Goal: Task Accomplishment & Management: Manage account settings

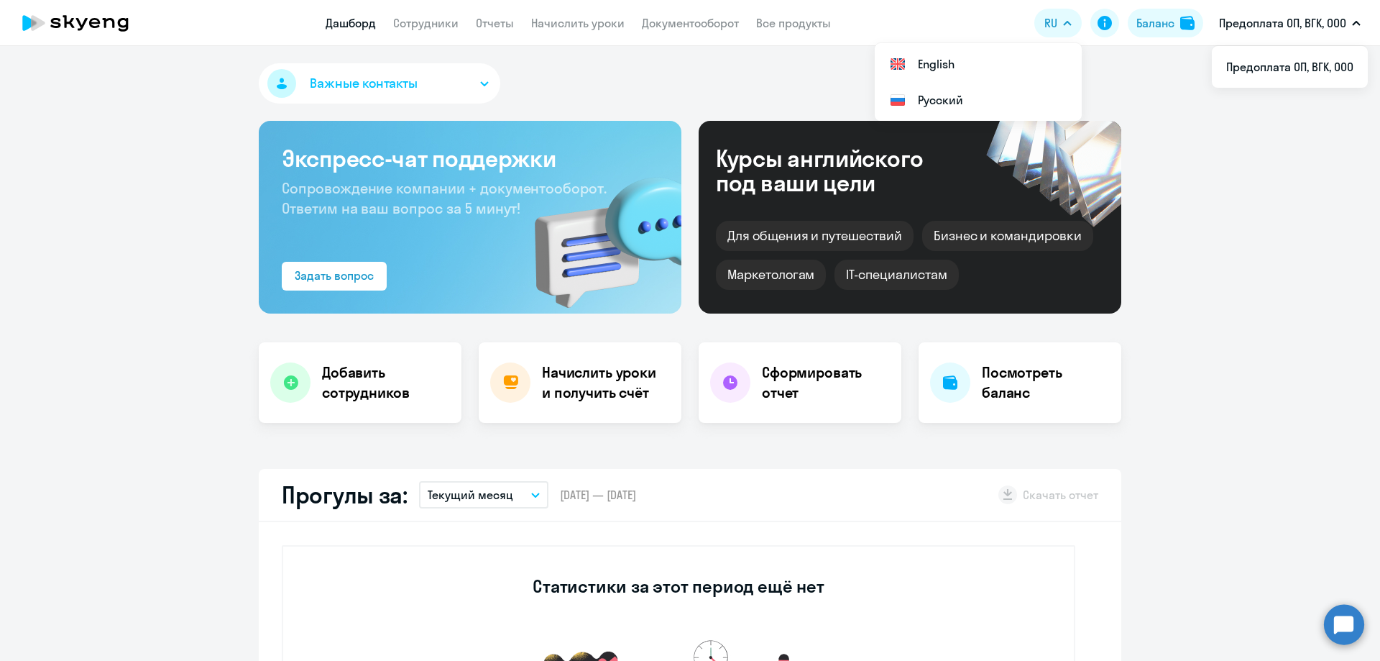
select select "30"
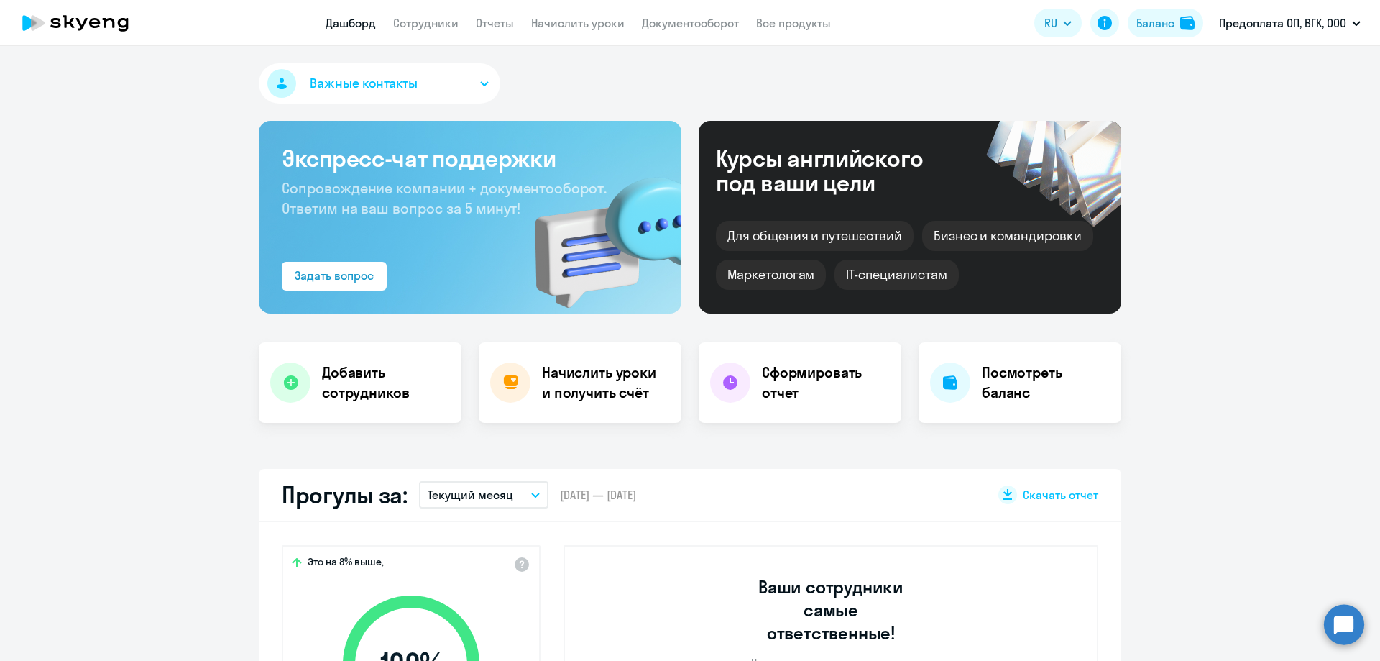
select select "30"
click at [403, 29] on link "Сотрудники" at bounding box center [425, 23] width 65 height 14
select select "30"
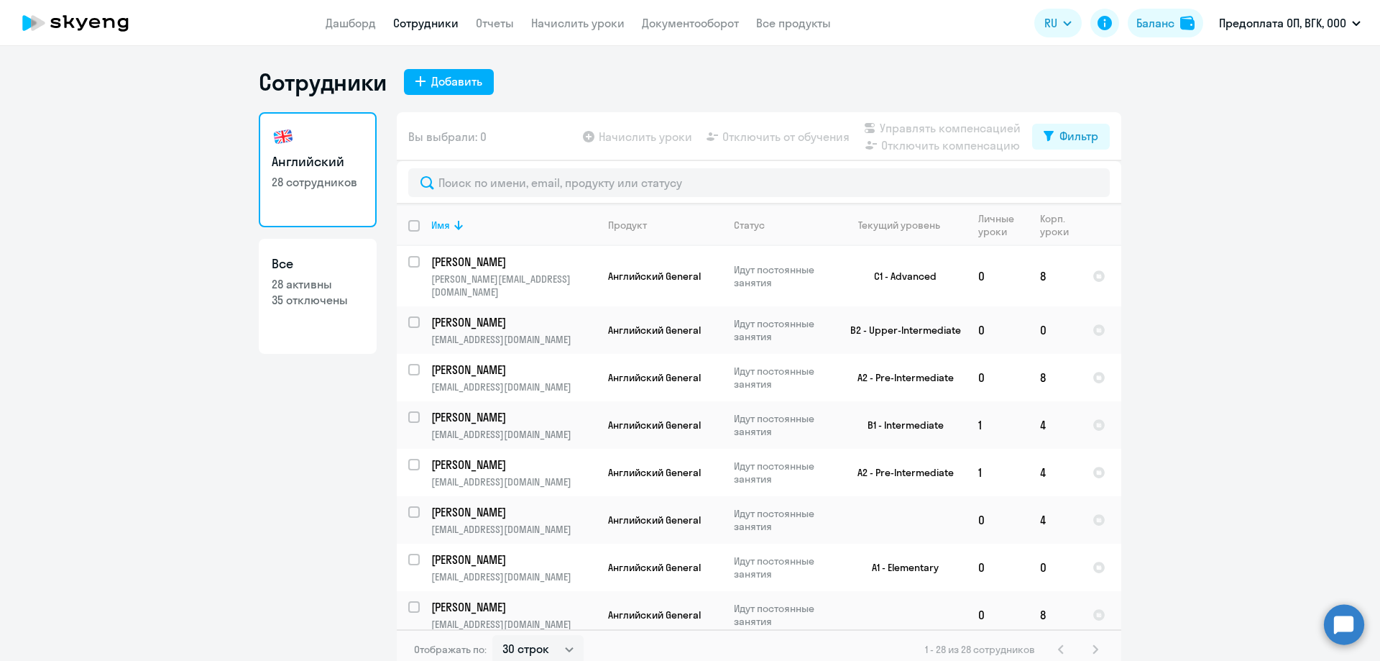
click at [110, 29] on icon at bounding box center [75, 23] width 127 height 36
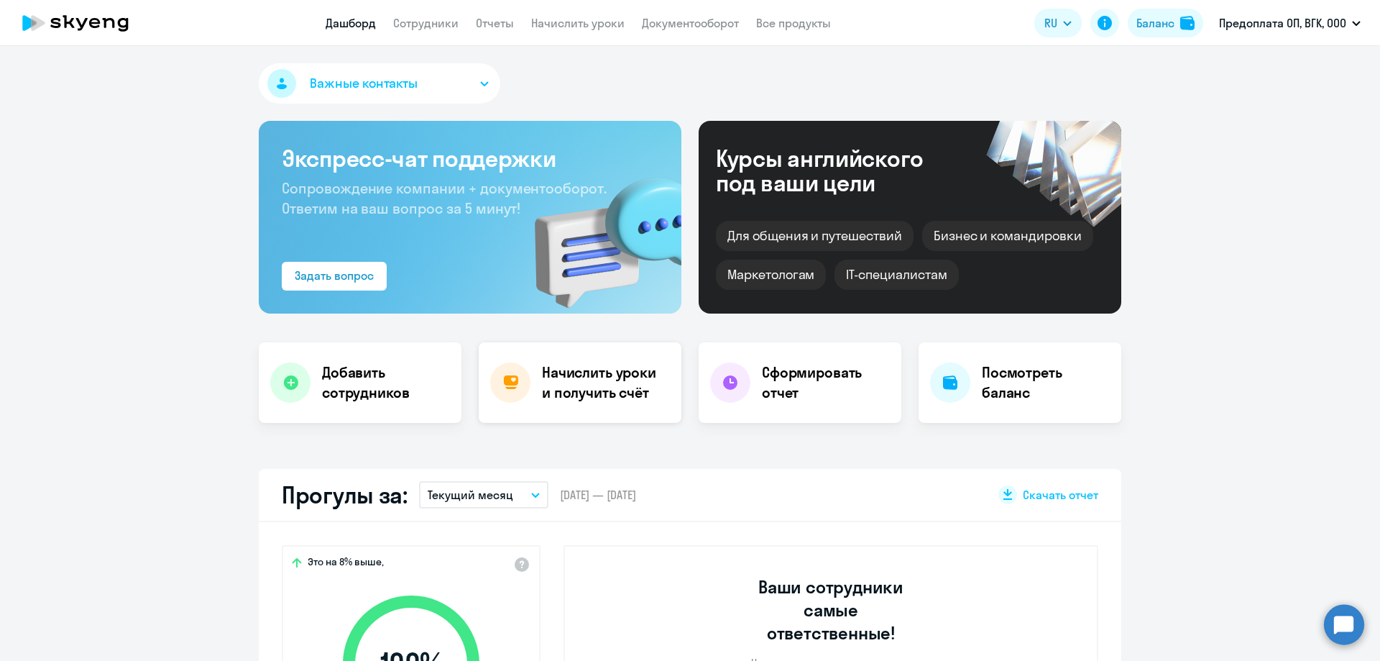
click at [594, 377] on h4 "Начислить уроки и получить счёт" at bounding box center [604, 382] width 125 height 40
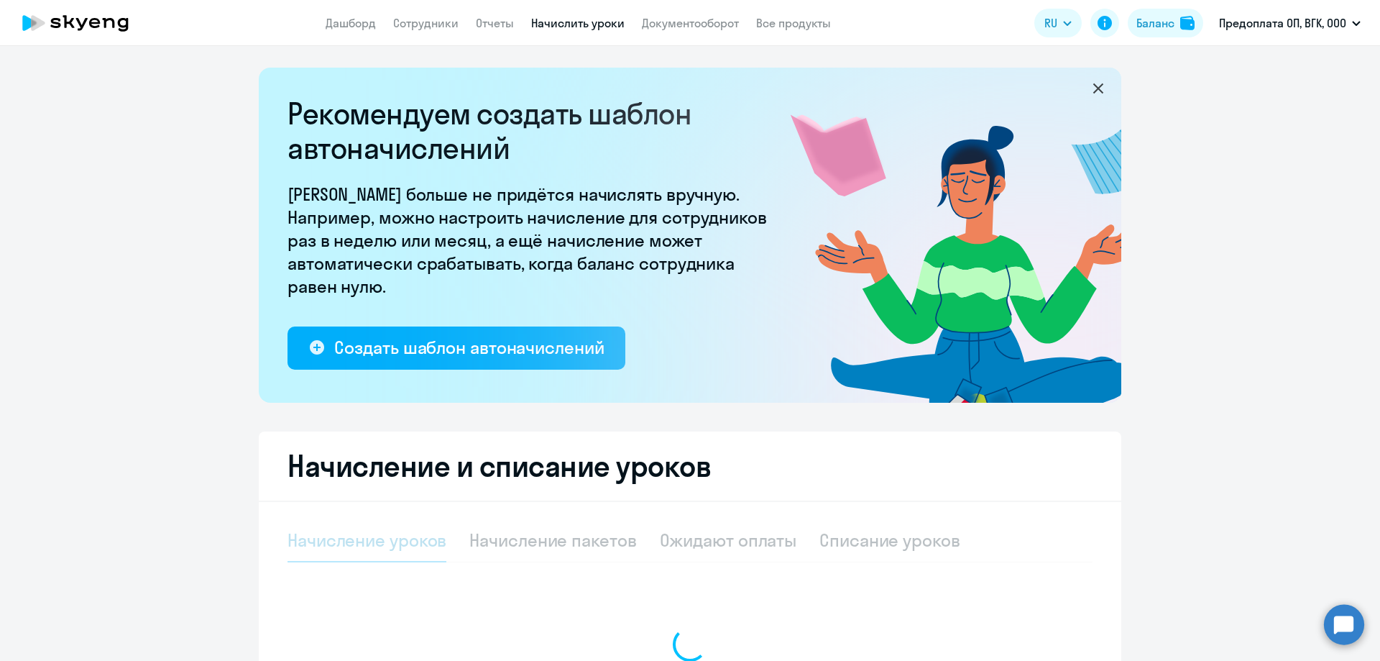
select select "10"
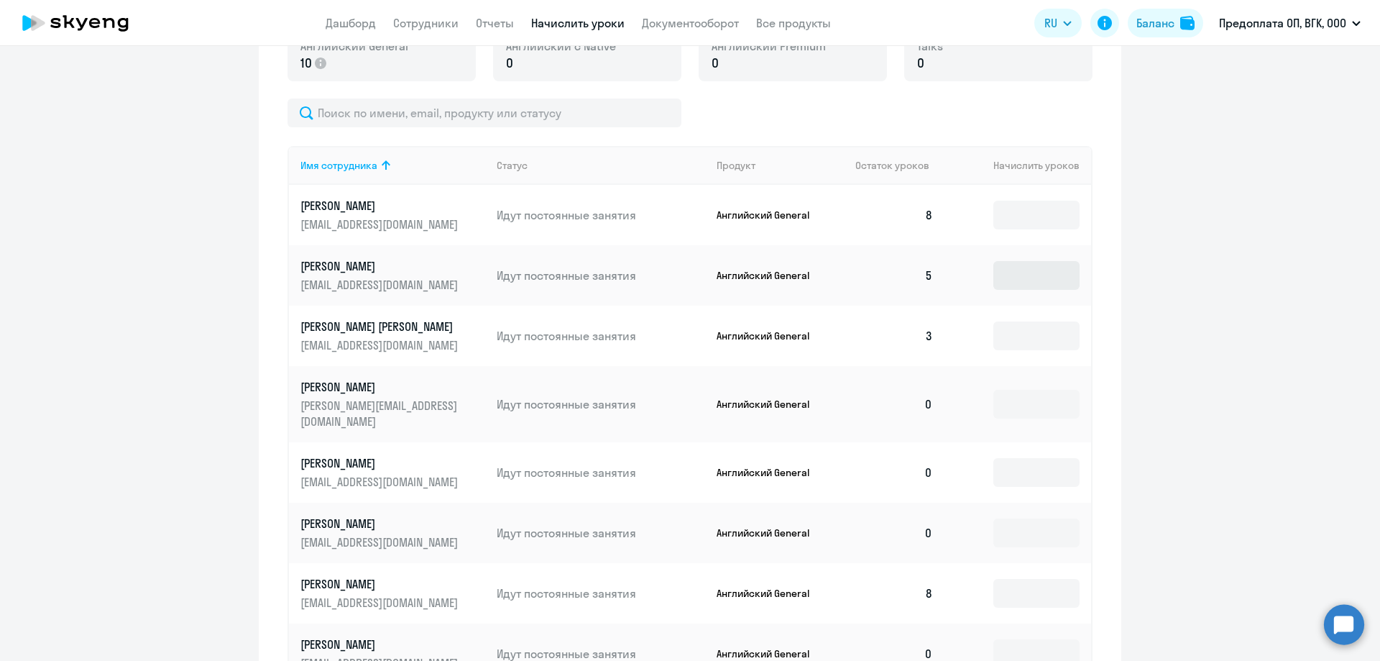
scroll to position [575, 0]
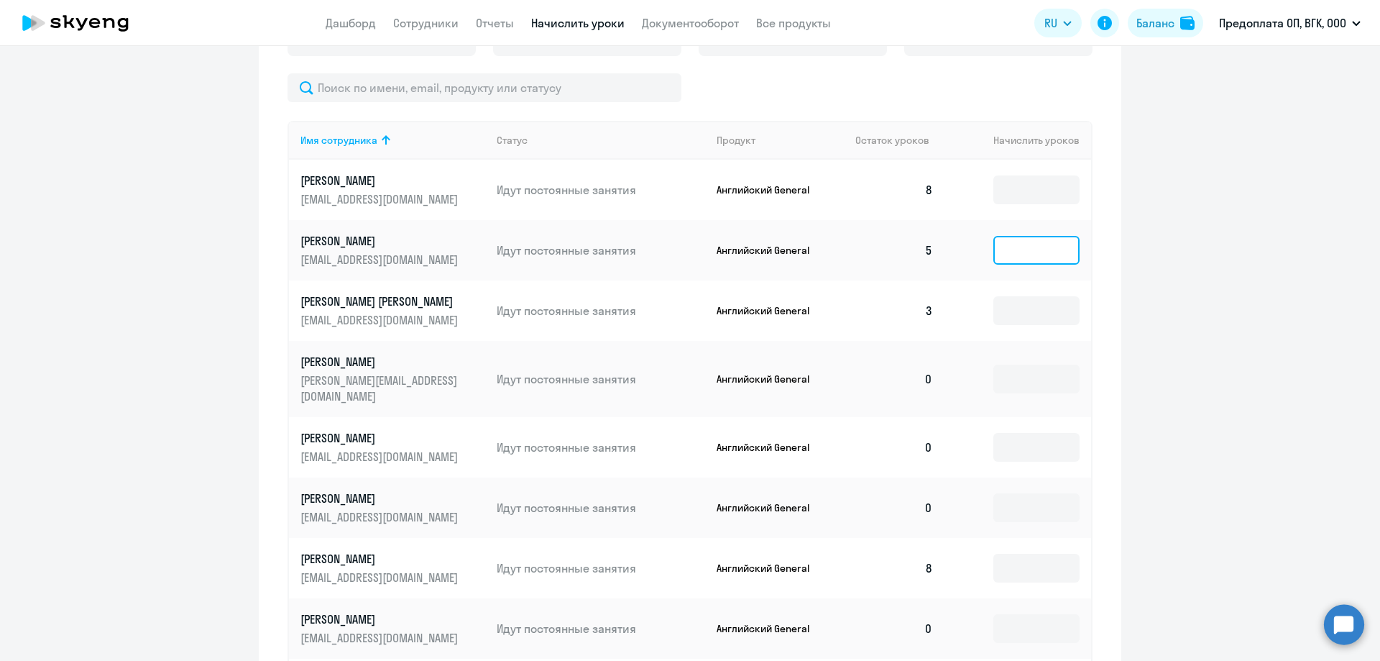
click at [1045, 260] on input at bounding box center [1037, 250] width 86 height 29
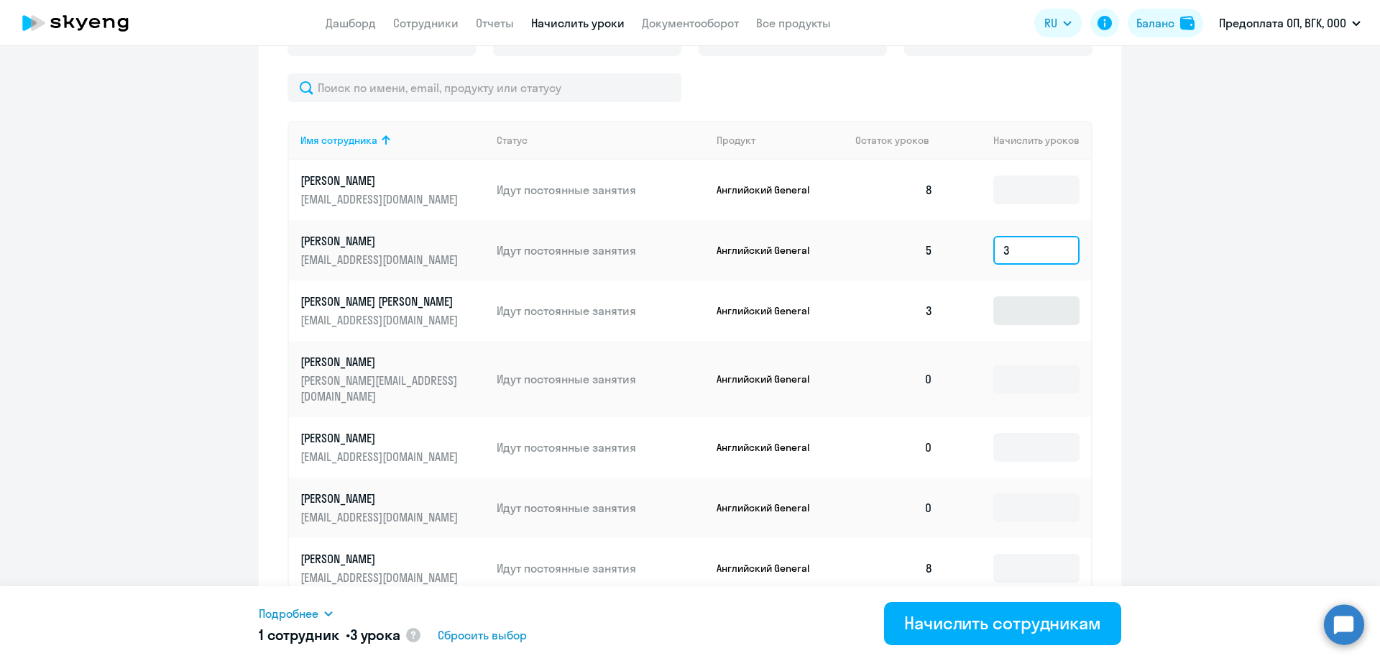
type input "3"
click at [1020, 314] on input at bounding box center [1037, 310] width 86 height 29
type input "5"
click at [1025, 377] on input at bounding box center [1037, 379] width 86 height 29
type input "8"
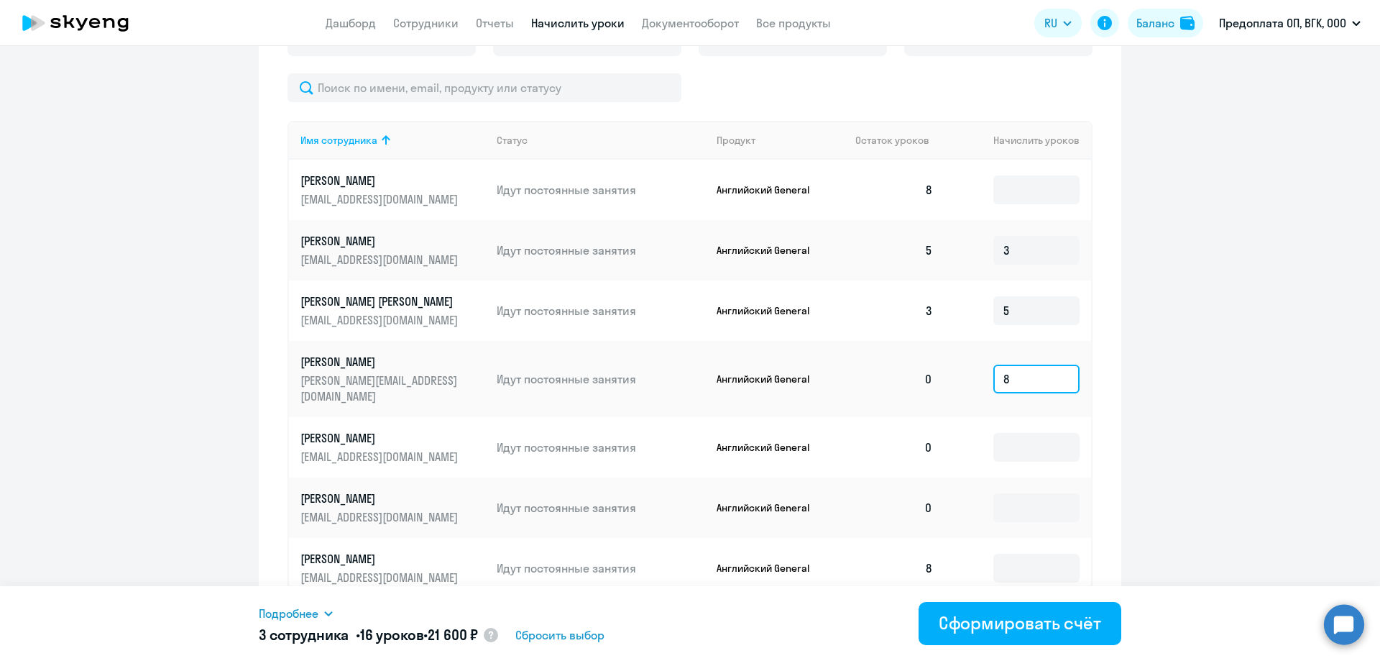
drag, startPoint x: 1024, startPoint y: 367, endPoint x: 984, endPoint y: 369, distance: 39.6
click at [984, 369] on td "8" at bounding box center [1018, 379] width 147 height 76
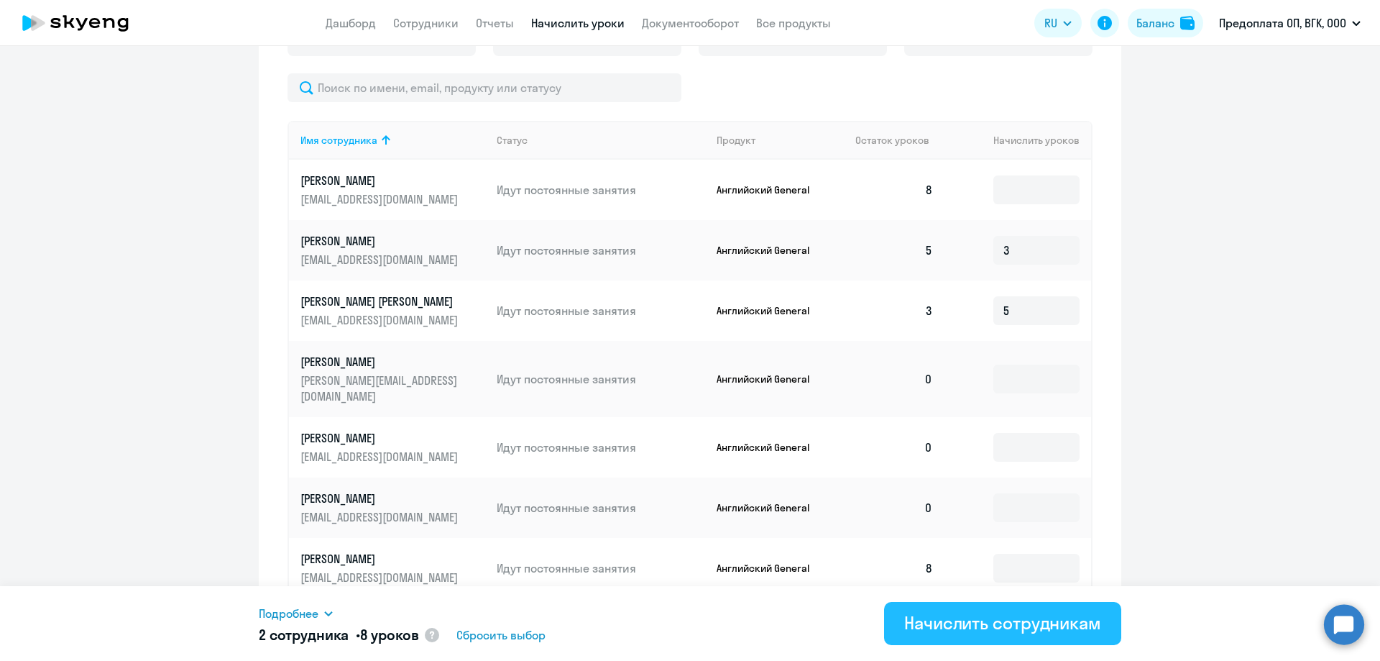
click at [1014, 626] on div "Начислить сотрудникам" at bounding box center [1002, 622] width 197 height 23
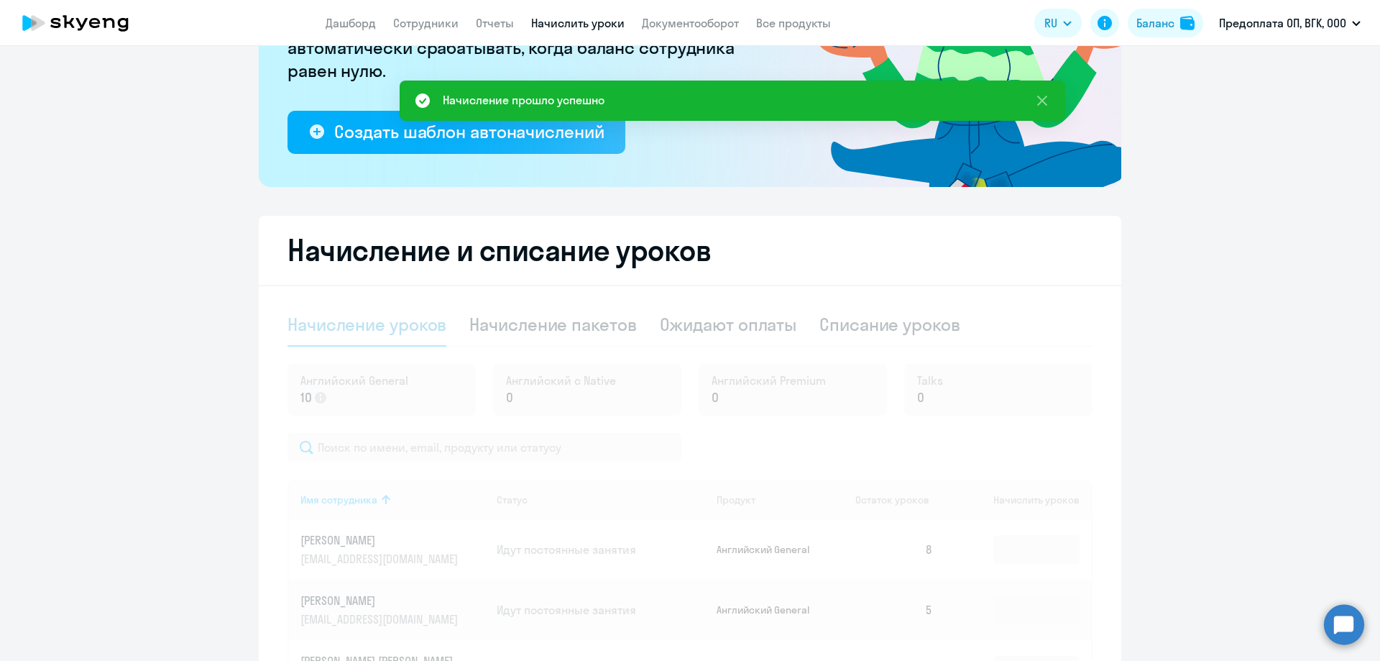
scroll to position [0, 0]
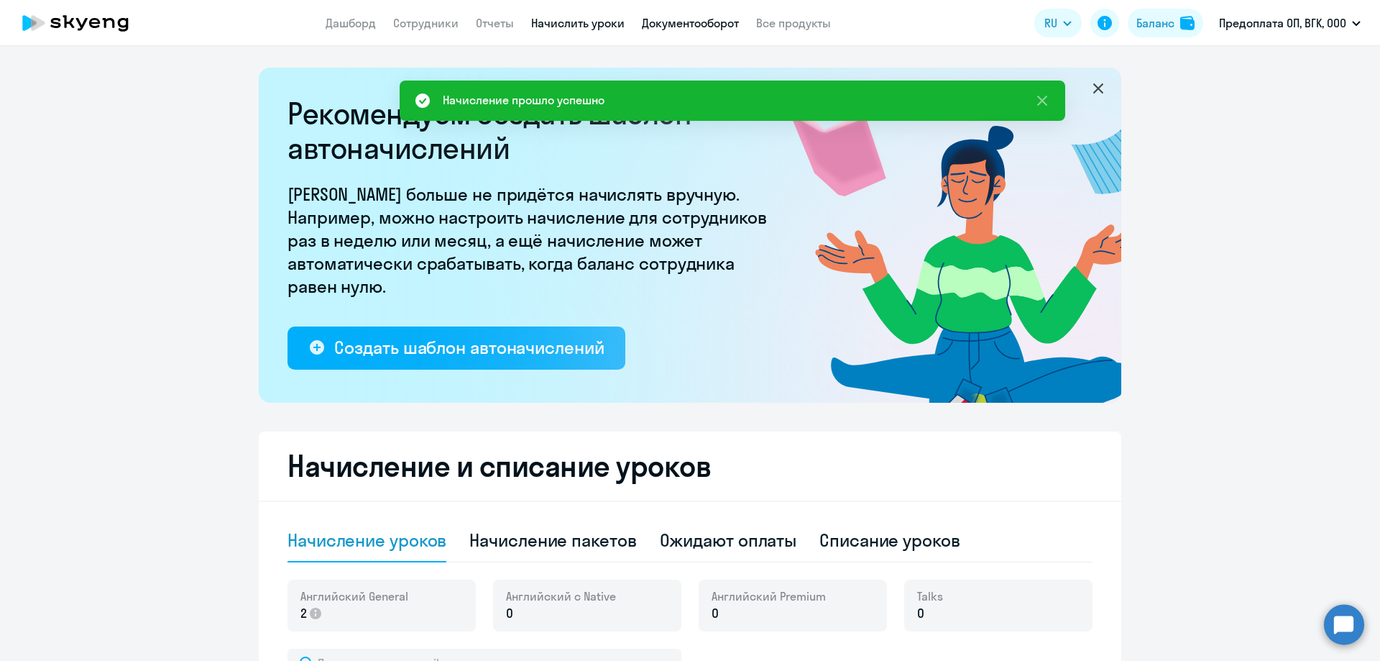
click at [667, 22] on link "Документооборот" at bounding box center [690, 23] width 97 height 14
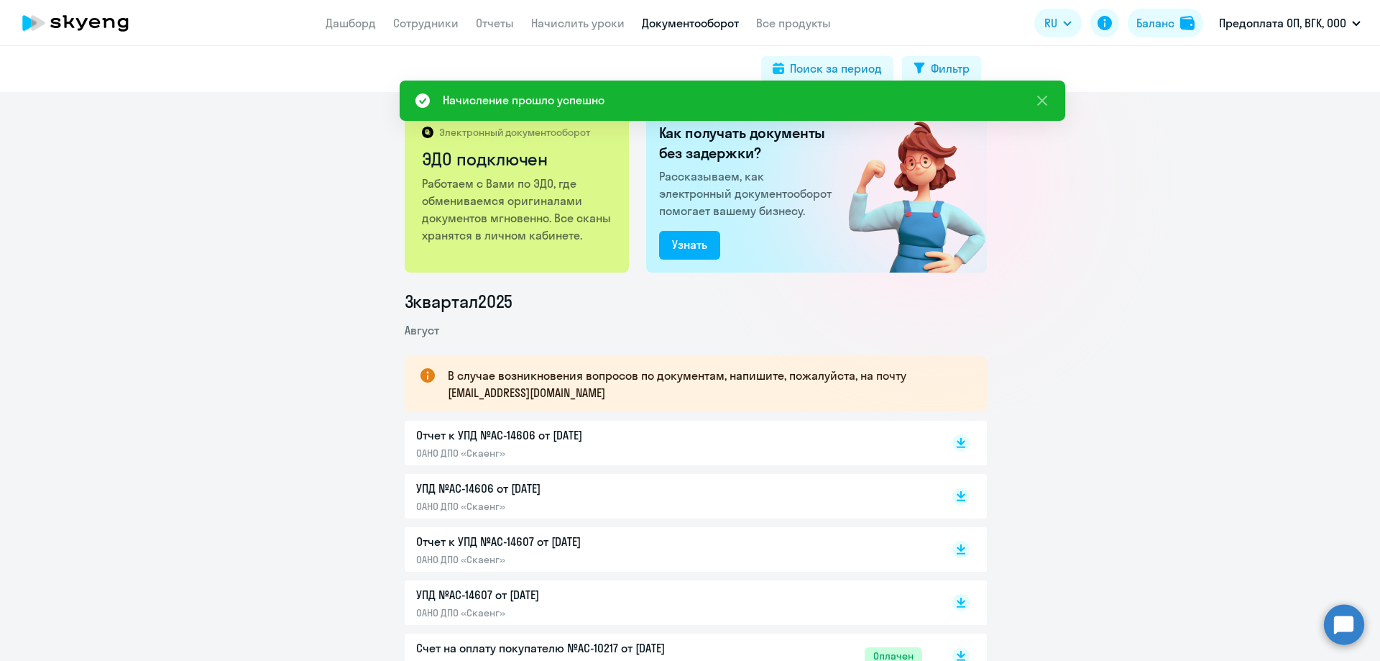
click at [114, 27] on icon at bounding box center [109, 23] width 12 height 10
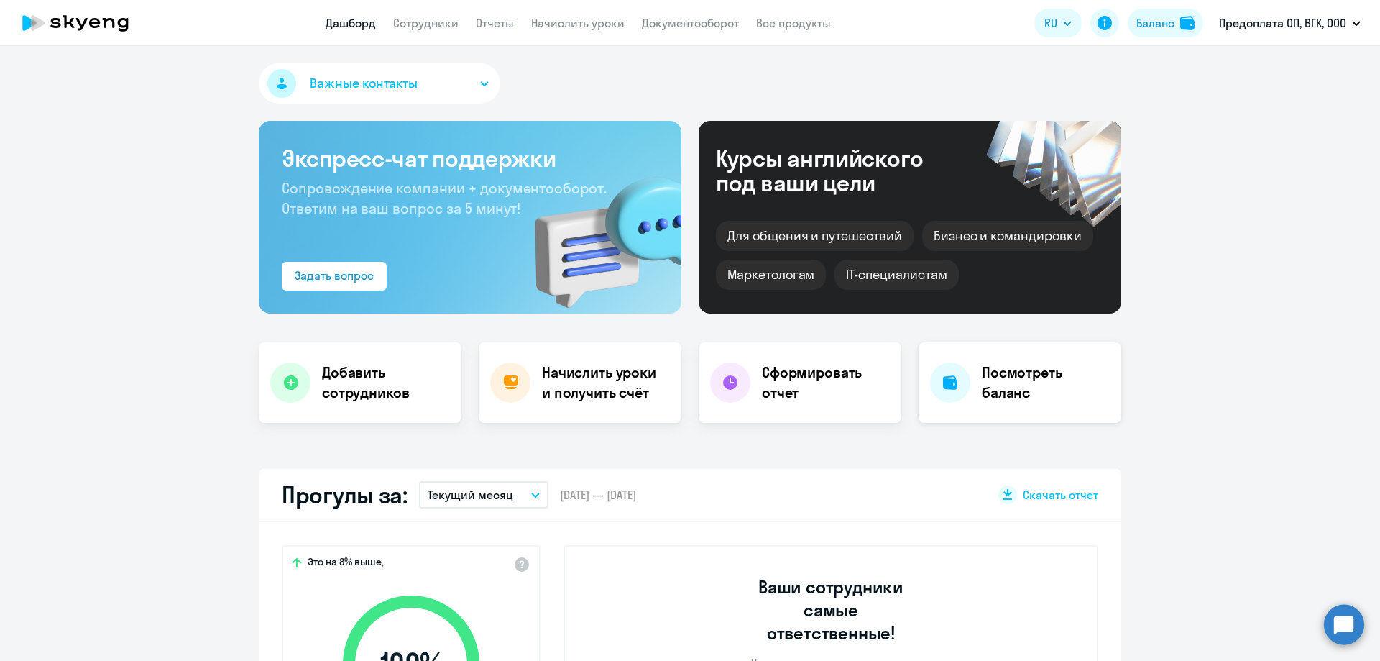
click at [970, 377] on div "Посмотреть баланс" at bounding box center [1020, 382] width 203 height 81
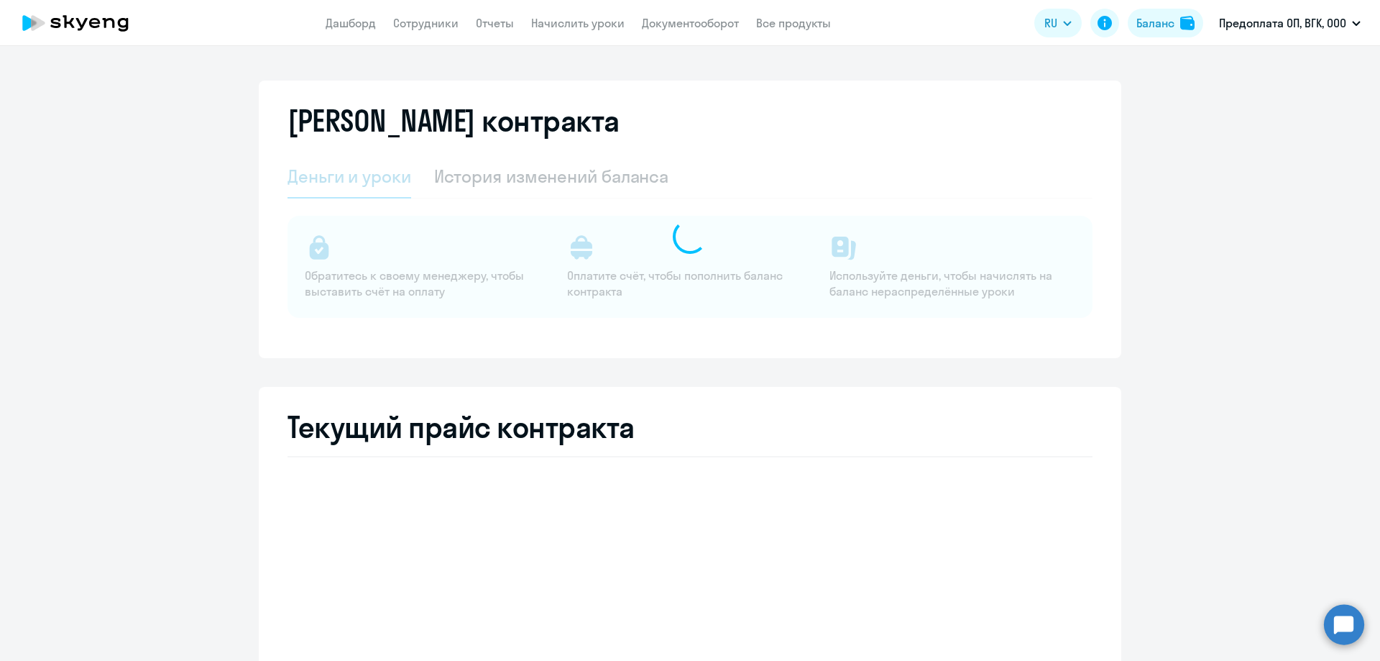
select select "english_adult_not_native_speaker"
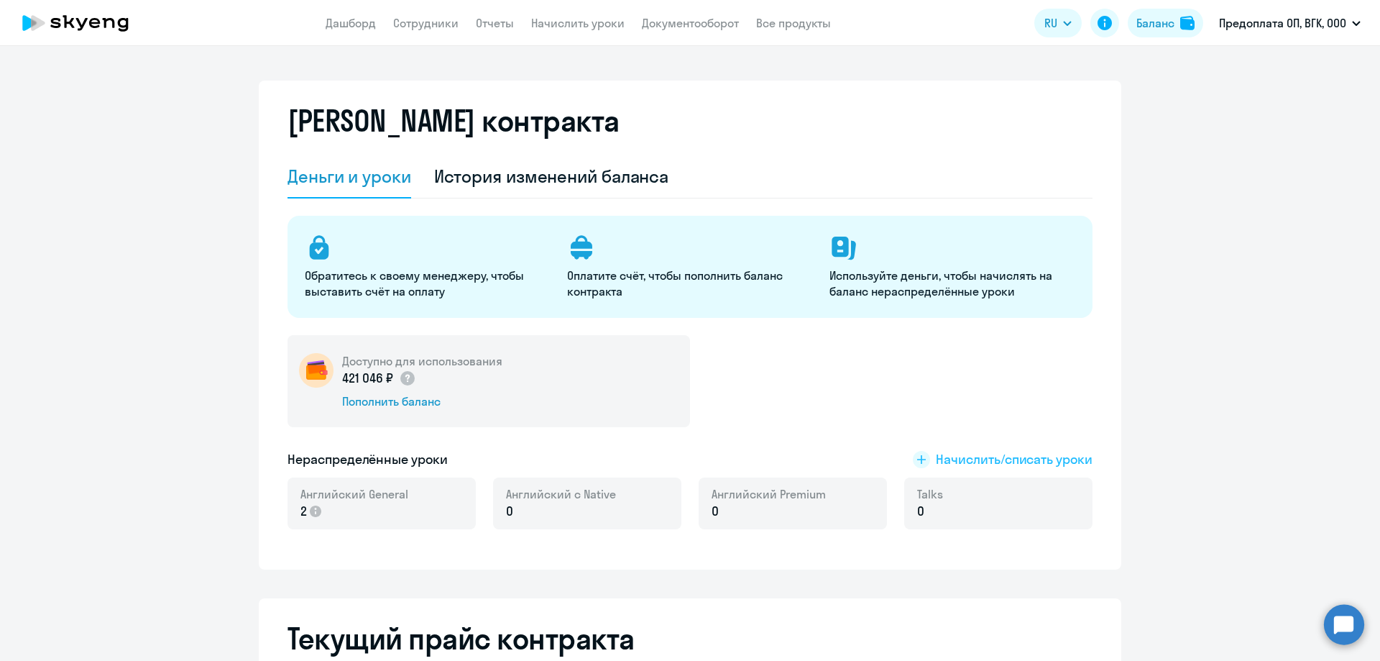
click at [974, 453] on span "Начислить/списать уроки" at bounding box center [1014, 459] width 157 height 19
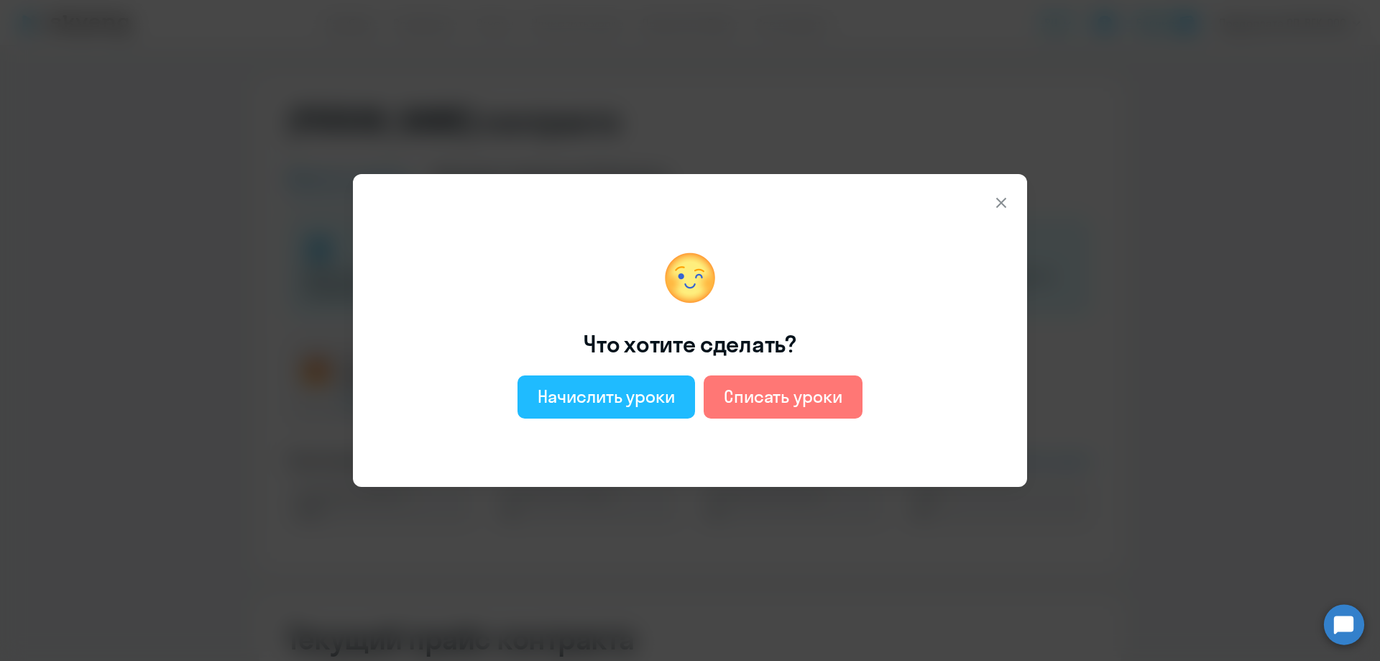
click at [603, 398] on div "Начислить уроки" at bounding box center [606, 396] width 137 height 23
select select "english_adult_not_native_speaker"
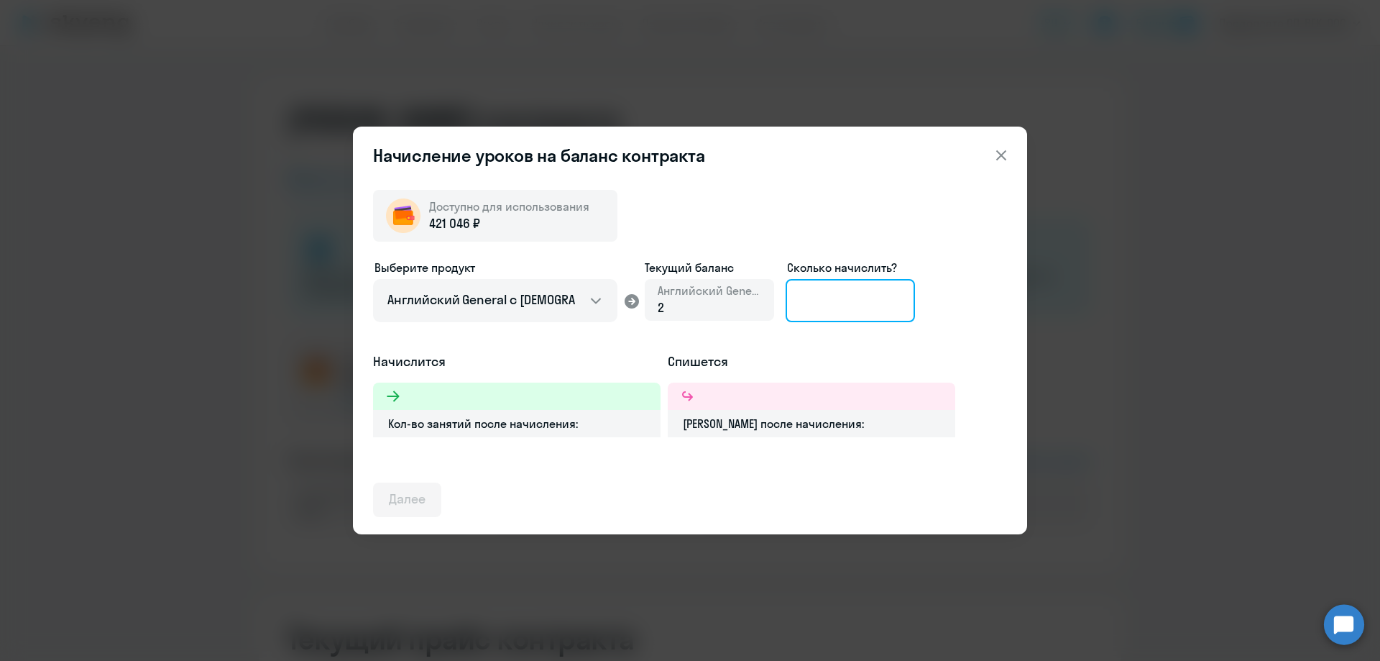
click at [808, 295] on input at bounding box center [850, 300] width 129 height 43
type input "50"
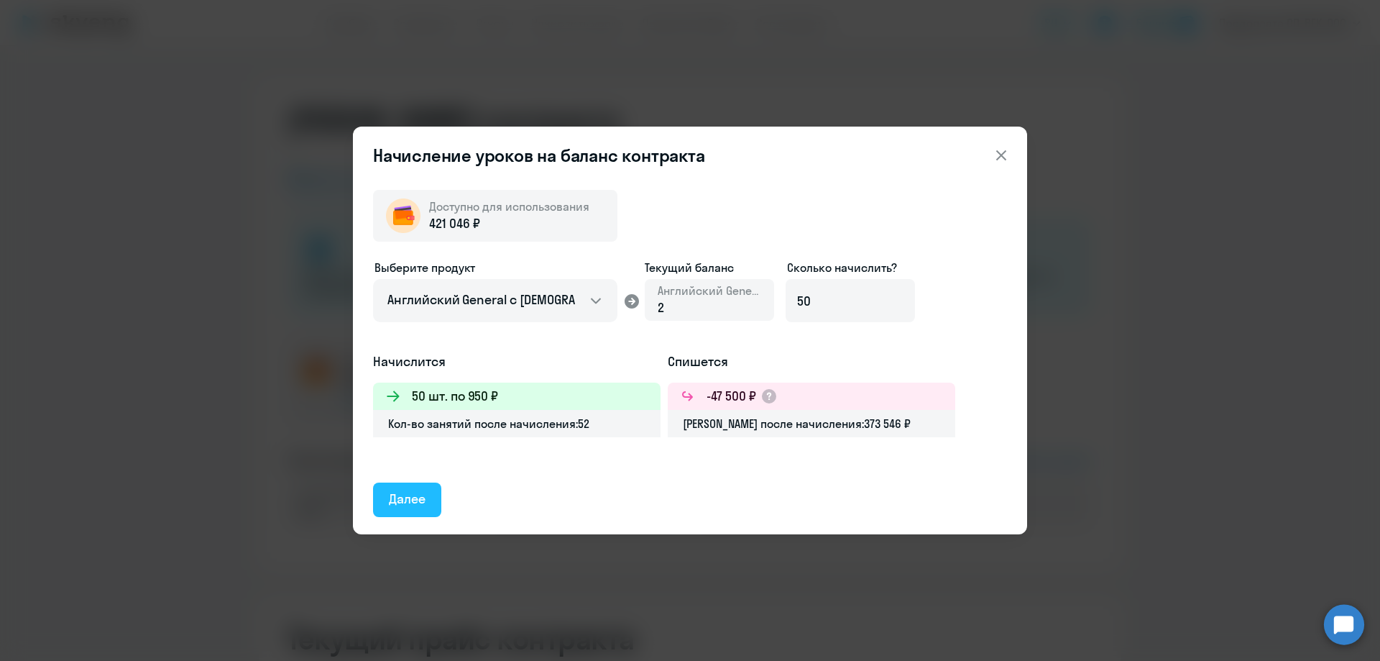
click at [418, 497] on div "Далее" at bounding box center [407, 499] width 37 height 19
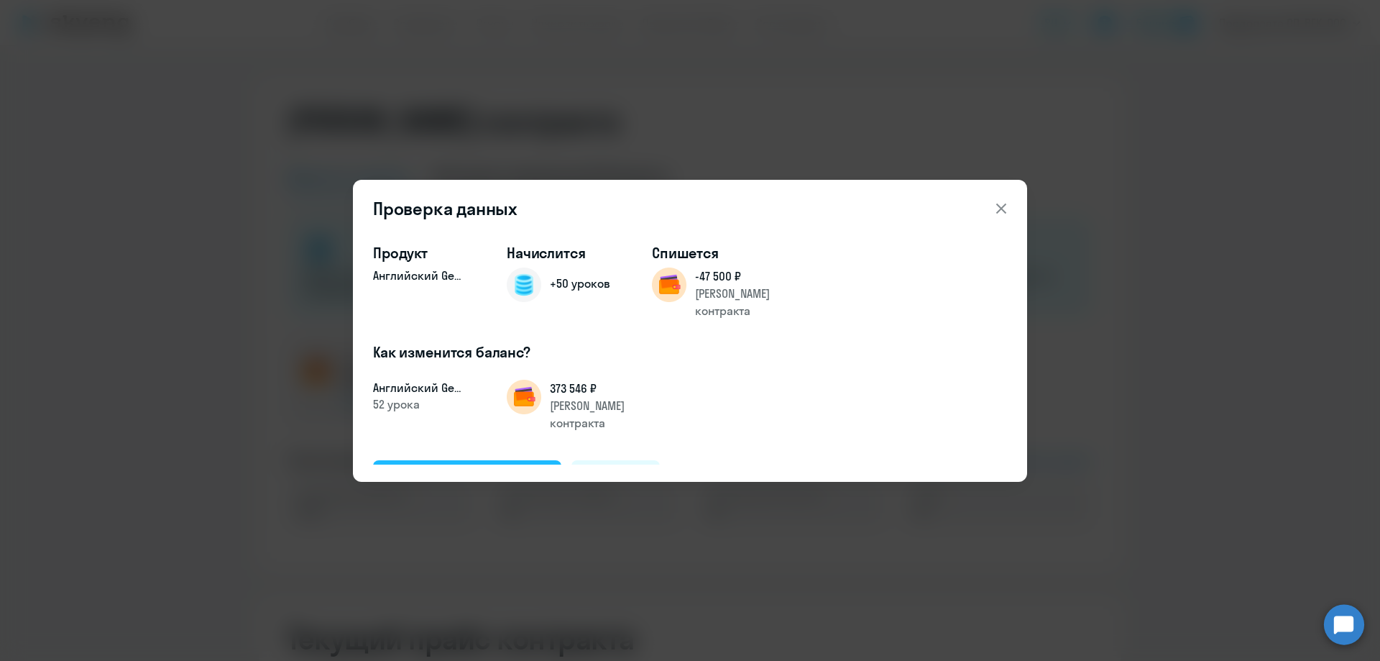
click at [436, 467] on div "Подтвердить и начислить" at bounding box center [467, 476] width 157 height 19
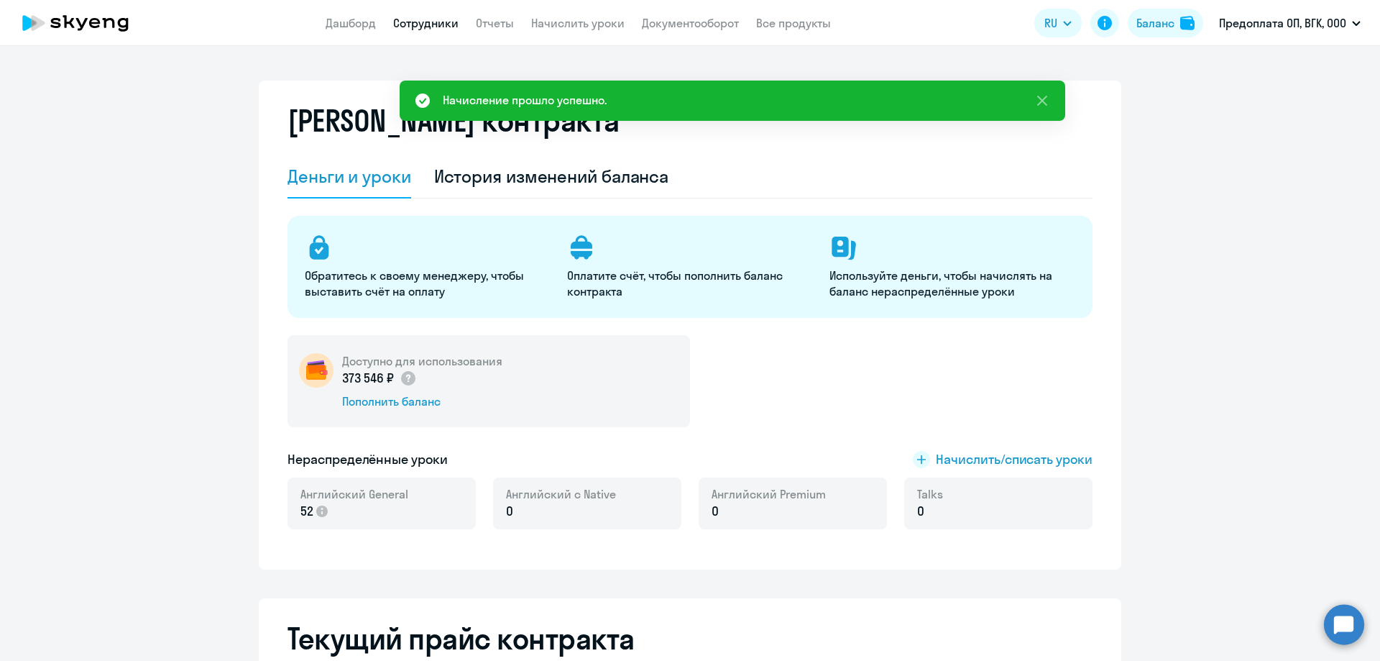
click at [437, 27] on link "Сотрудники" at bounding box center [425, 23] width 65 height 14
select select "30"
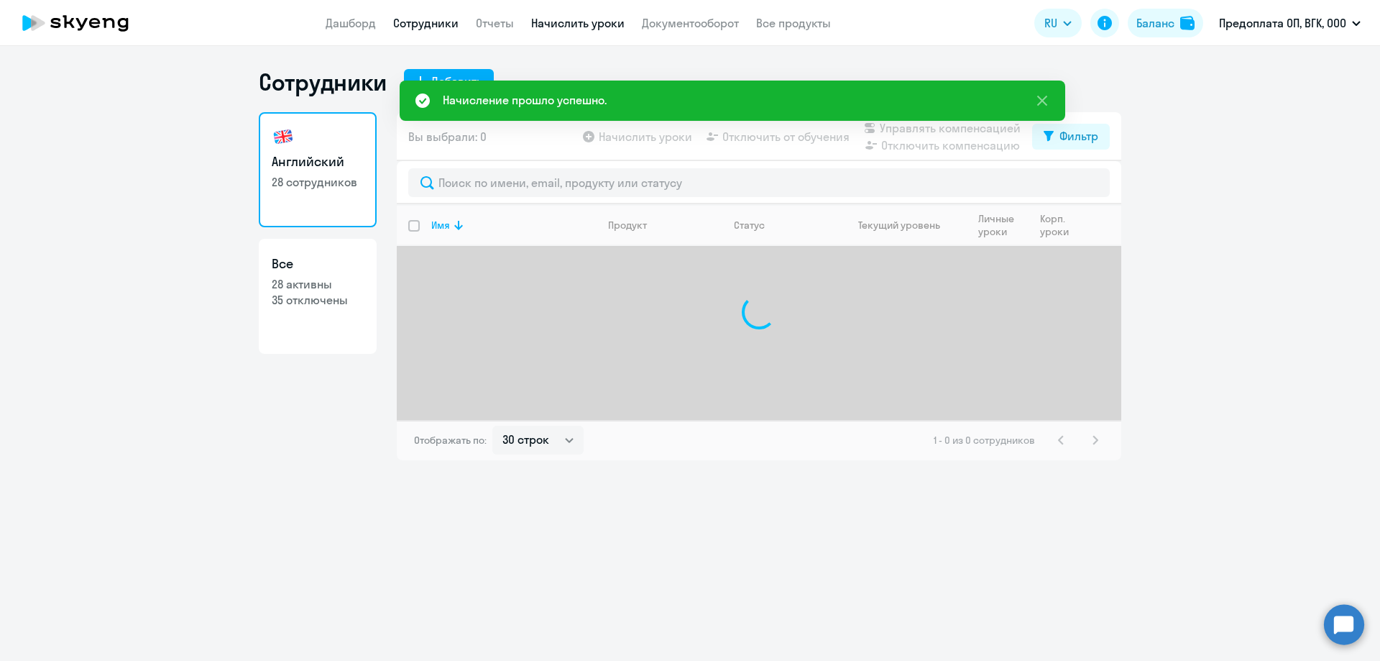
click at [568, 27] on link "Начислить уроки" at bounding box center [577, 23] width 93 height 14
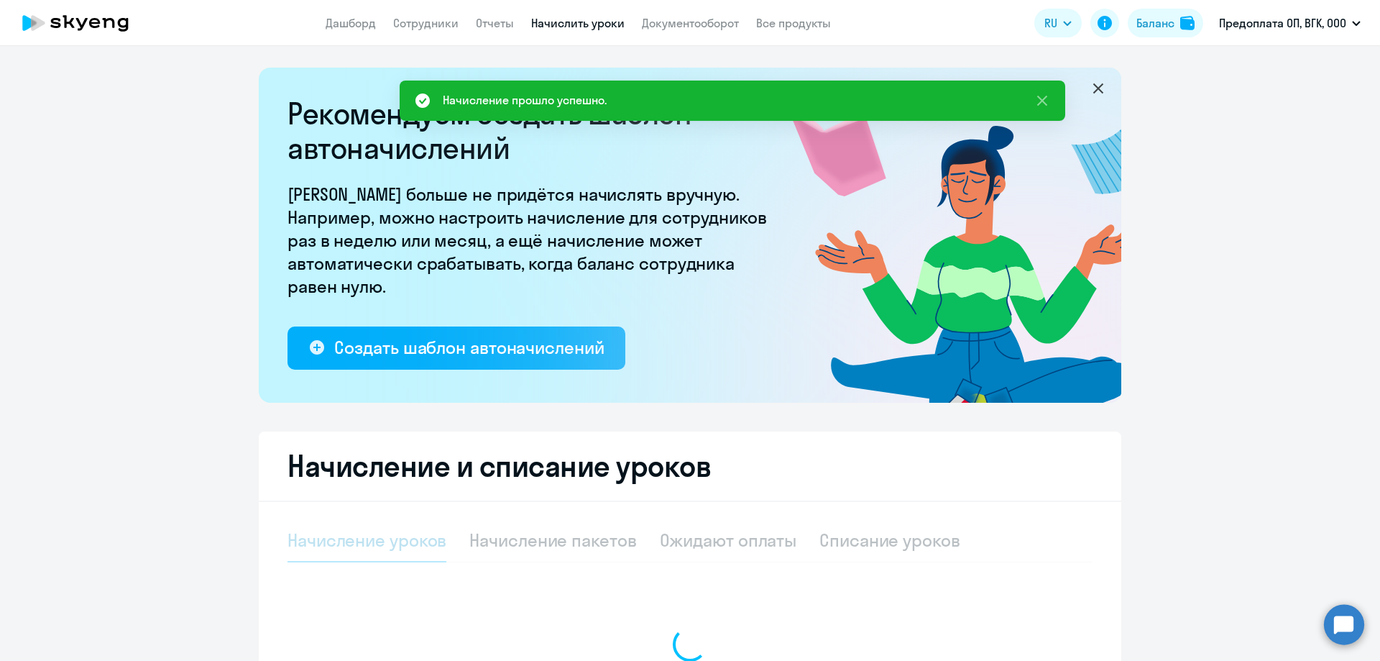
select select "10"
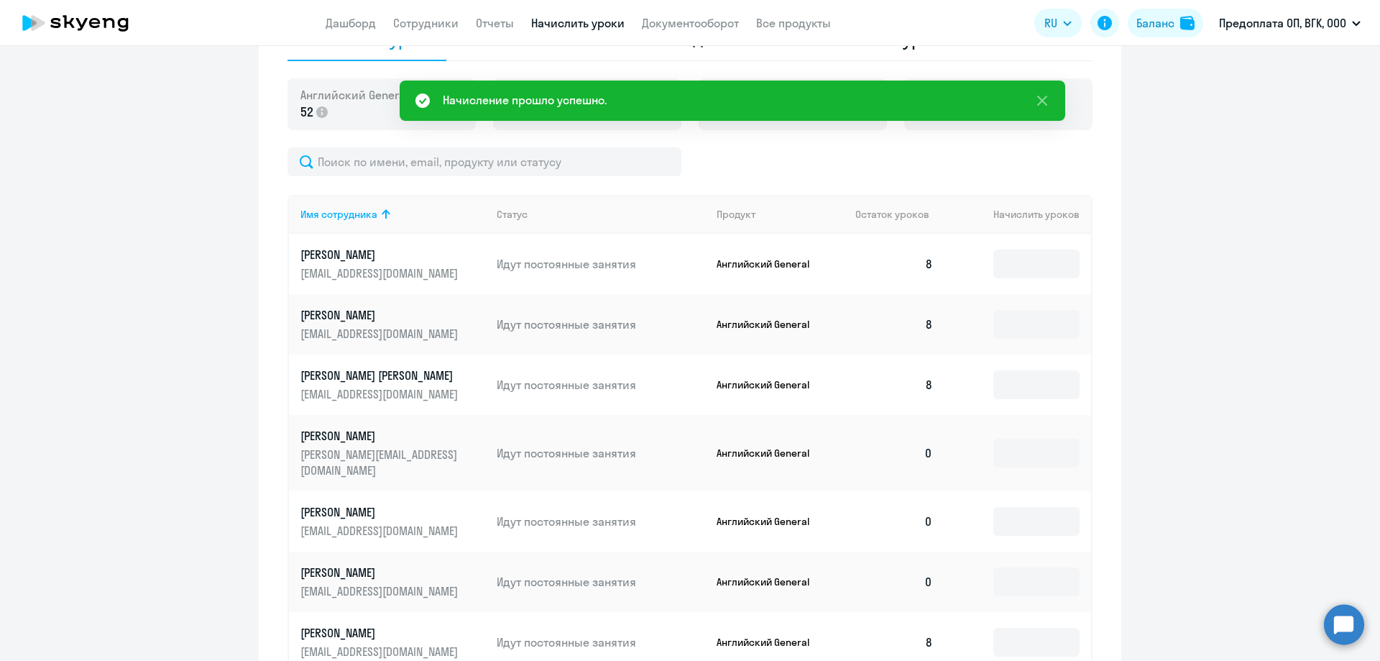
scroll to position [503, 0]
click at [1043, 448] on input at bounding box center [1037, 450] width 86 height 29
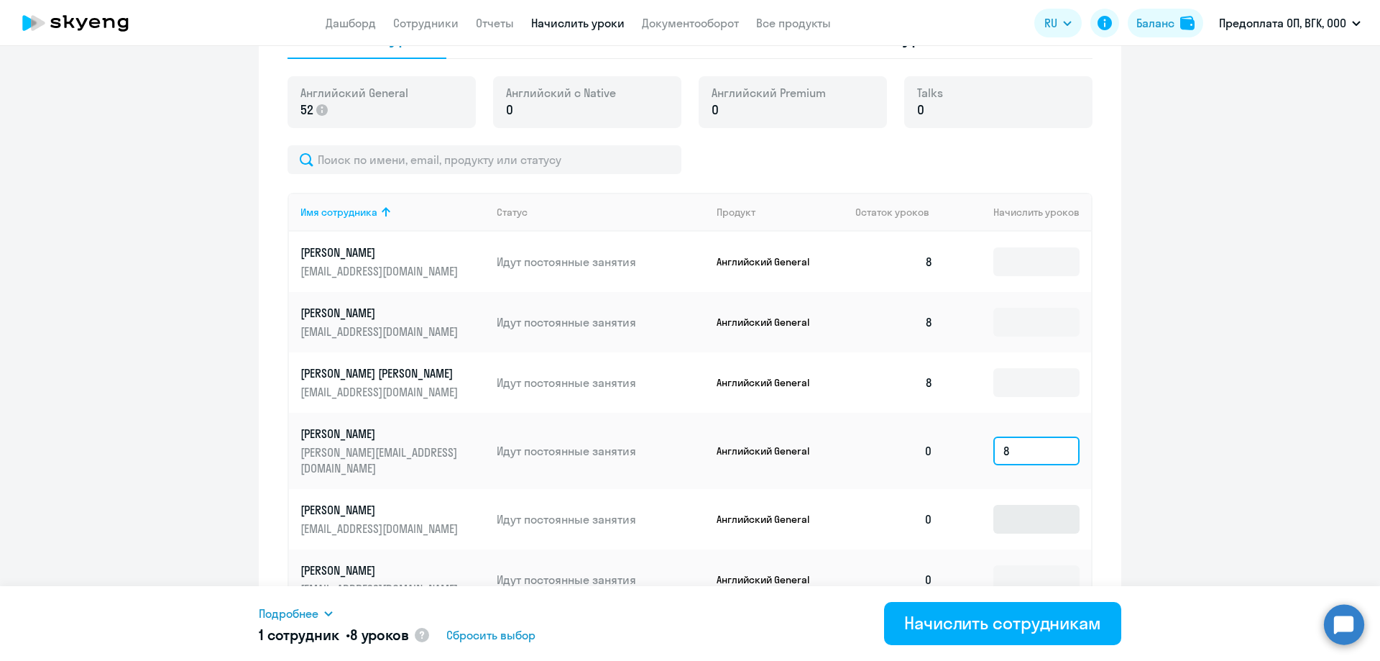
type input "8"
click at [1025, 505] on input at bounding box center [1037, 519] width 86 height 29
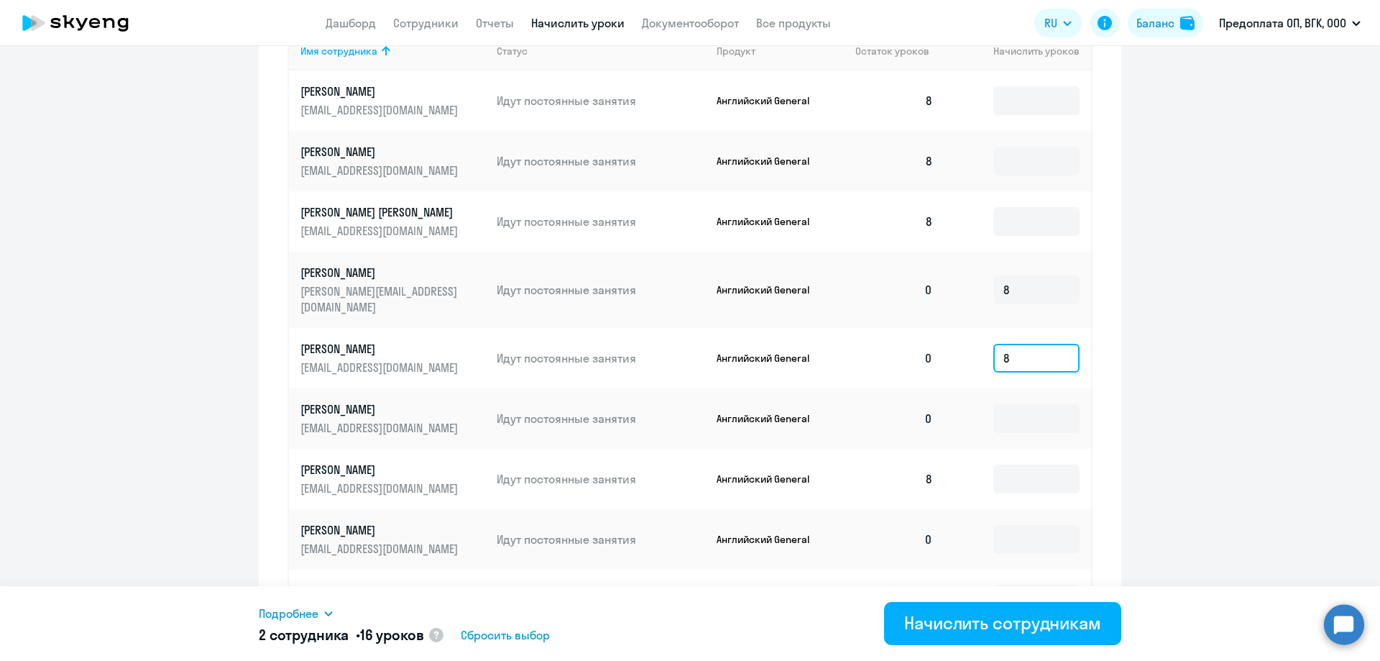
scroll to position [719, 0]
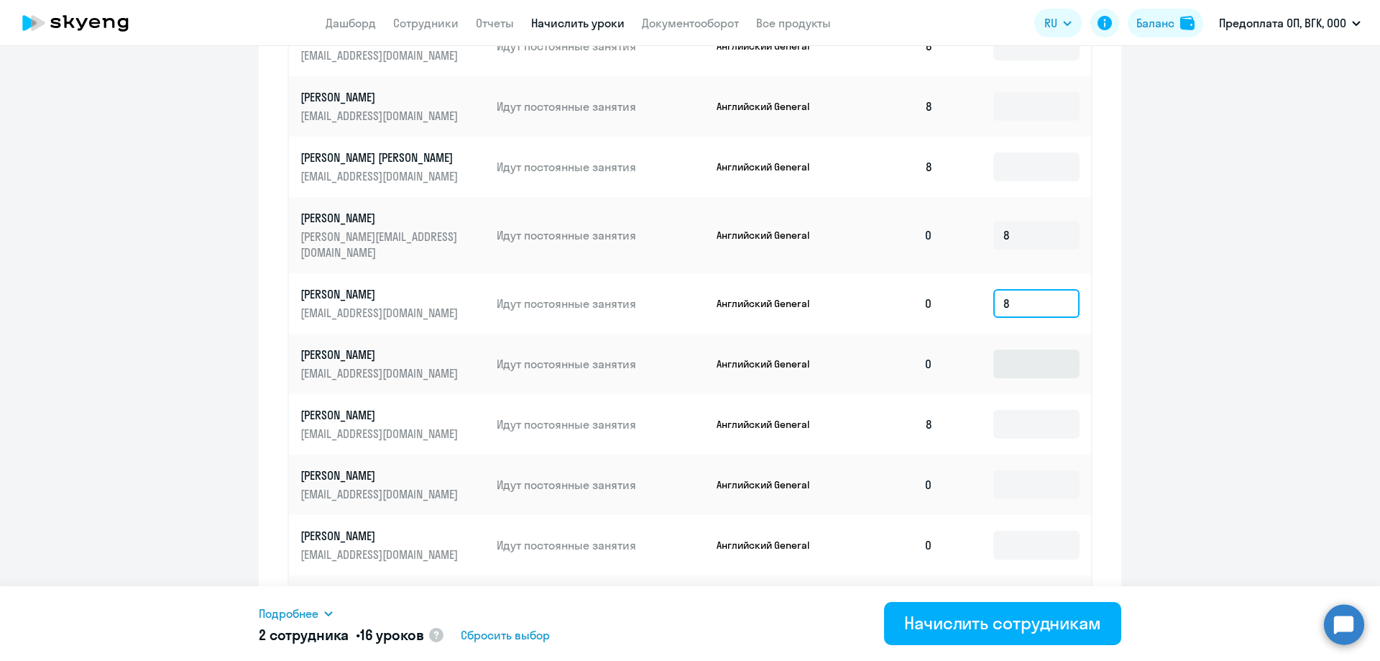
type input "8"
click at [1039, 352] on input at bounding box center [1037, 363] width 86 height 29
type input "8"
click at [1038, 476] on input at bounding box center [1037, 484] width 86 height 29
type input "8"
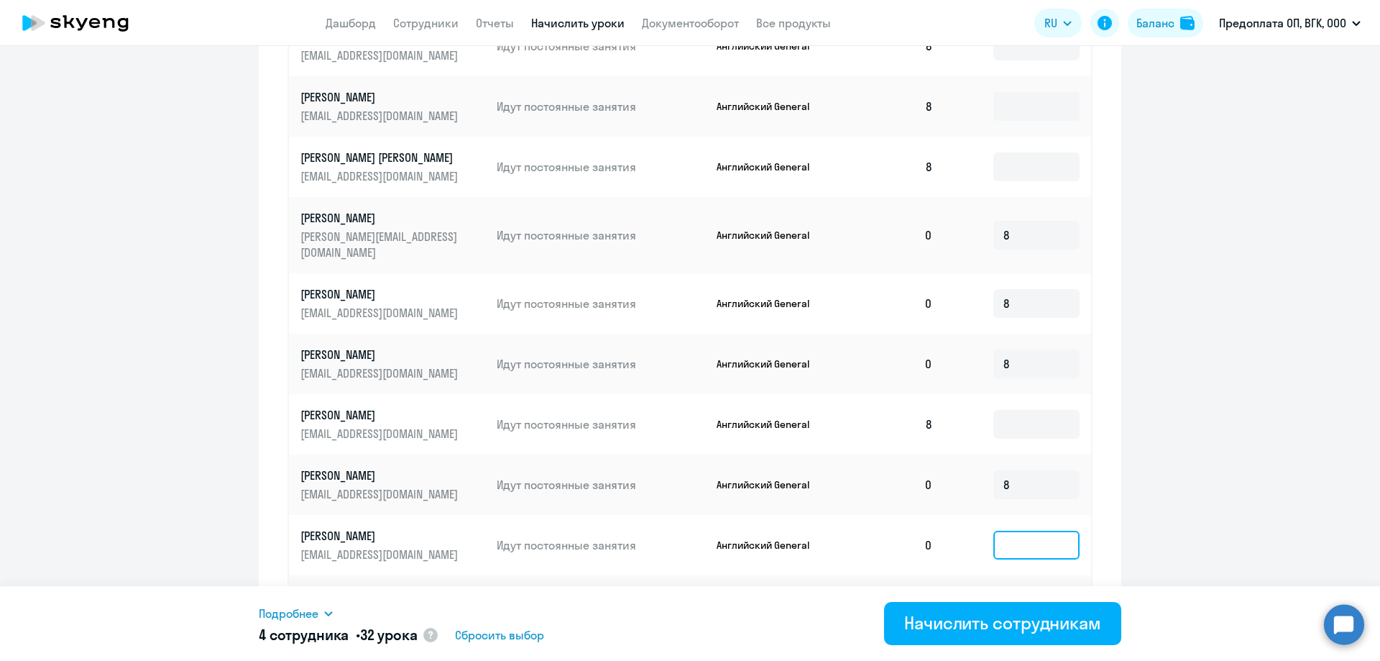
click at [1050, 531] on input at bounding box center [1037, 545] width 86 height 29
type input "8"
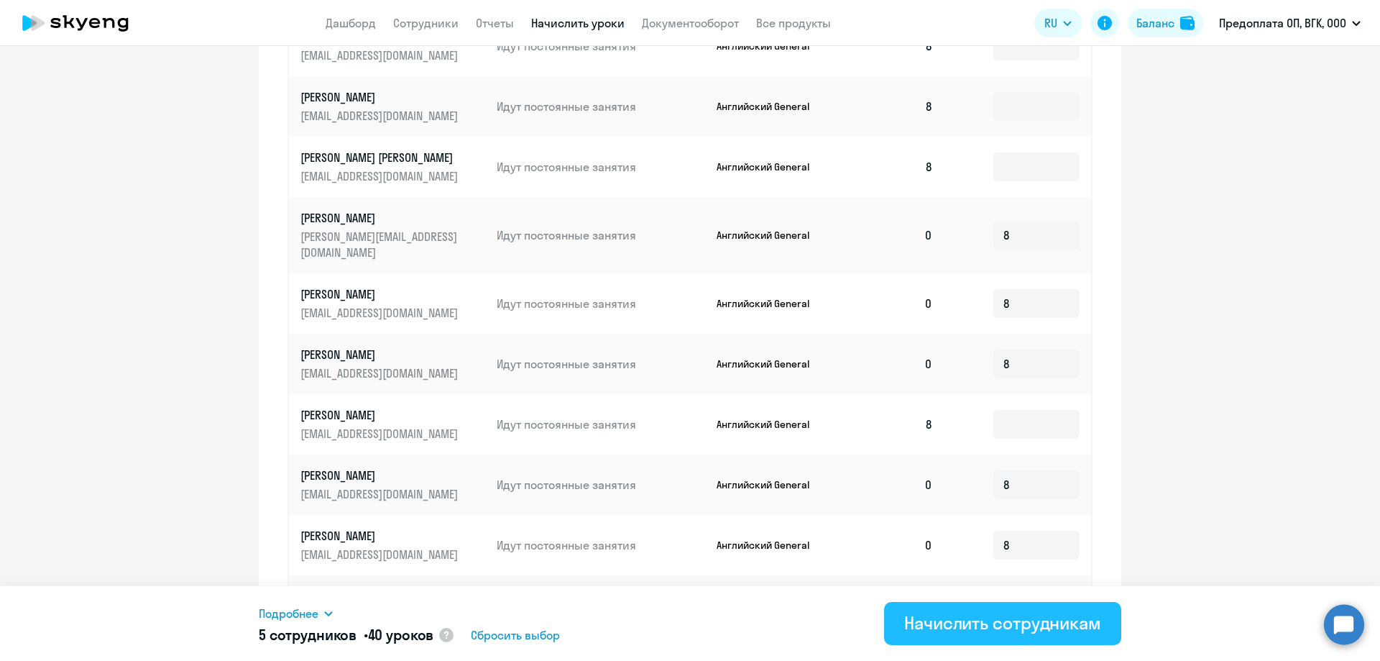
click at [1037, 620] on div "Начислить сотрудникам" at bounding box center [1002, 622] width 197 height 23
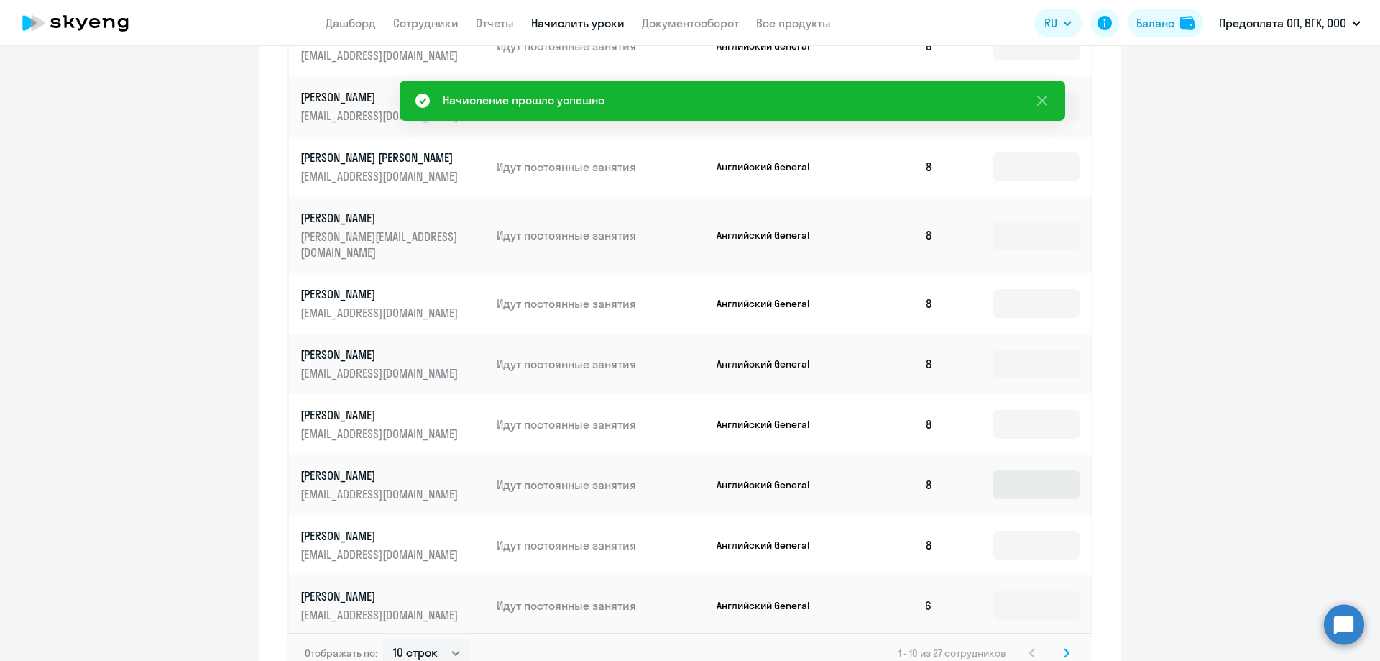
scroll to position [791, 0]
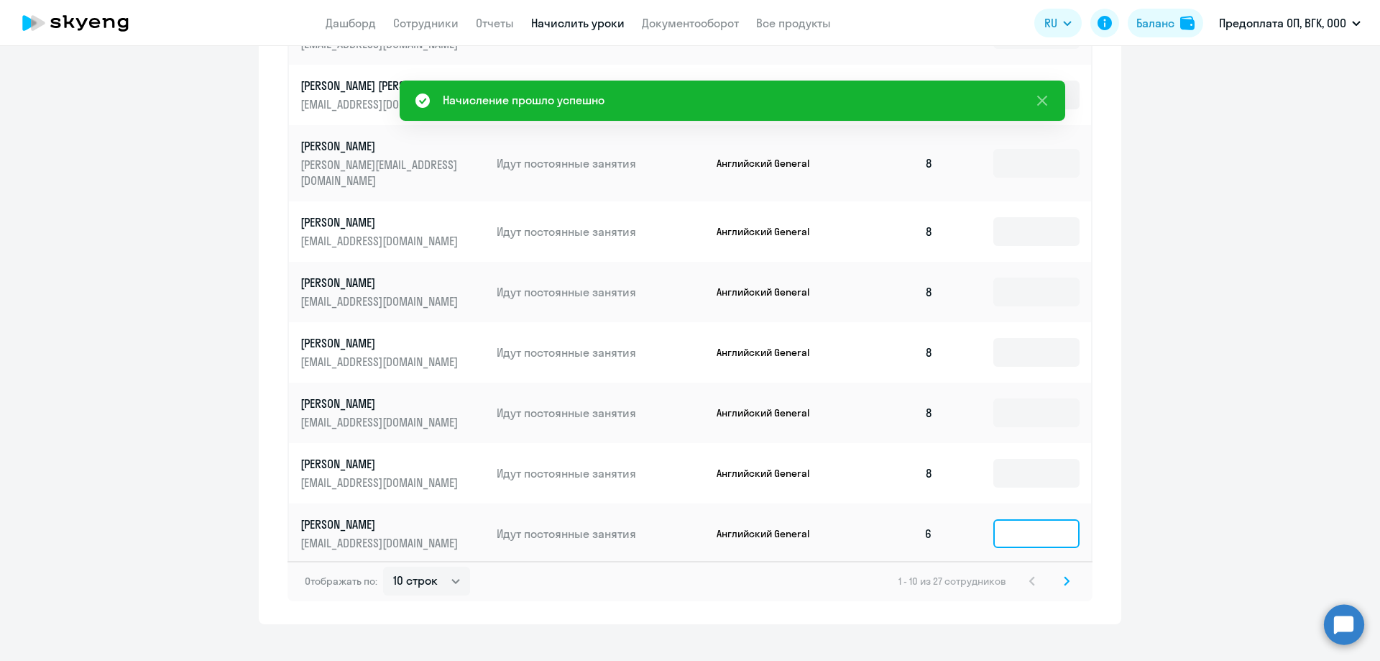
click at [1032, 525] on input at bounding box center [1037, 533] width 86 height 29
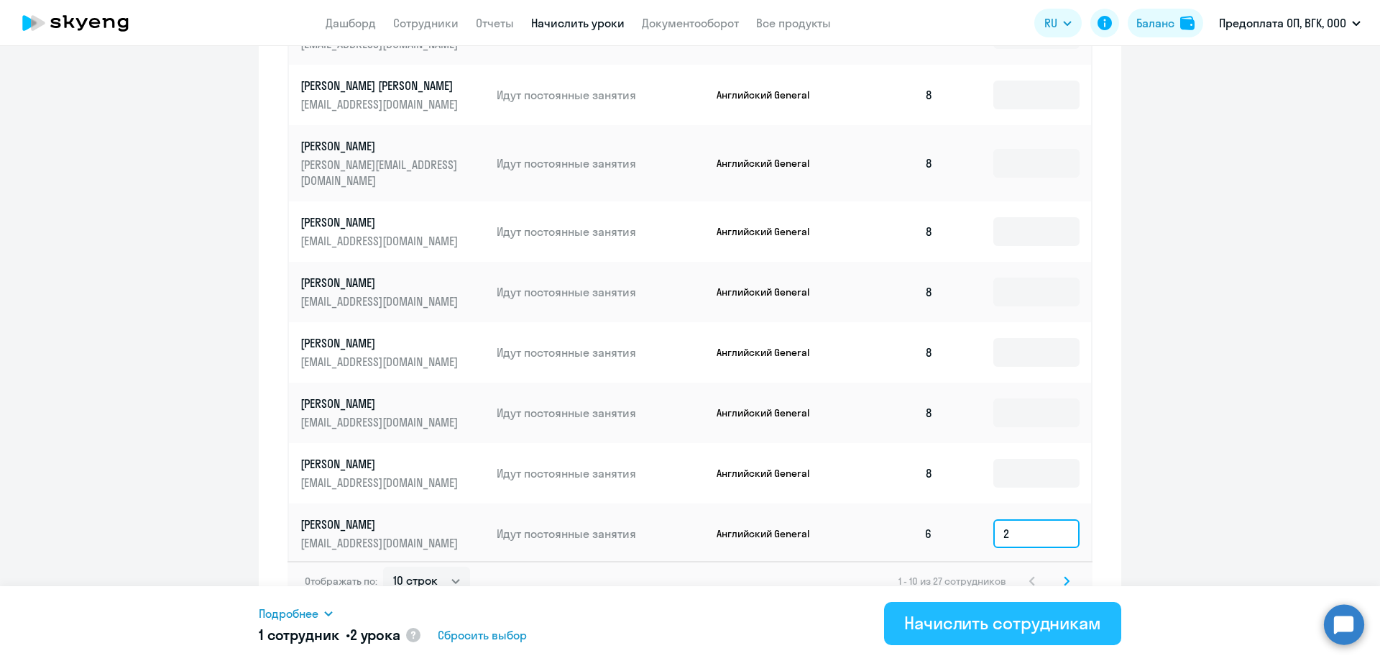
type input "2"
click at [1008, 634] on button "Начислить сотрудникам" at bounding box center [1002, 623] width 237 height 43
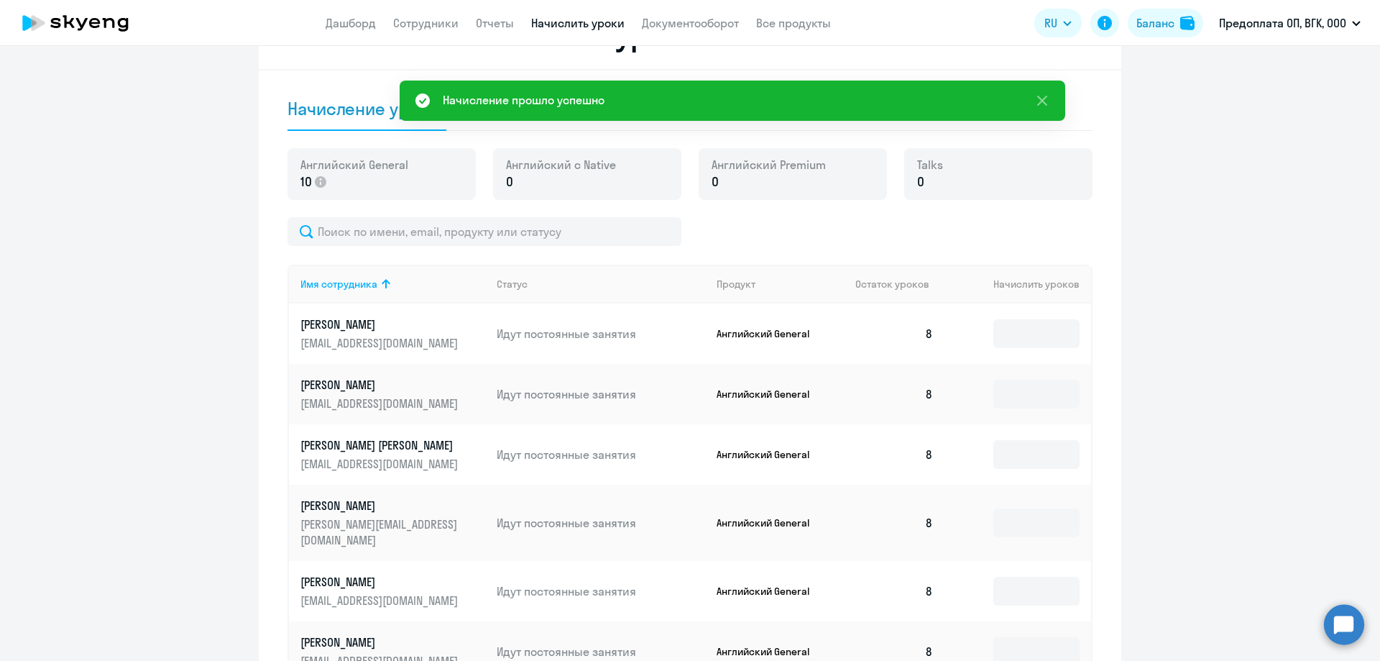
scroll to position [799, 0]
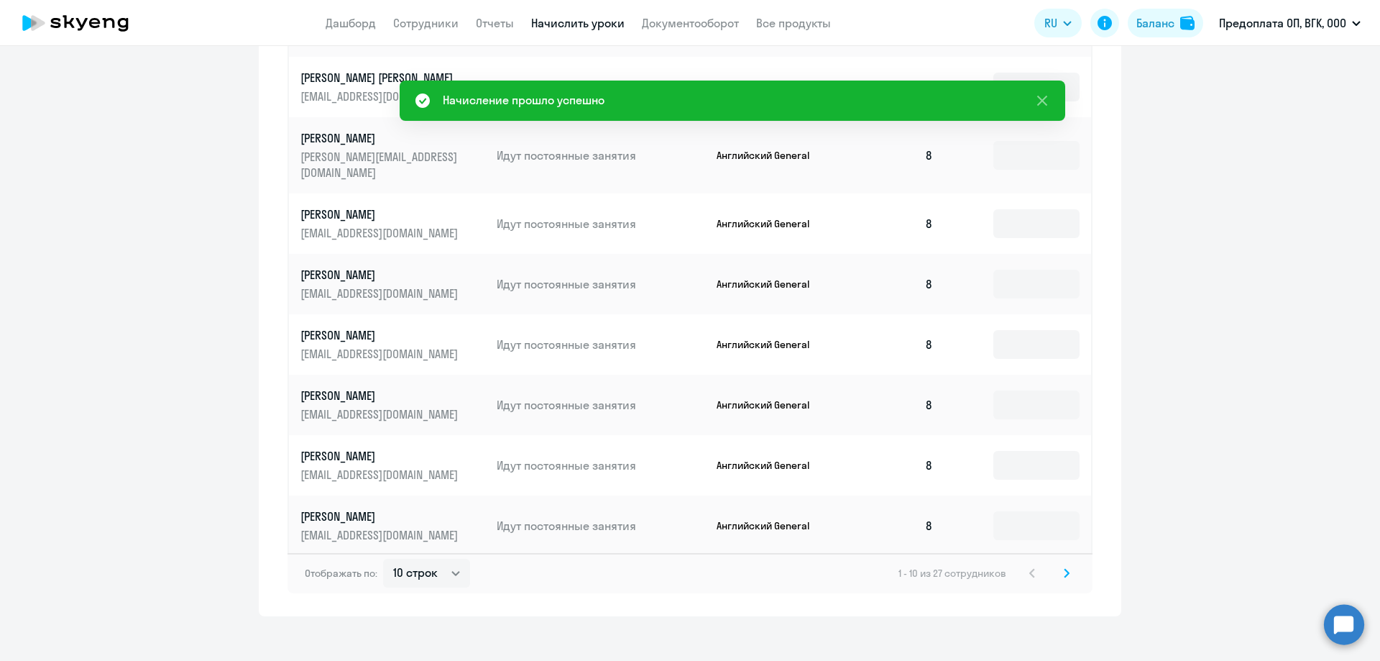
click at [1071, 562] on div "Отображать по: 10 строк 30 строк 50 строк 1 - 10 из 27 сотрудников" at bounding box center [690, 573] width 805 height 40
click at [1065, 564] on svg-icon at bounding box center [1066, 572] width 17 height 17
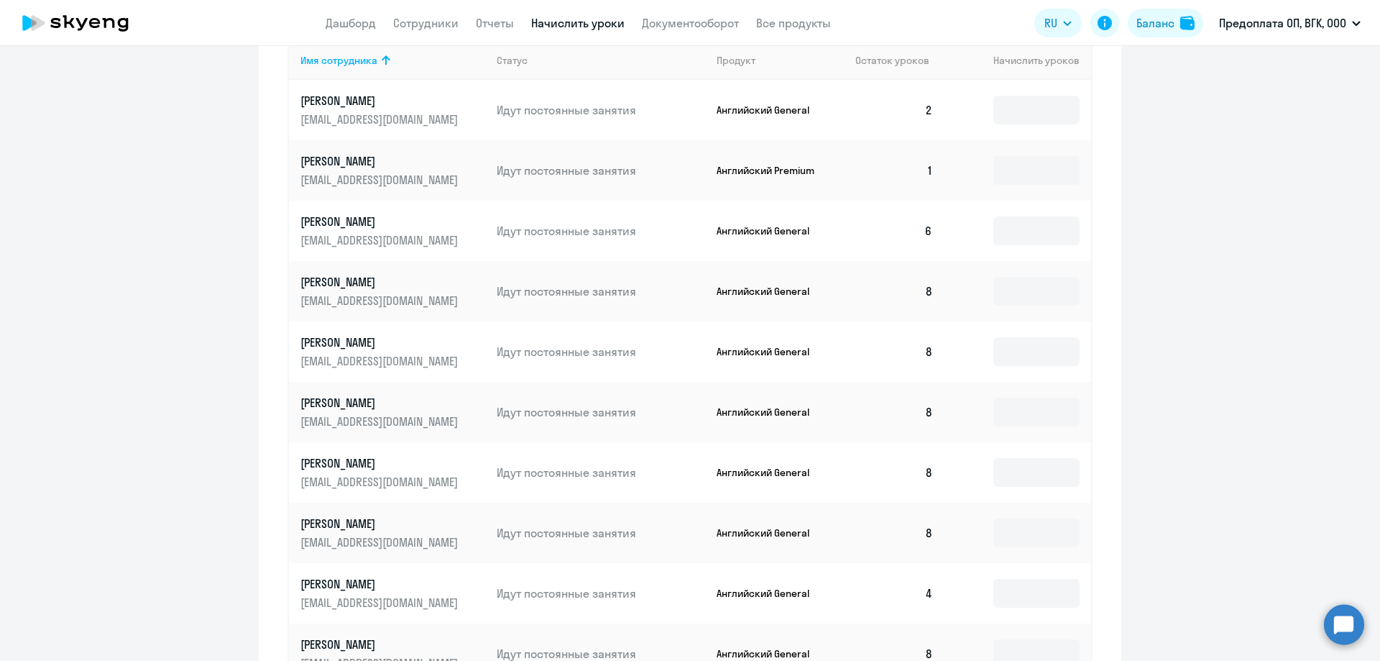
scroll to position [511, 0]
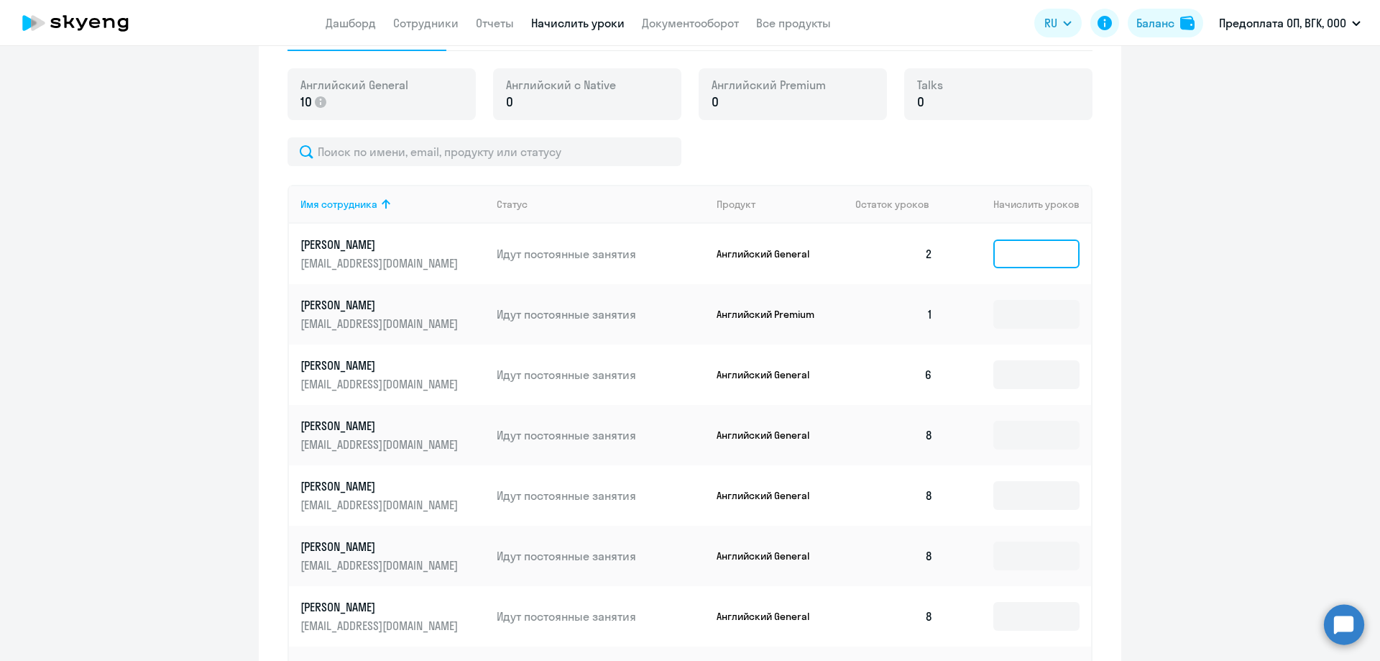
click at [1030, 252] on input at bounding box center [1037, 253] width 86 height 29
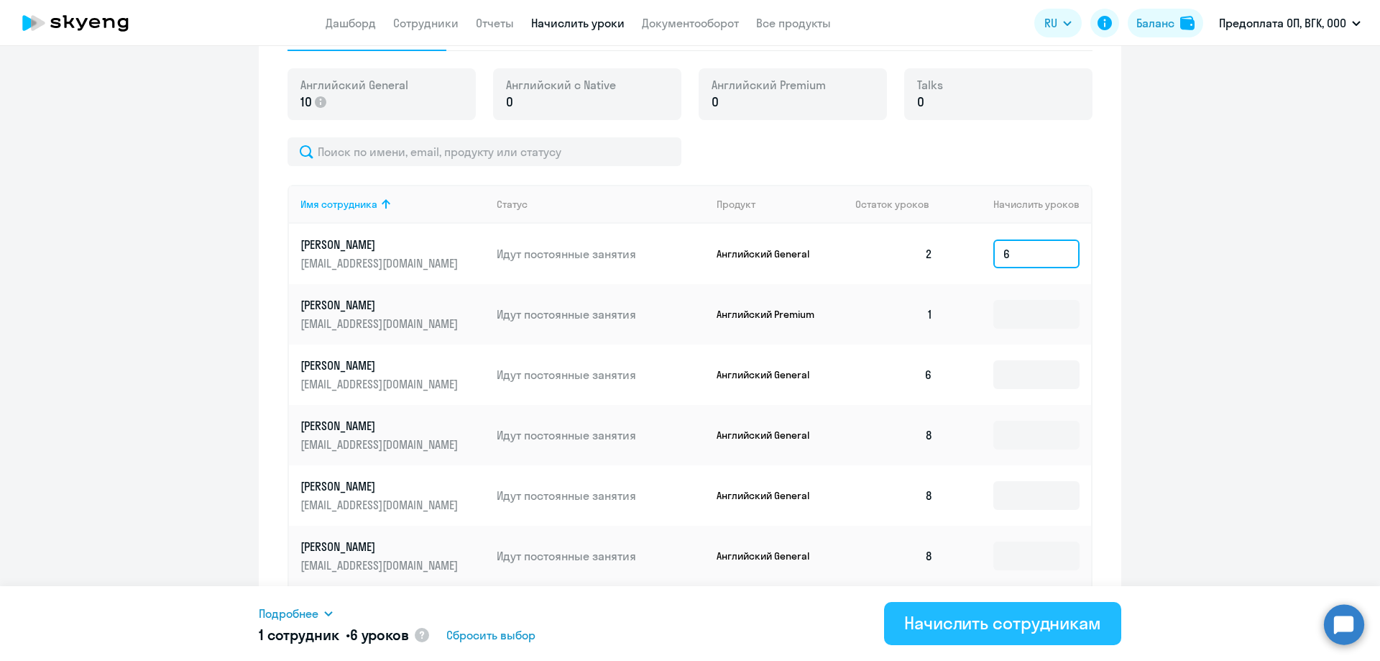
type input "6"
click at [1007, 618] on div "Начислить сотрудникам" at bounding box center [1002, 622] width 197 height 23
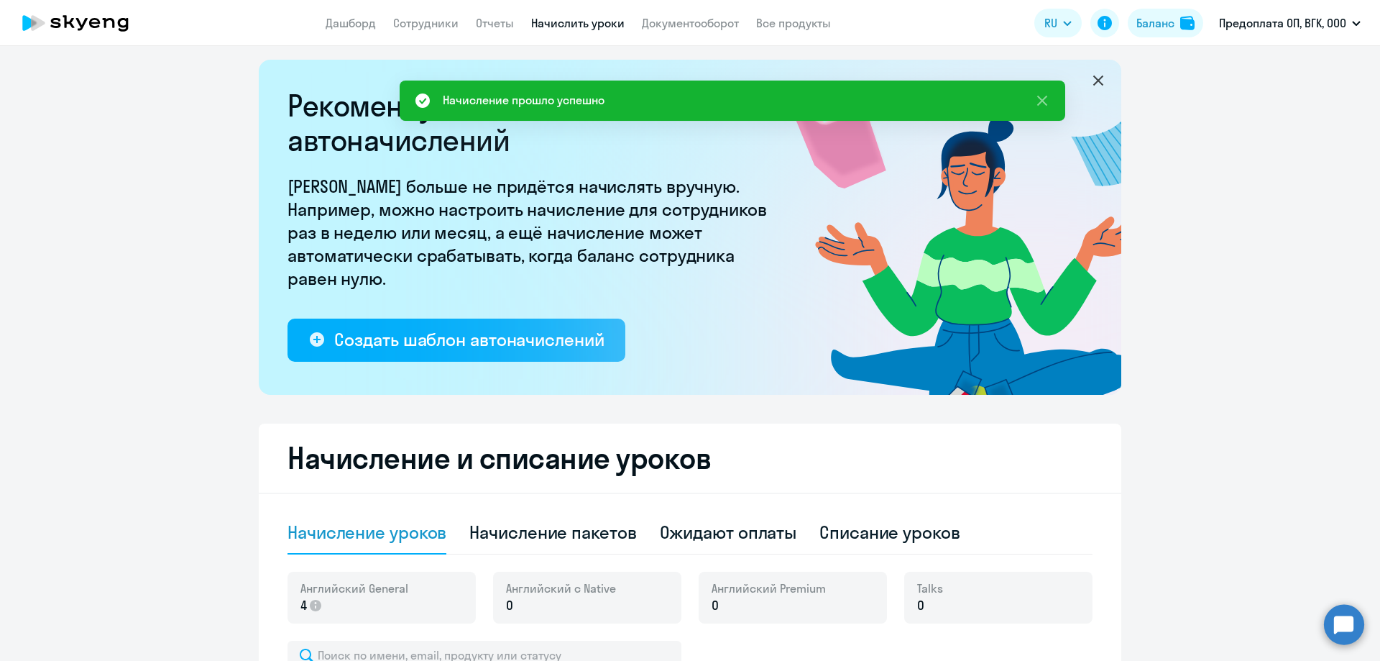
scroll to position [0, 0]
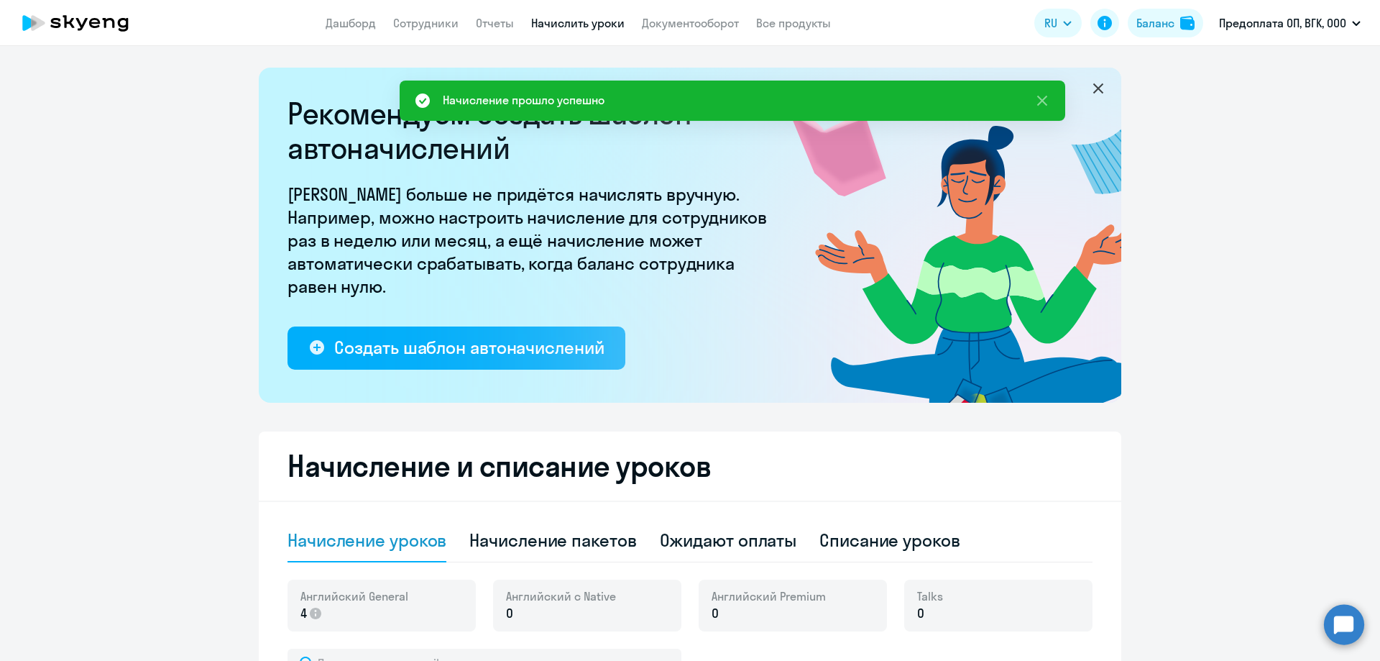
click at [116, 32] on icon at bounding box center [75, 23] width 127 height 36
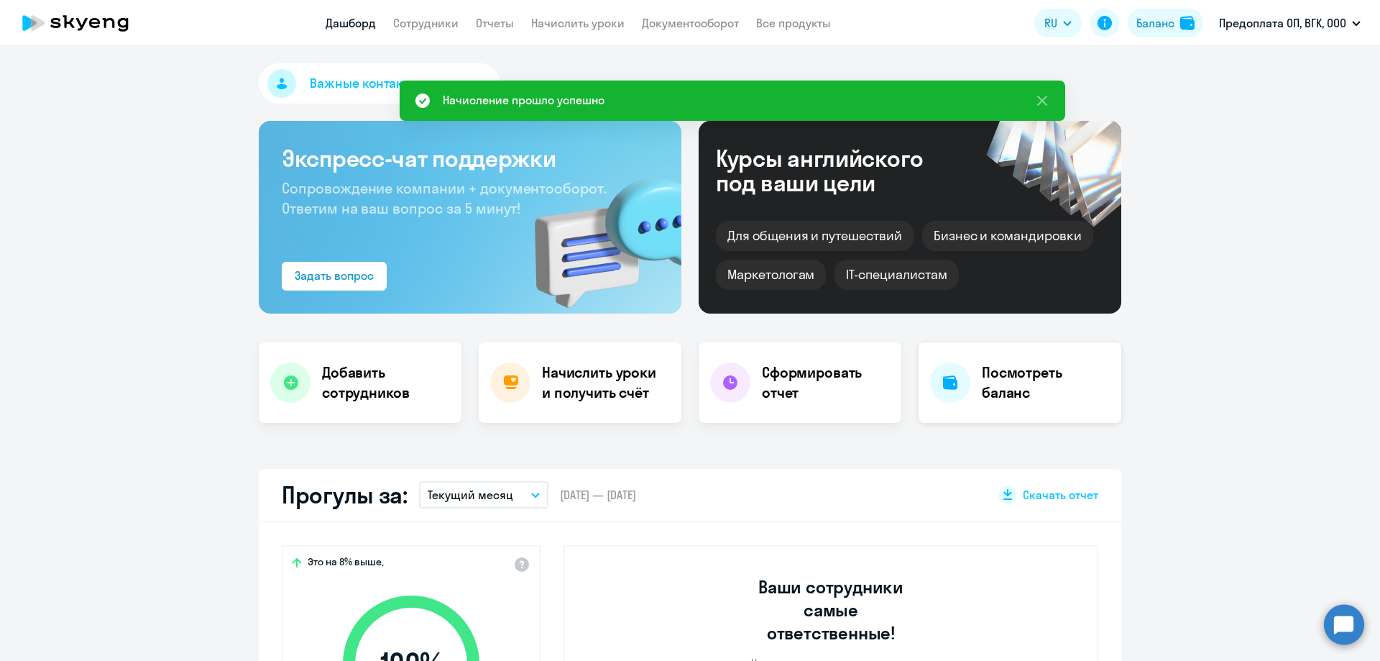
click at [986, 379] on h4 "Посмотреть баланс" at bounding box center [1046, 382] width 128 height 40
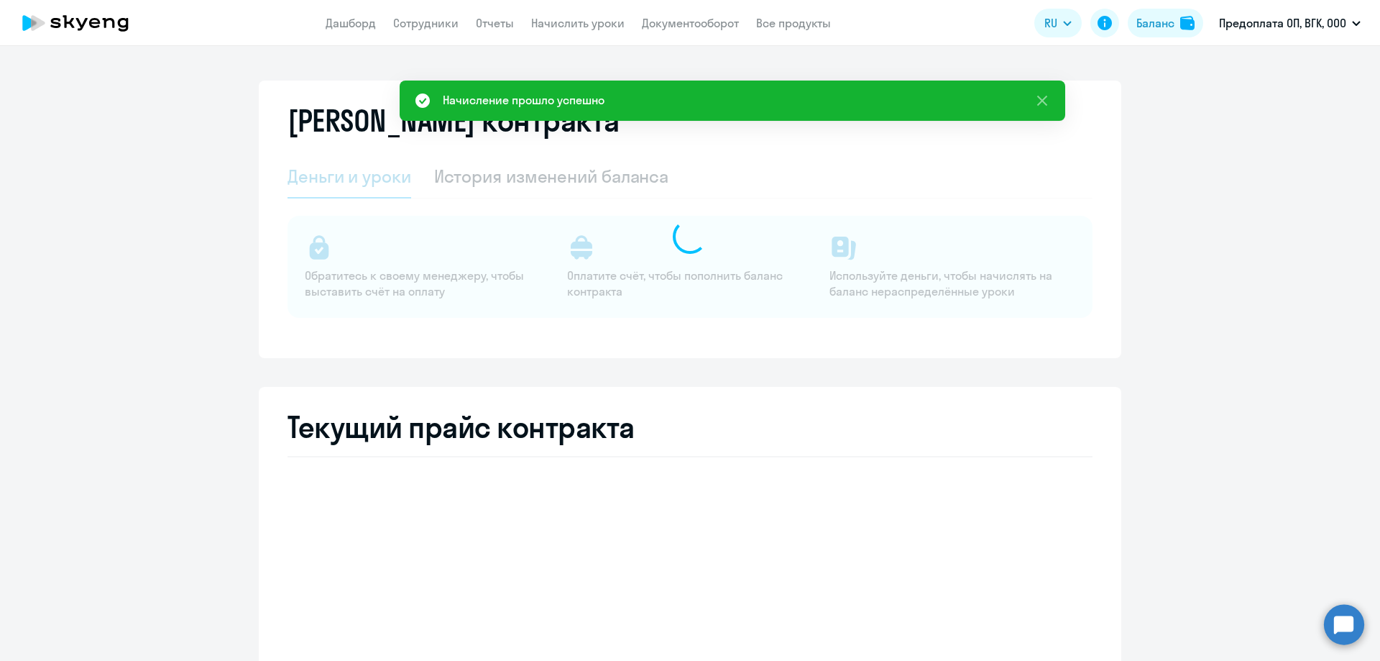
select select "english_adult_not_native_speaker"
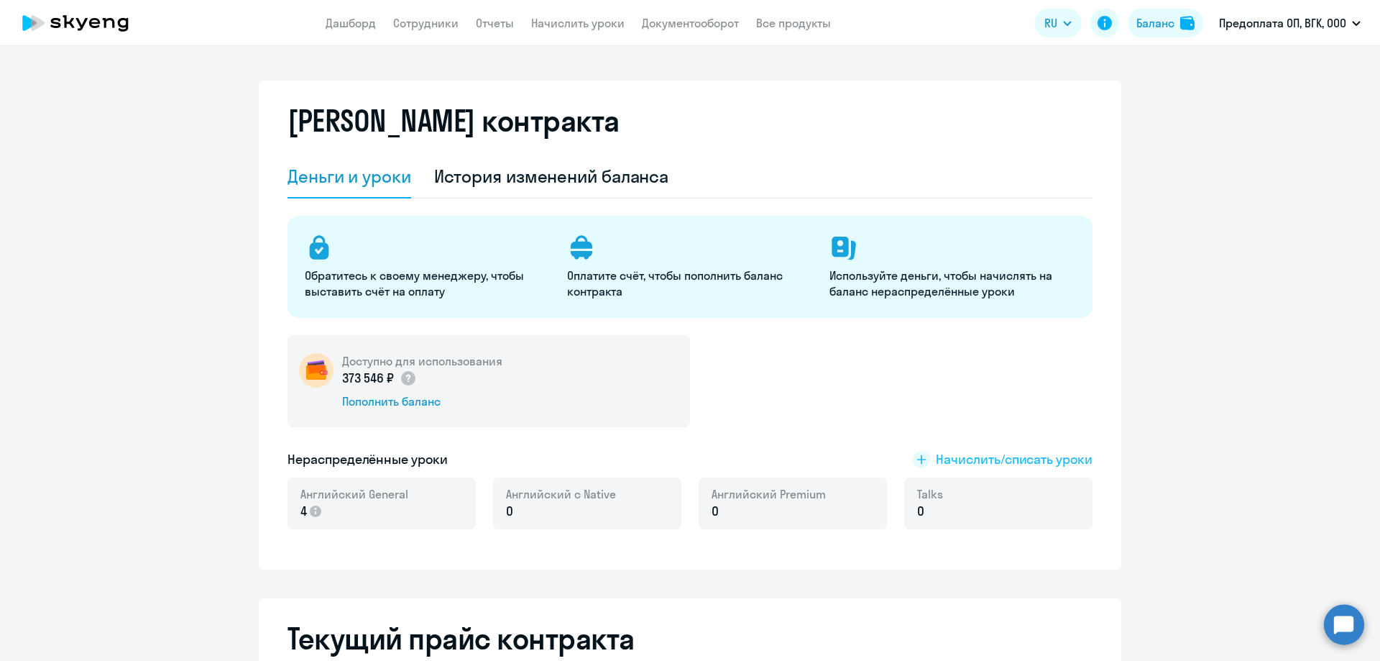
click at [975, 454] on span "Начислить/списать уроки" at bounding box center [1014, 459] width 157 height 19
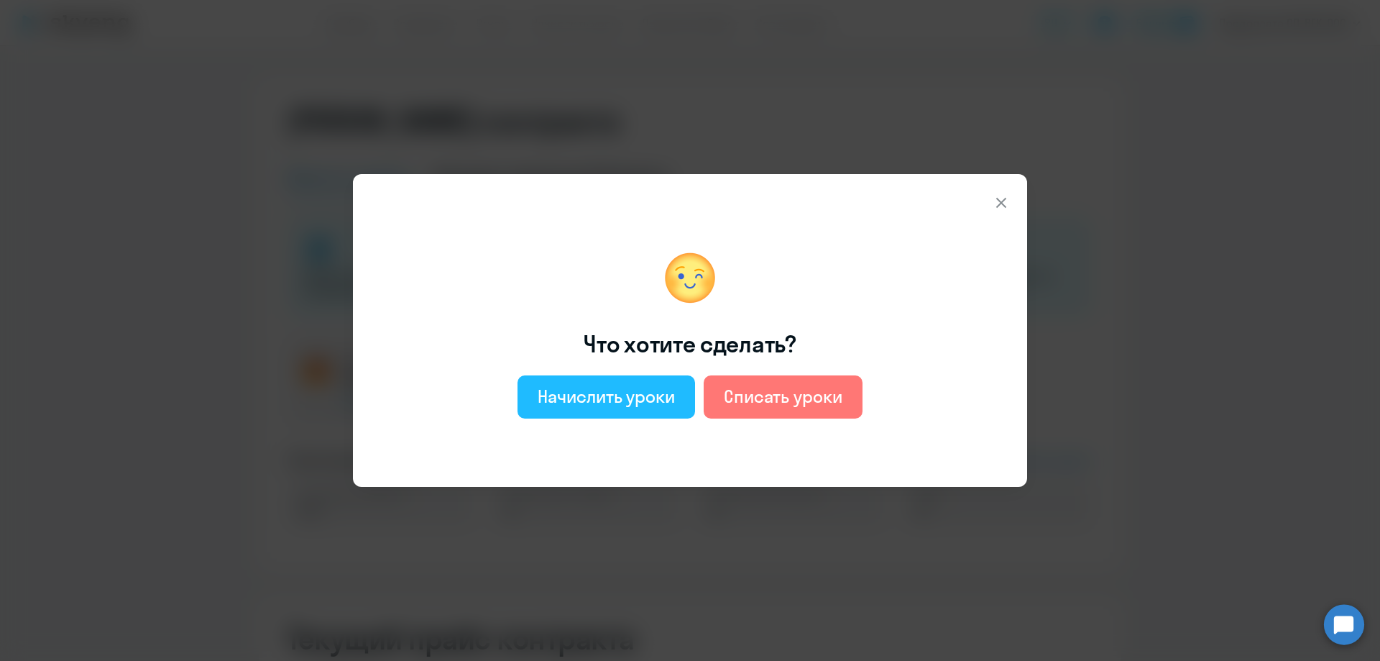
click at [594, 405] on div "Начислить уроки" at bounding box center [606, 396] width 137 height 23
select select "english_adult_not_native_speaker"
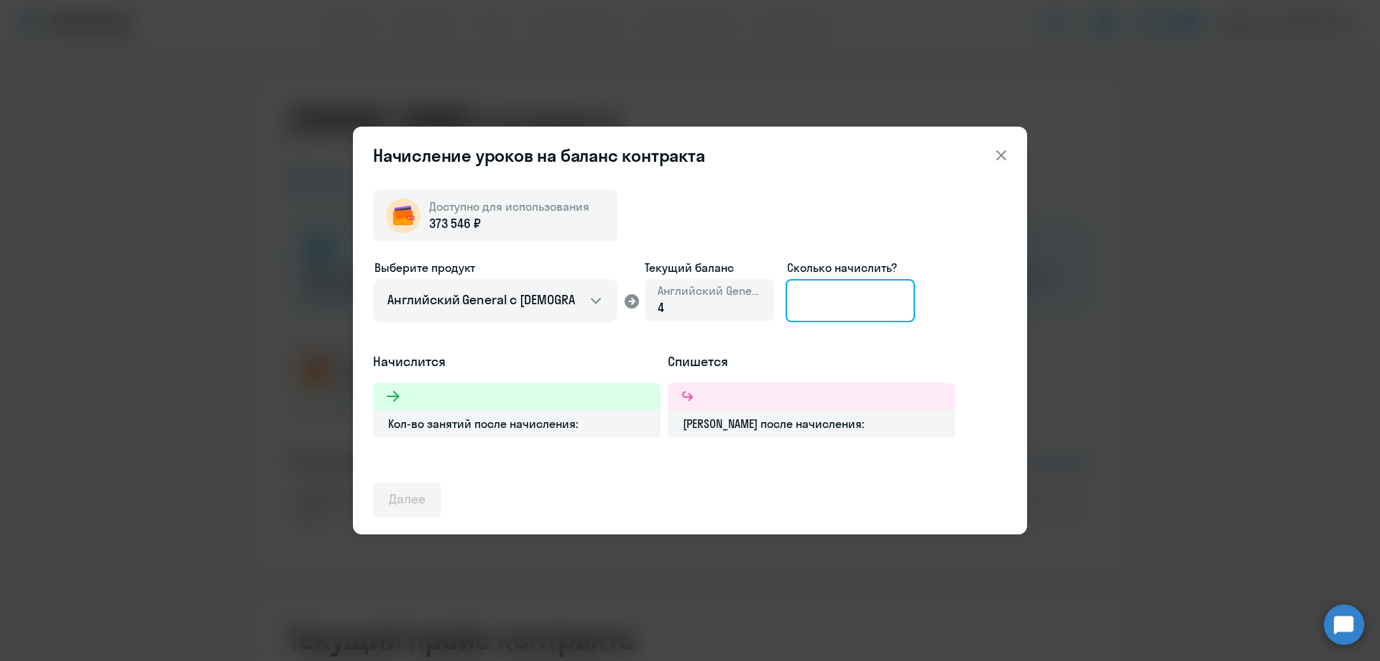
click at [813, 313] on input at bounding box center [850, 300] width 129 height 43
type input "50"
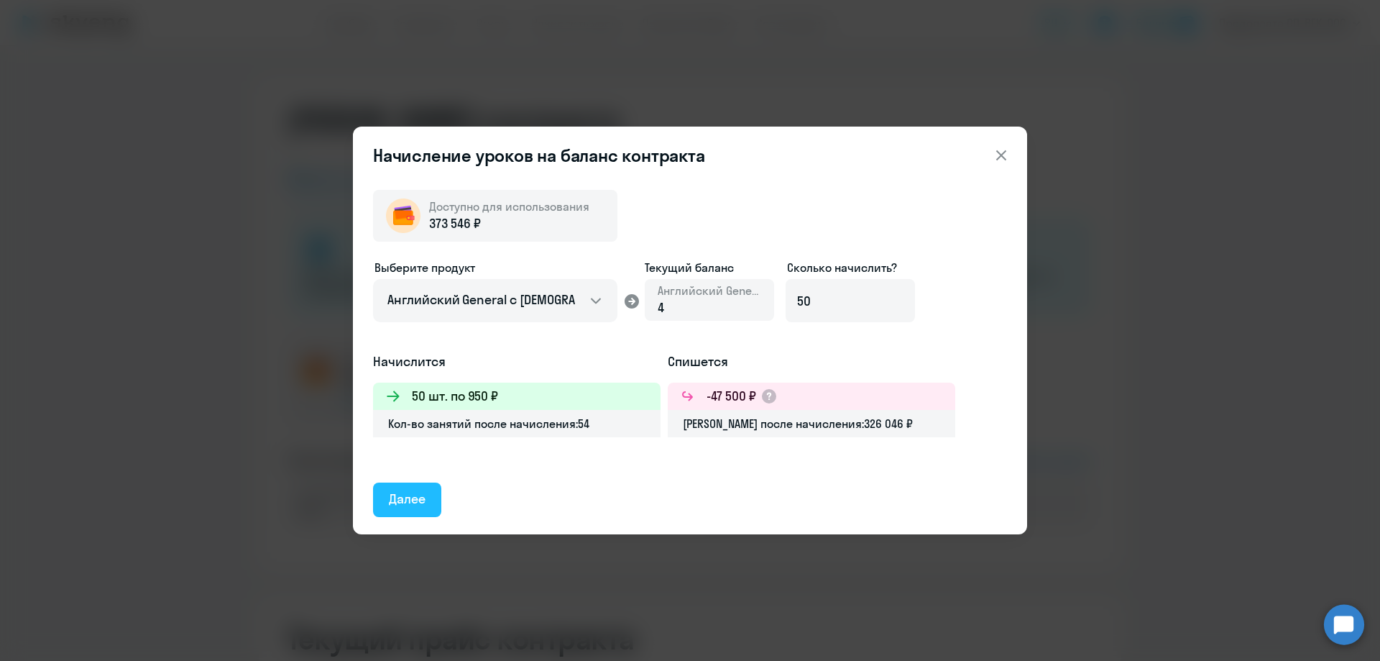
click at [426, 496] on button "Далее" at bounding box center [407, 499] width 68 height 35
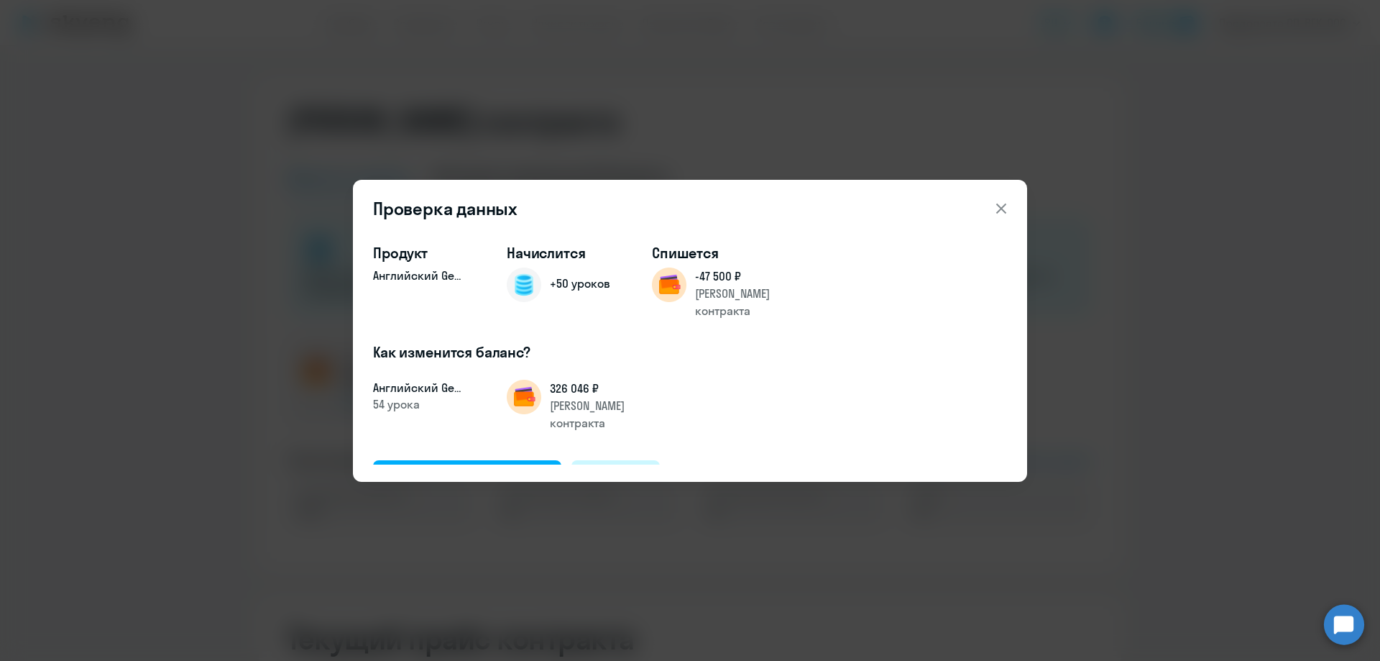
click at [598, 467] on div "Отменить" at bounding box center [616, 476] width 58 height 19
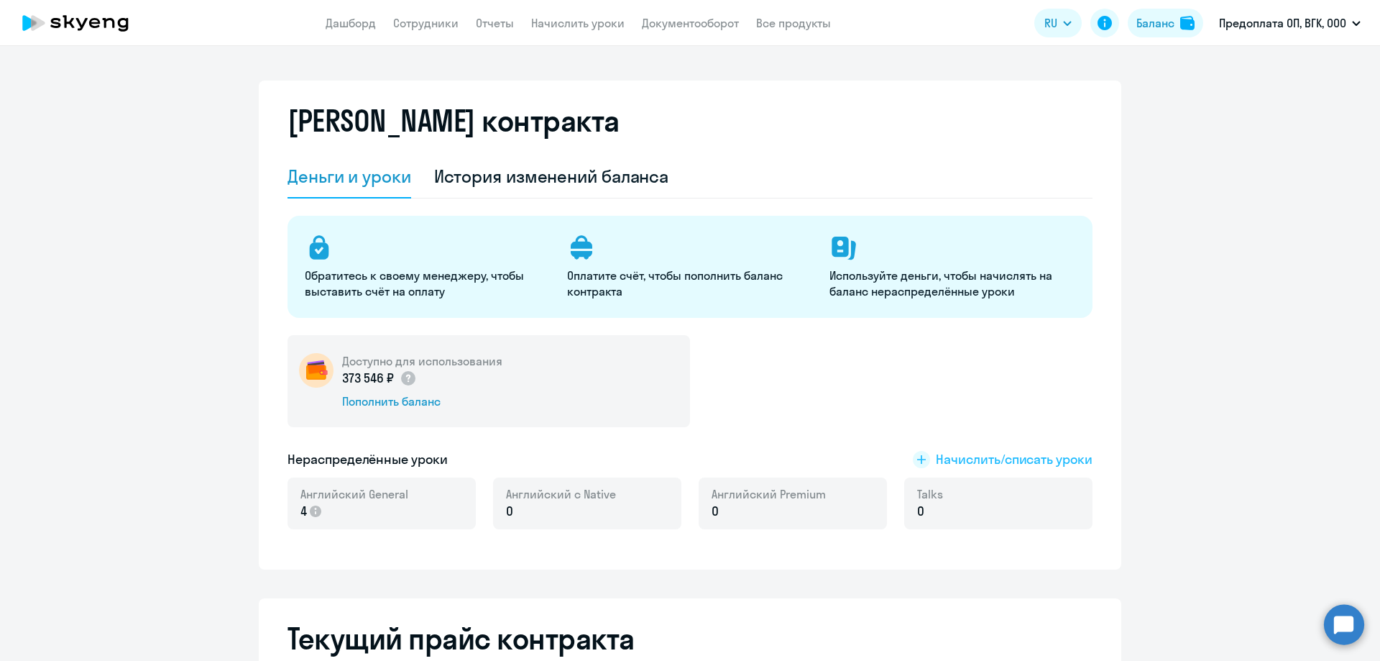
click at [979, 457] on span "Начислить/списать уроки" at bounding box center [1014, 459] width 157 height 19
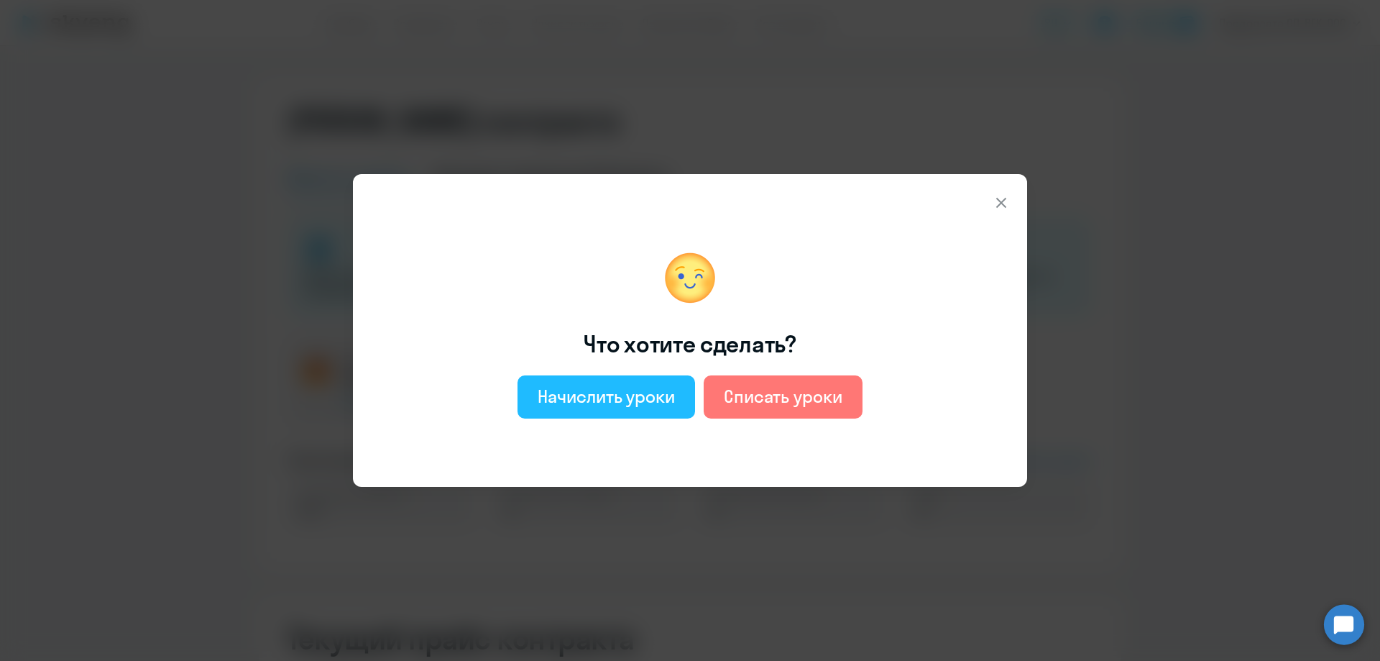
click at [582, 389] on div "Начислить уроки" at bounding box center [606, 396] width 137 height 23
select select "english_adult_not_native_speaker"
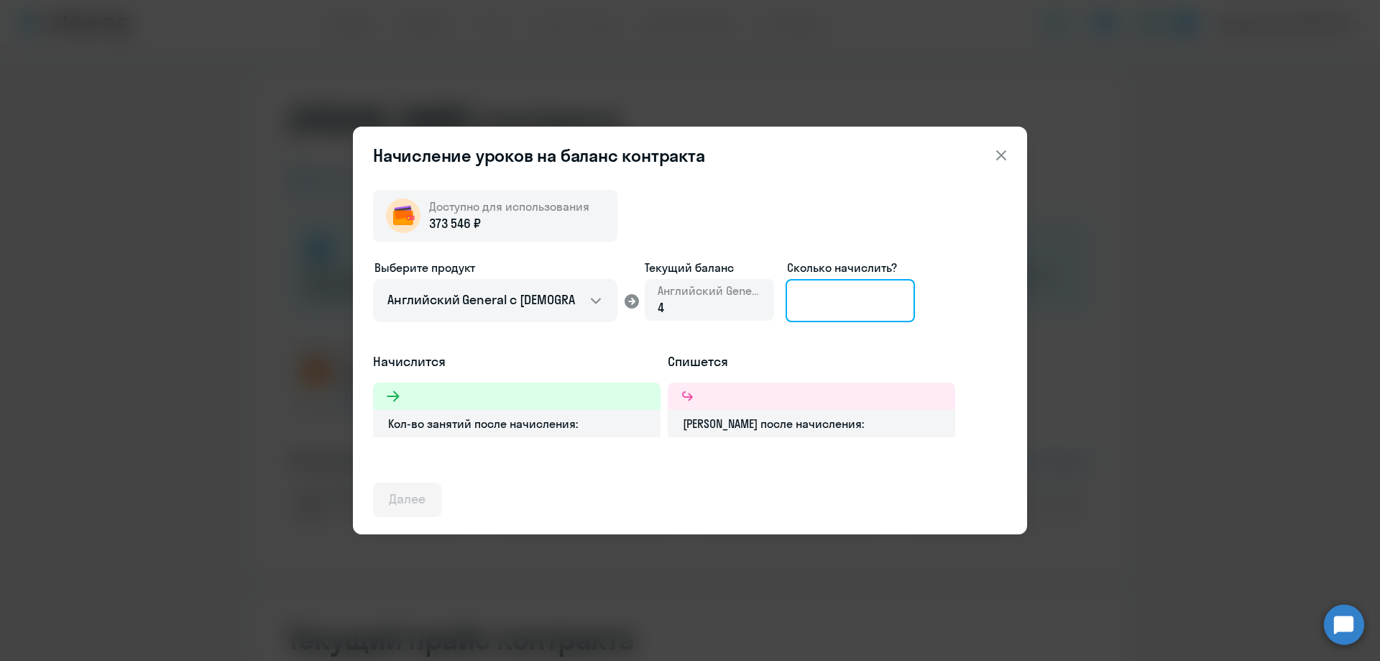
click at [833, 315] on input at bounding box center [850, 300] width 129 height 43
type input "50"
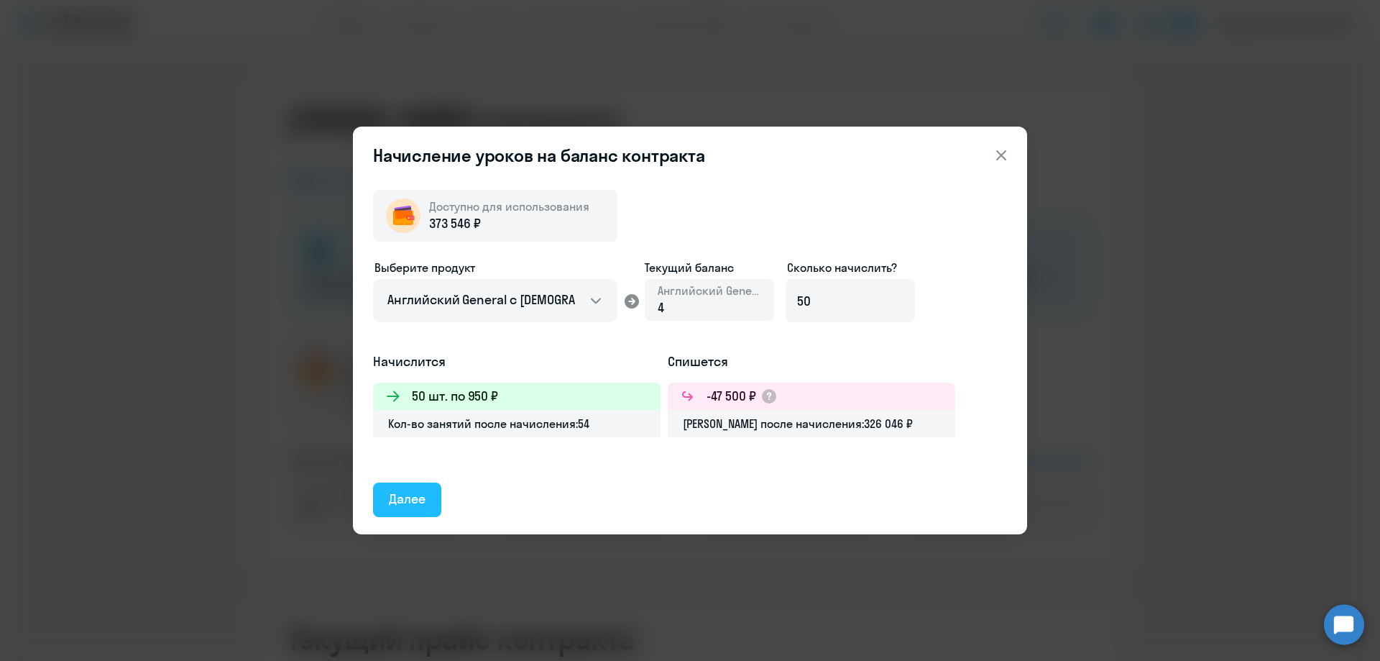
click at [416, 494] on div "Далее" at bounding box center [407, 499] width 37 height 19
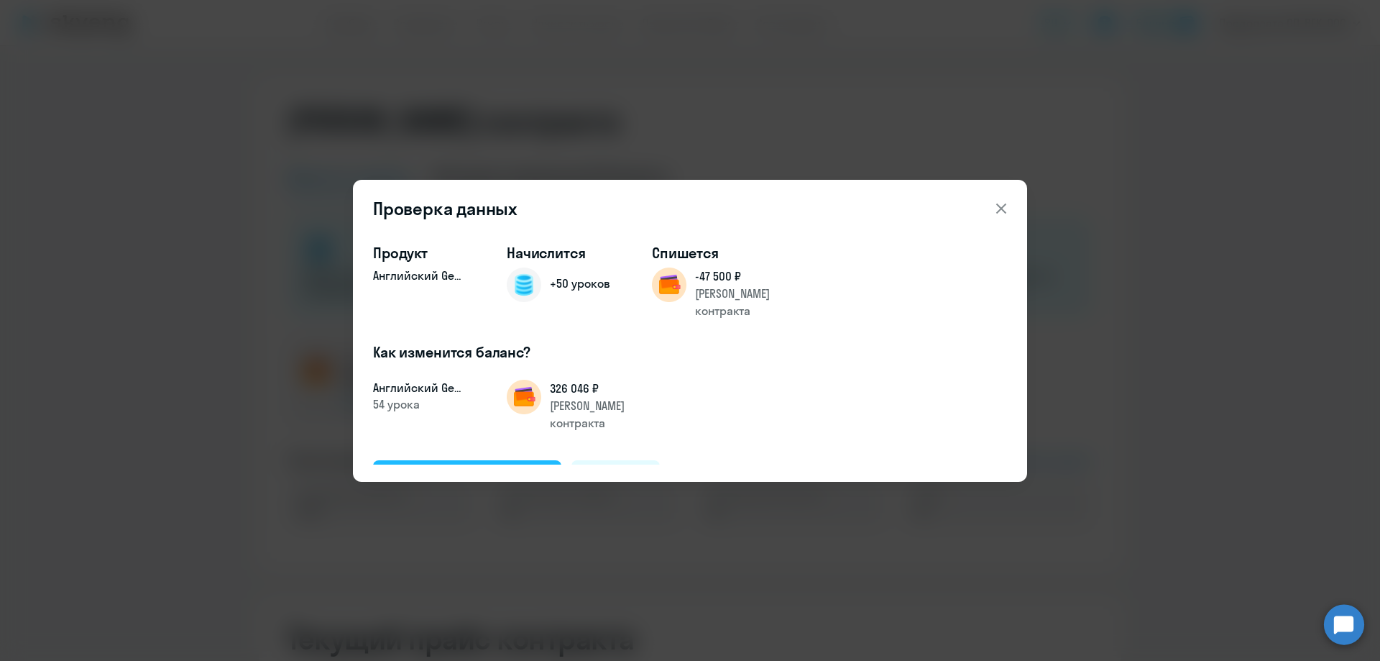
click at [510, 460] on button "Подтвердить и начислить" at bounding box center [467, 477] width 188 height 35
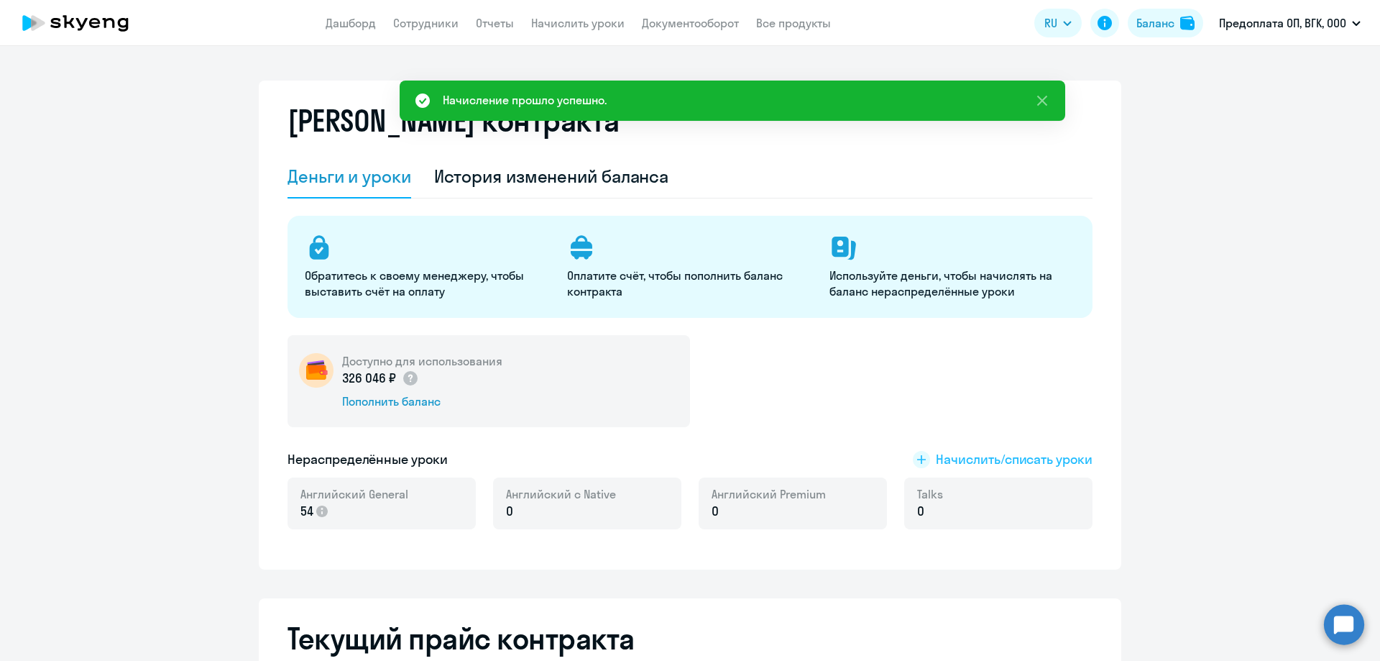
click at [958, 459] on span "Начислить/списать уроки" at bounding box center [1014, 459] width 157 height 19
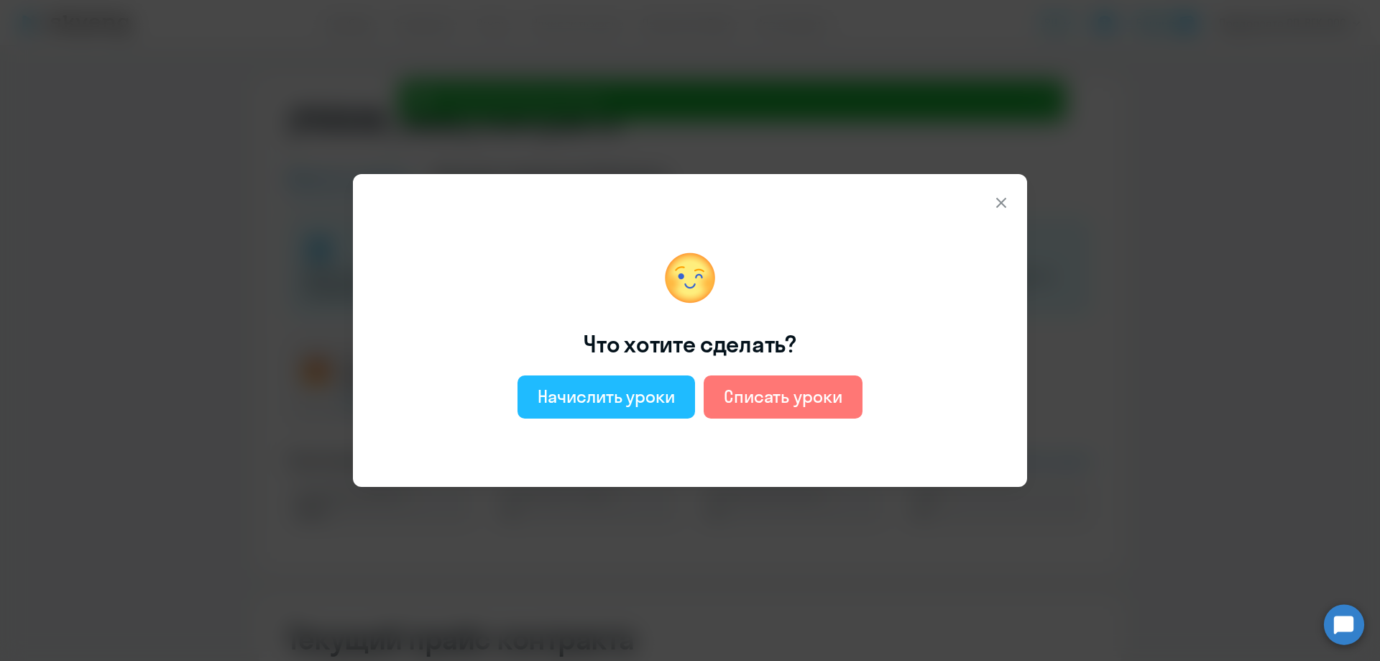
click at [630, 395] on div "Начислить уроки" at bounding box center [606, 396] width 137 height 23
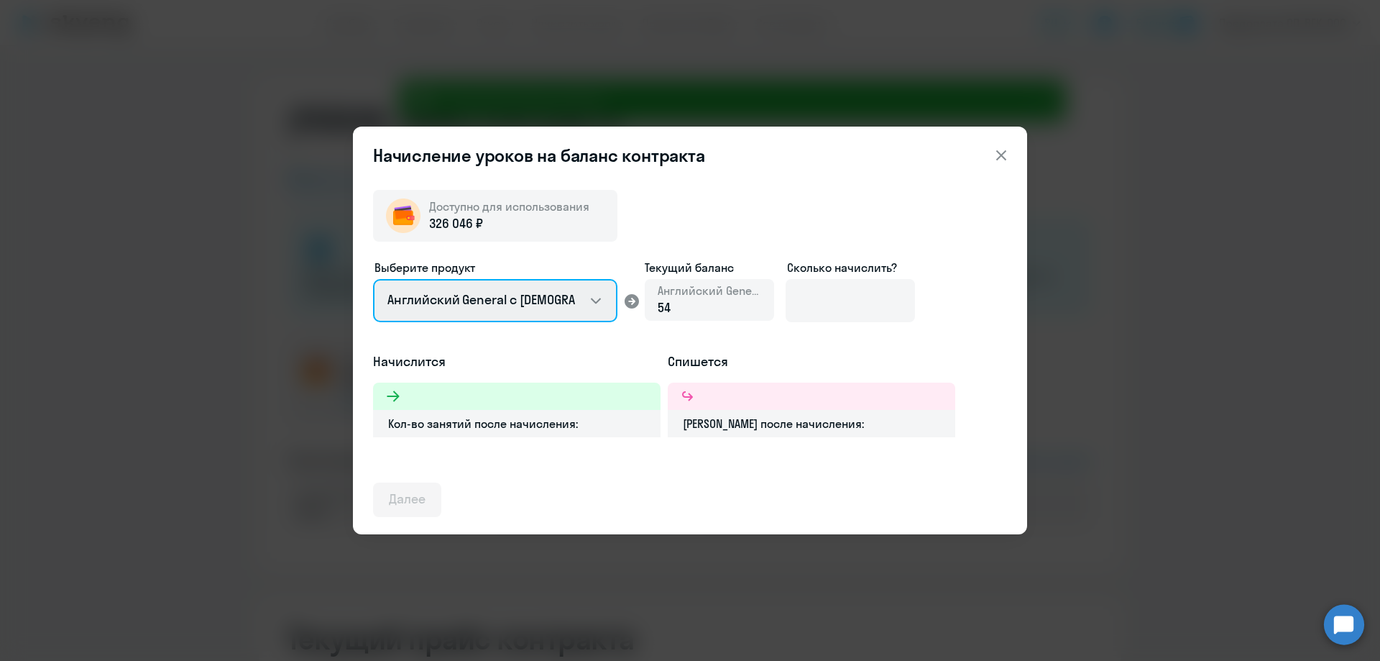
click at [453, 304] on select "Английский General с [DEMOGRAPHIC_DATA] преподавателем Английский General с [DE…" at bounding box center [495, 300] width 244 height 43
select select "english_adult_not_native_speaker_premium"
click at [373, 279] on select "Английский General с [DEMOGRAPHIC_DATA] преподавателем Английский General с [DE…" at bounding box center [495, 300] width 244 height 43
click at [740, 313] on div "0" at bounding box center [710, 307] width 104 height 19
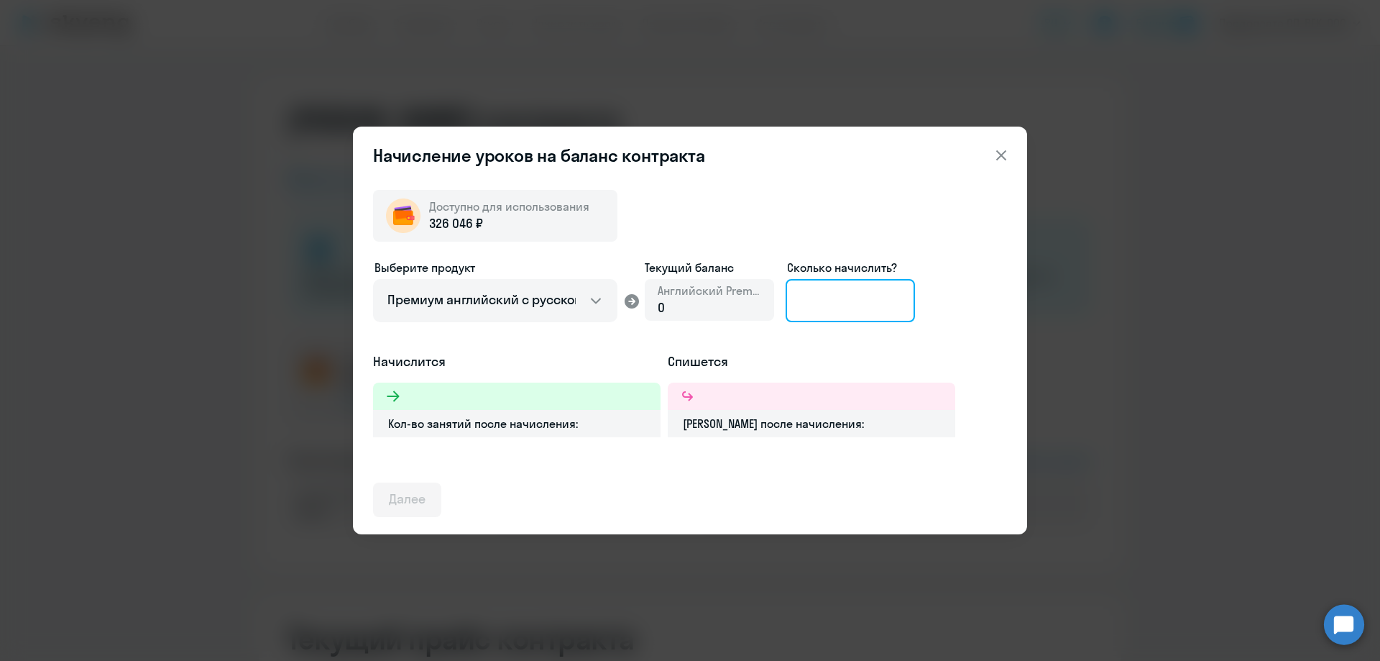
click at [829, 303] on input at bounding box center [850, 300] width 129 height 43
type input "5"
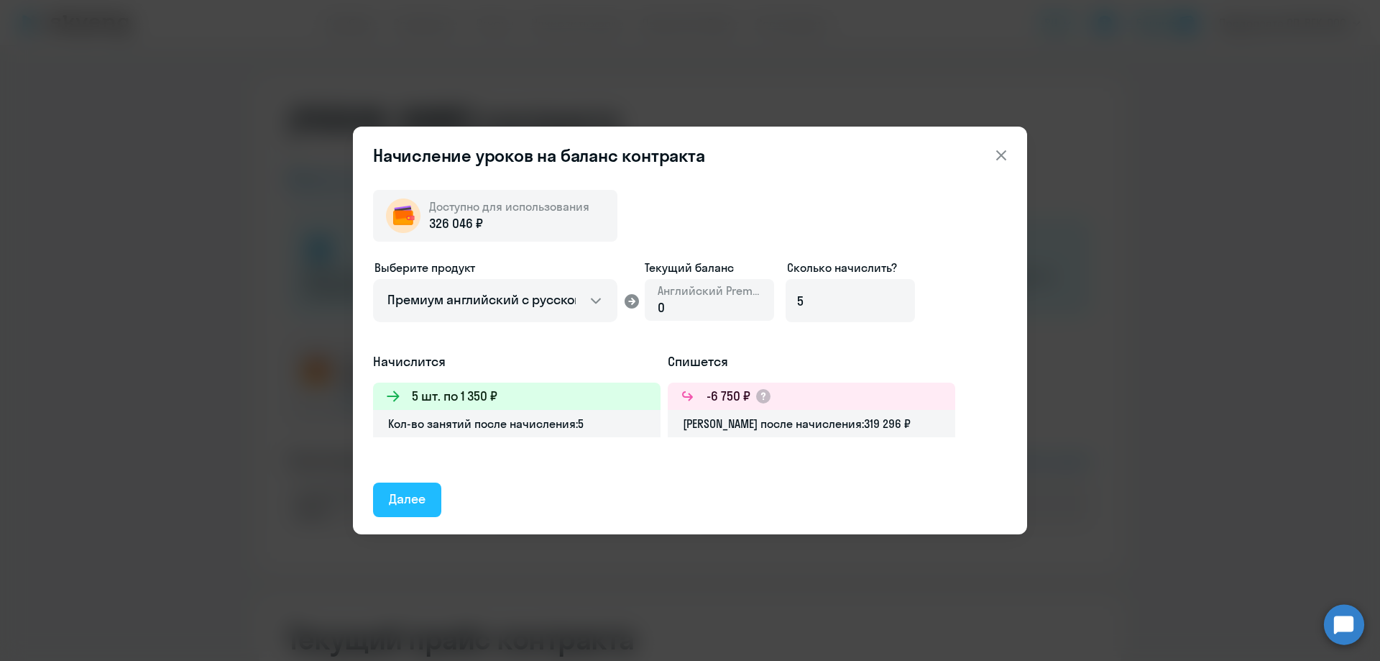
click at [395, 496] on div "Далее" at bounding box center [407, 499] width 37 height 19
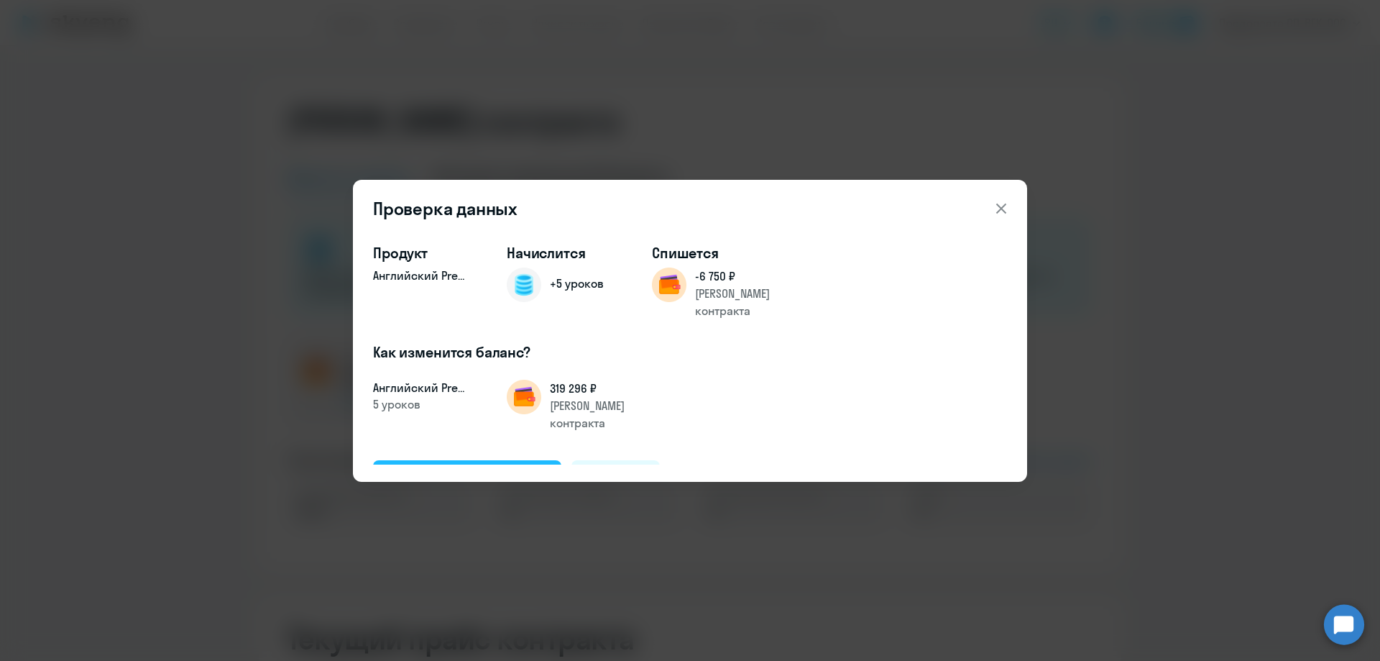
click at [476, 467] on div "Подтвердить и начислить" at bounding box center [467, 476] width 157 height 19
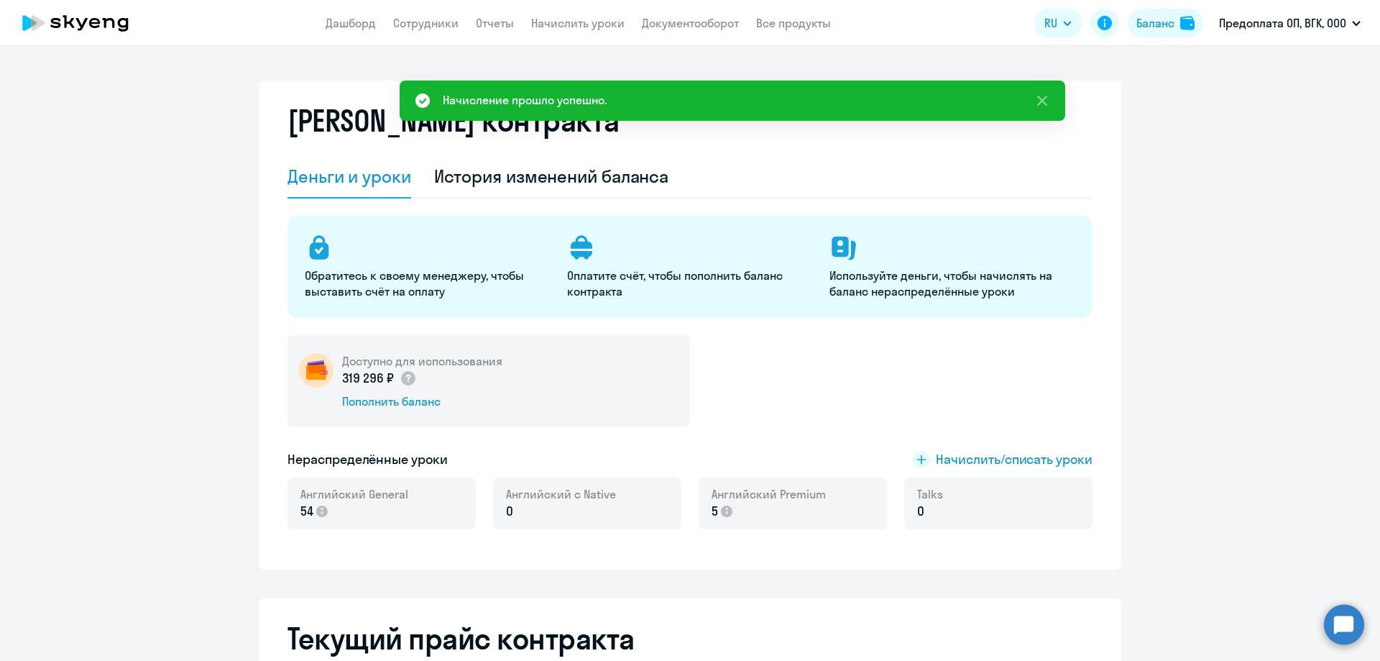
click at [591, 34] on app-header "Дашборд Сотрудники Отчеты Начислить уроки Документооборот Все продукты Дашборд …" at bounding box center [690, 23] width 1380 height 46
click at [580, 19] on link "Начислить уроки" at bounding box center [577, 23] width 93 height 14
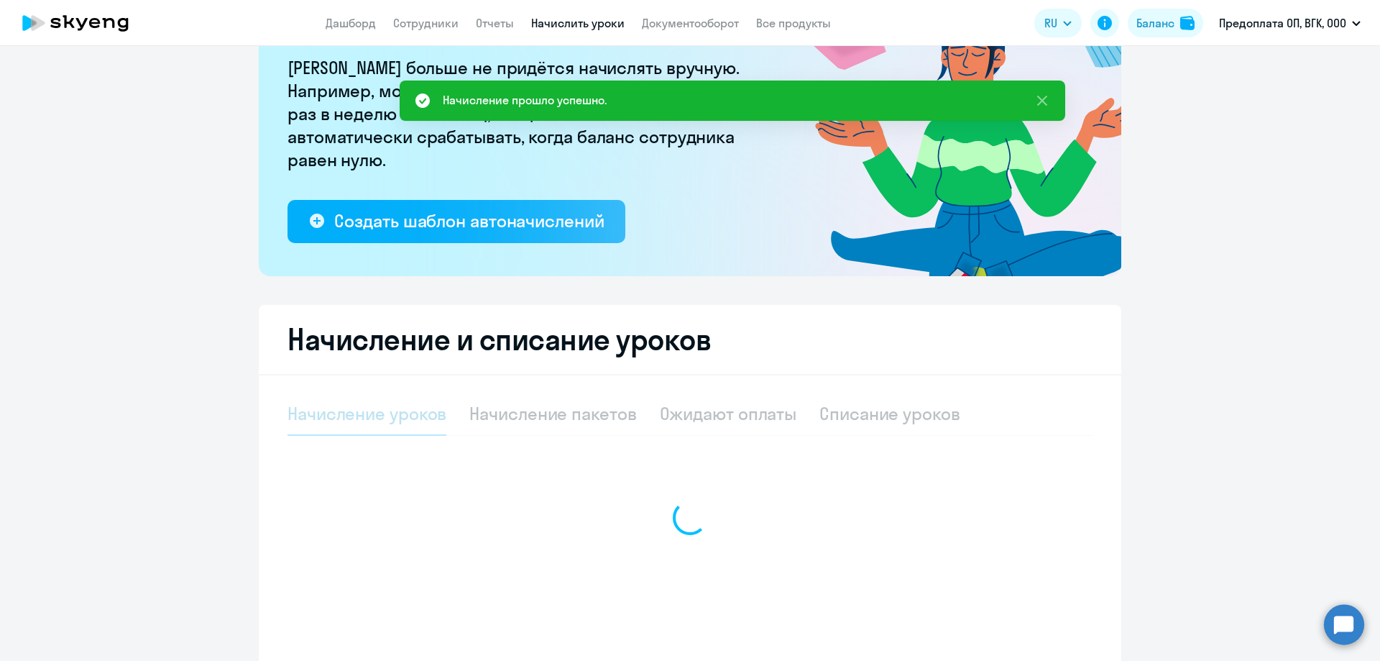
select select "10"
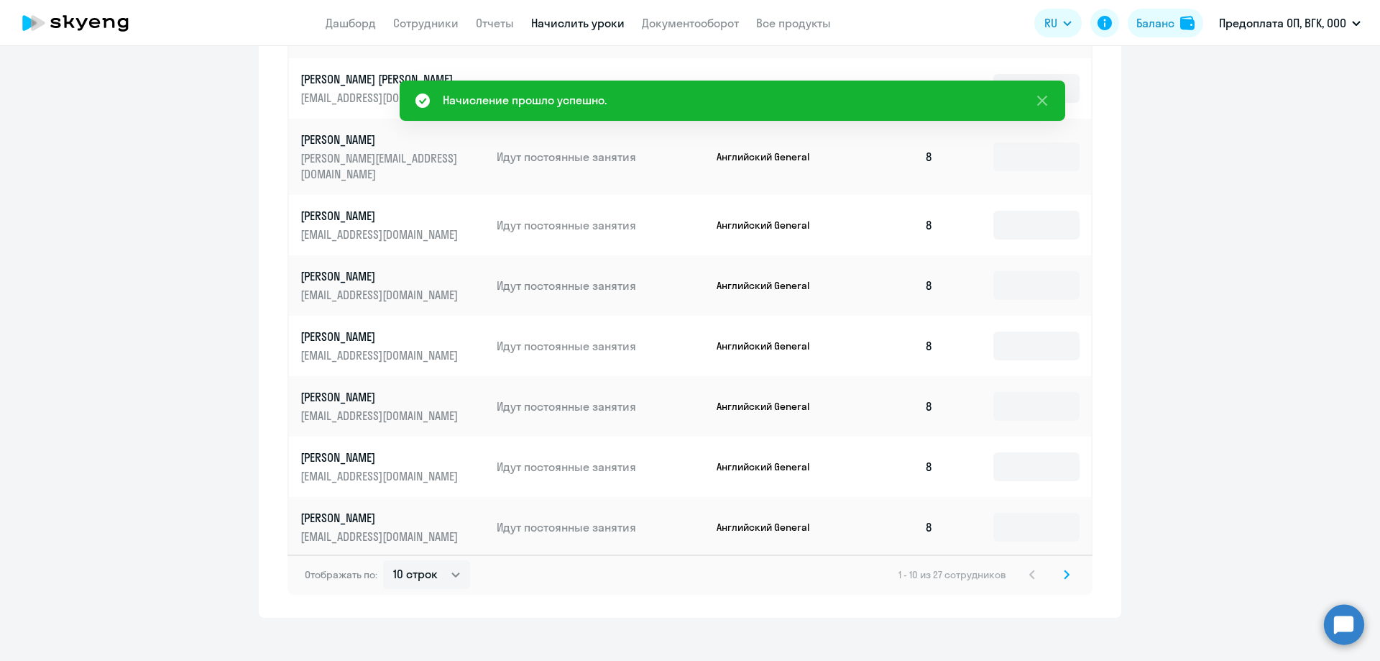
scroll to position [799, 0]
click at [1071, 564] on div "Отображать по: 10 строк 30 строк 50 строк 1 - 10 из 27 сотрудников" at bounding box center [690, 573] width 805 height 40
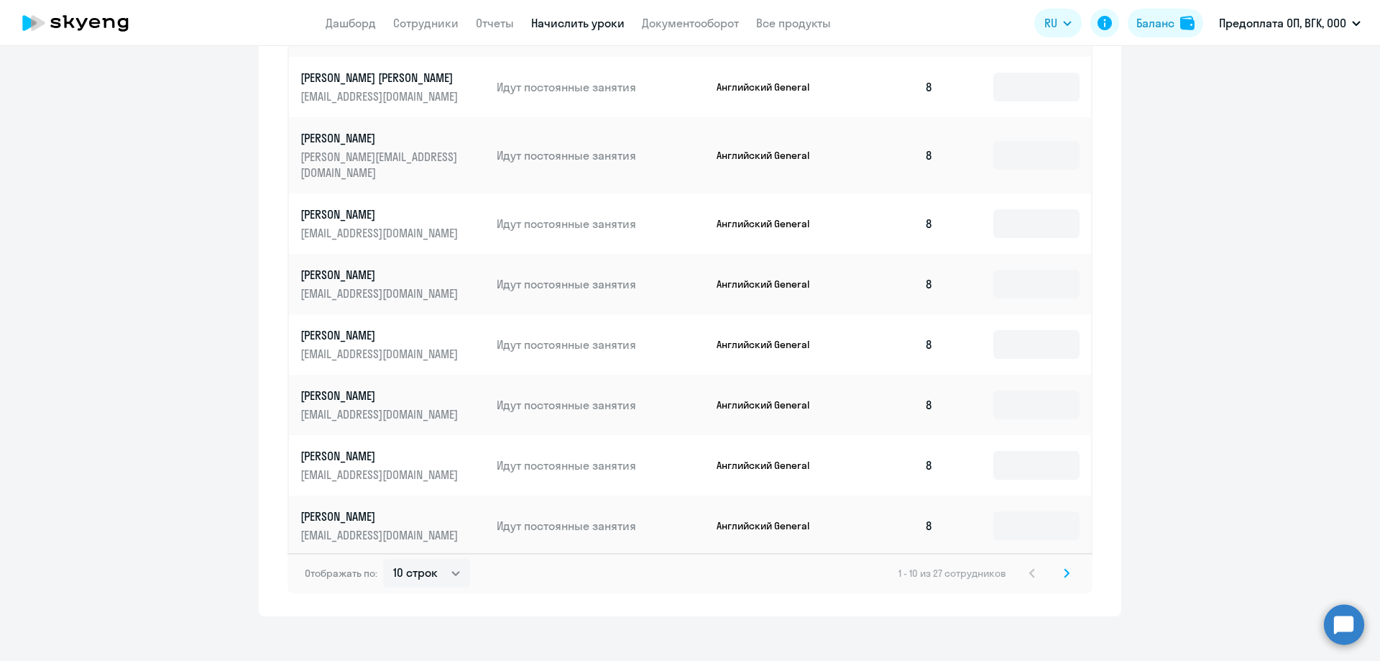
click at [1065, 569] on icon at bounding box center [1067, 573] width 4 height 8
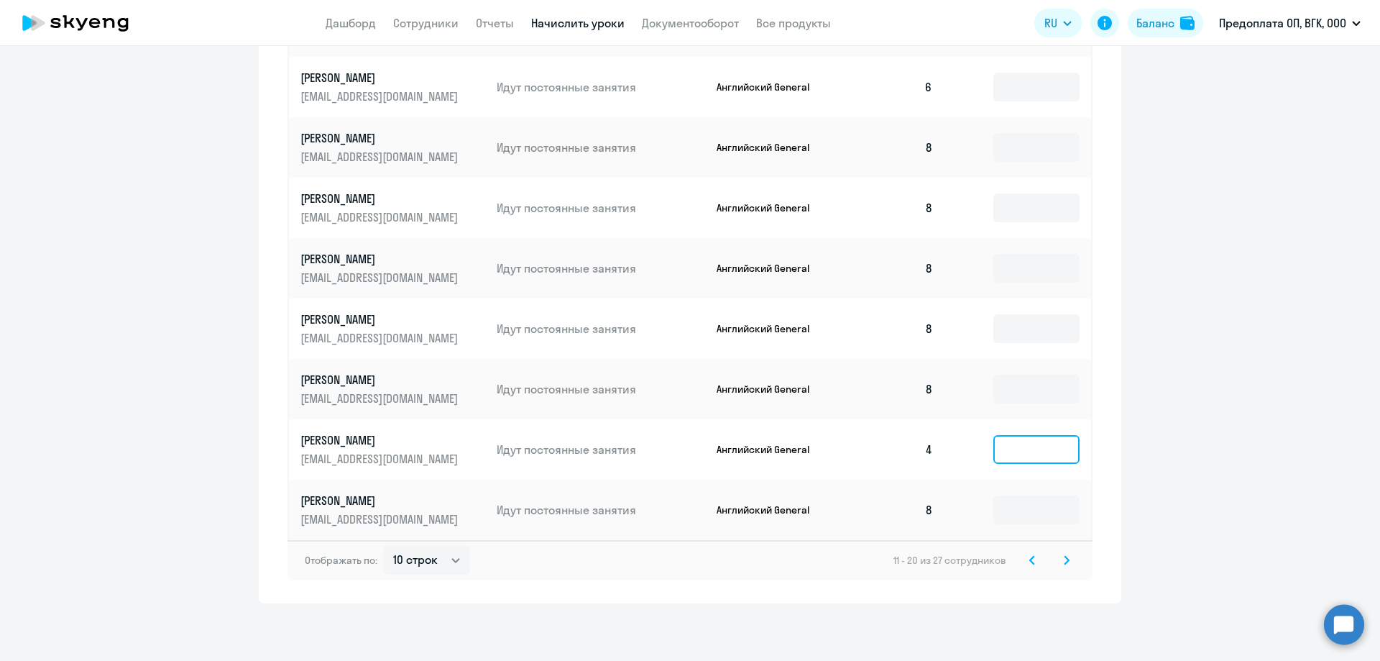
click at [1028, 448] on input at bounding box center [1037, 449] width 86 height 29
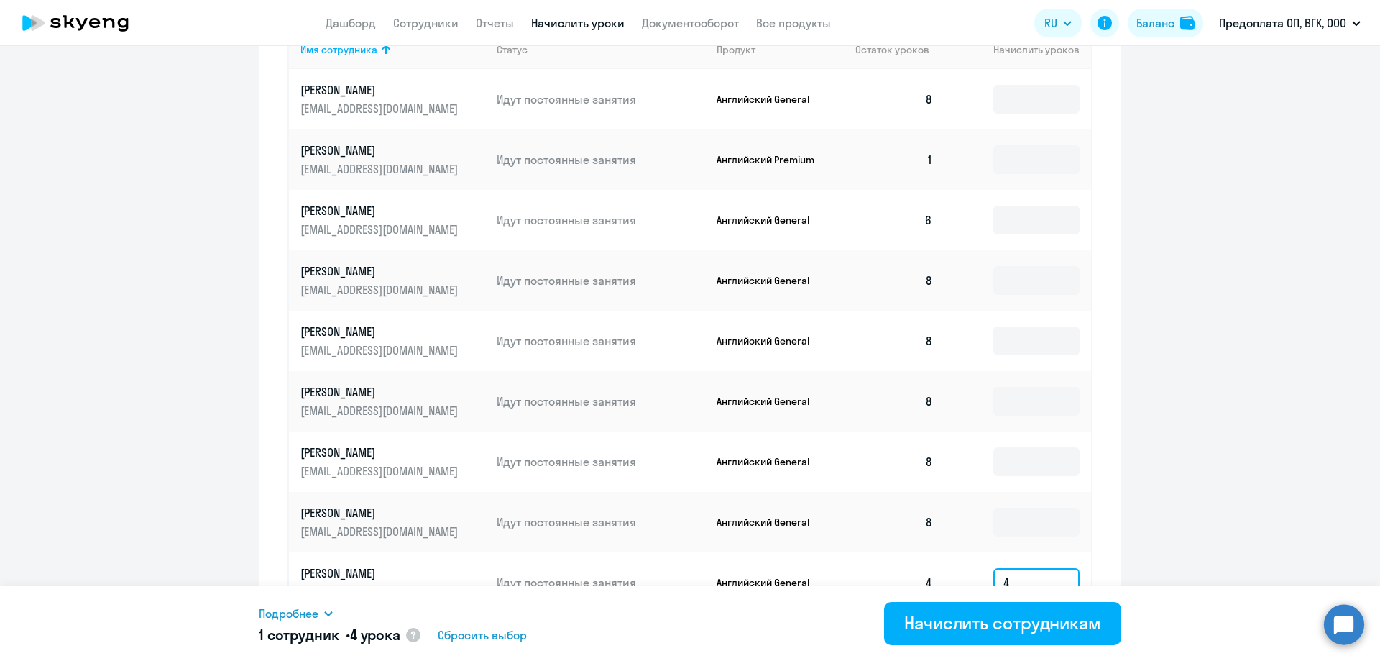
scroll to position [655, 0]
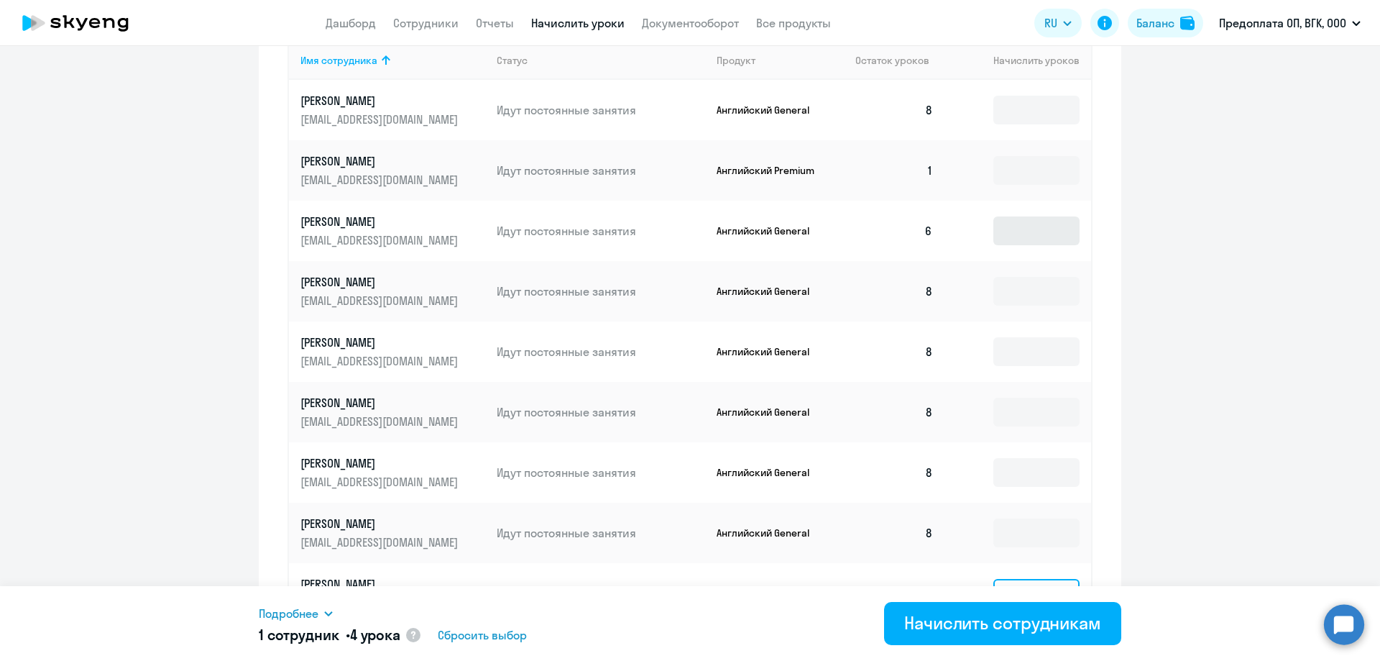
type input "4"
click at [1021, 236] on input at bounding box center [1037, 230] width 86 height 29
type input "2"
click at [1020, 183] on input at bounding box center [1037, 170] width 86 height 29
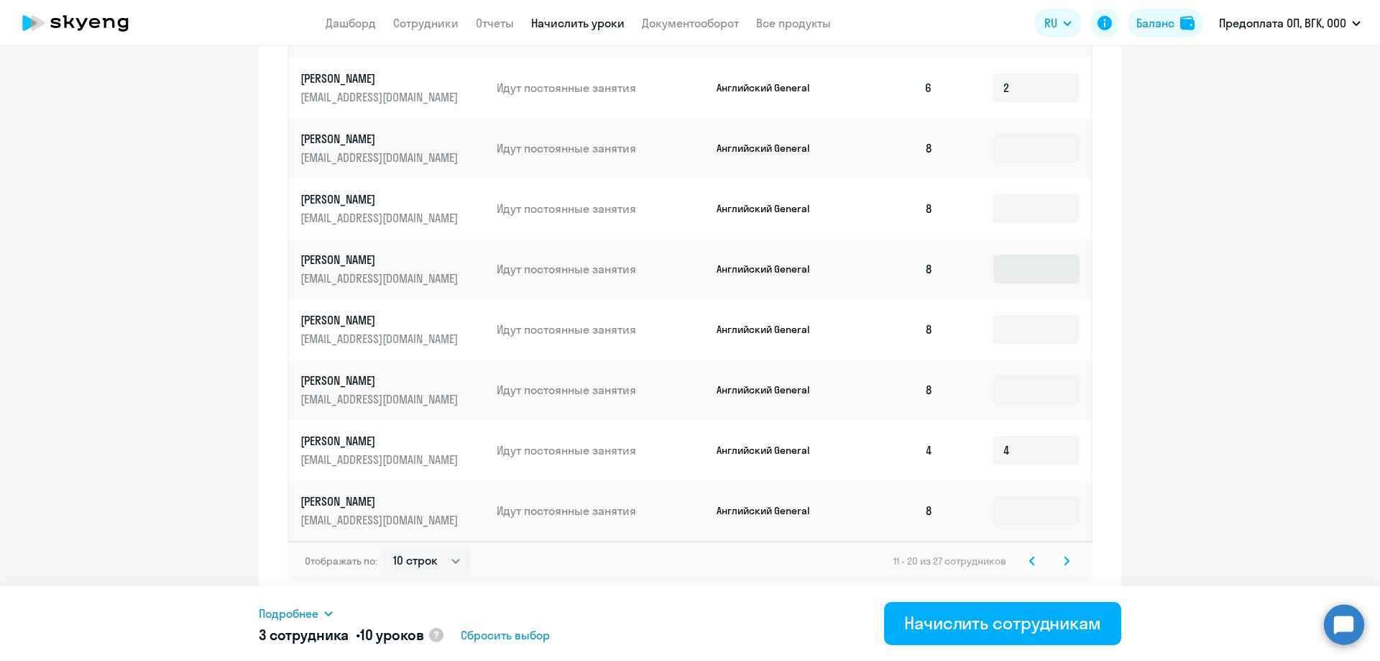
scroll to position [799, 0]
type input "4"
click at [1001, 630] on div "Начислить сотрудникам" at bounding box center [1002, 622] width 197 height 23
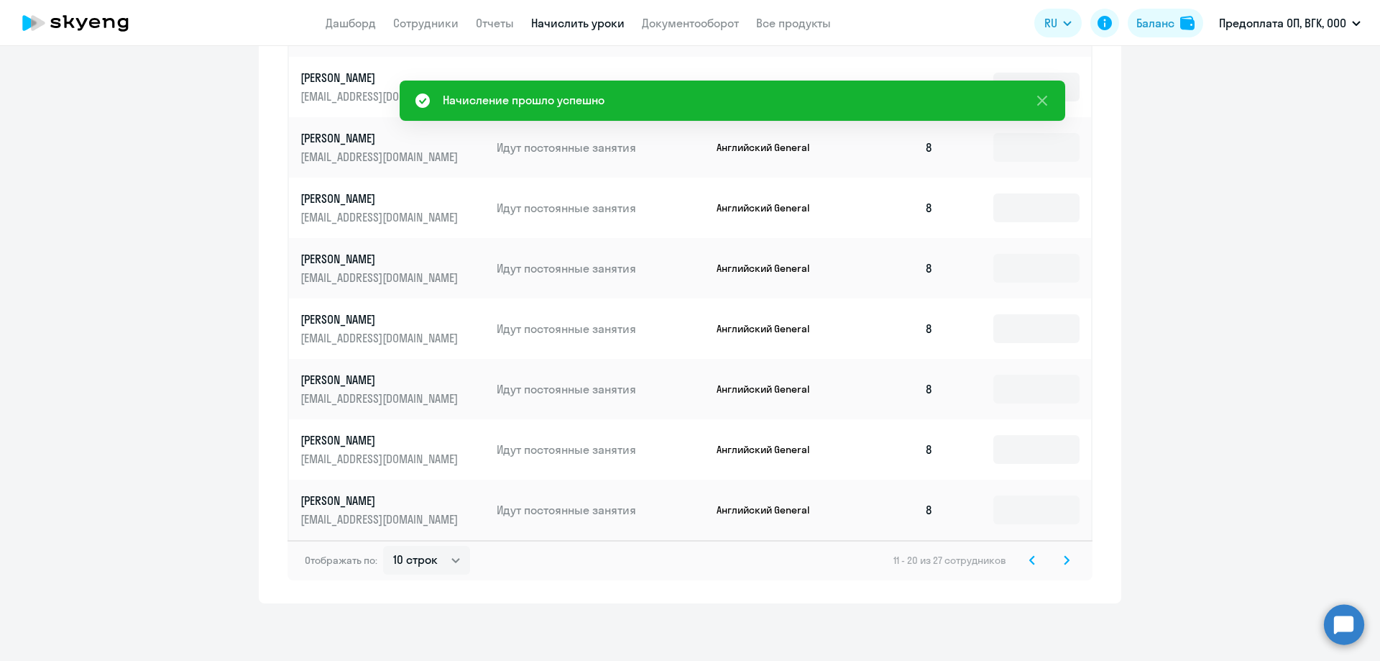
click at [1058, 559] on svg-icon at bounding box center [1066, 559] width 17 height 17
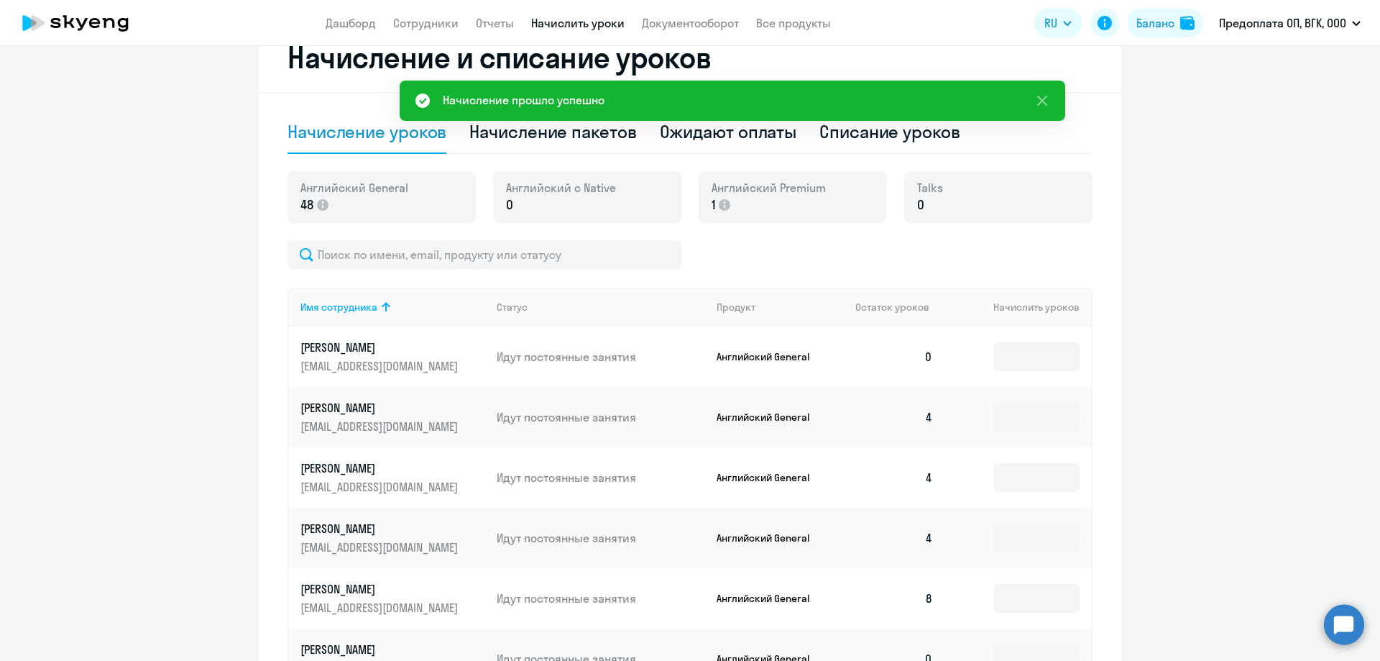
scroll to position [402, 0]
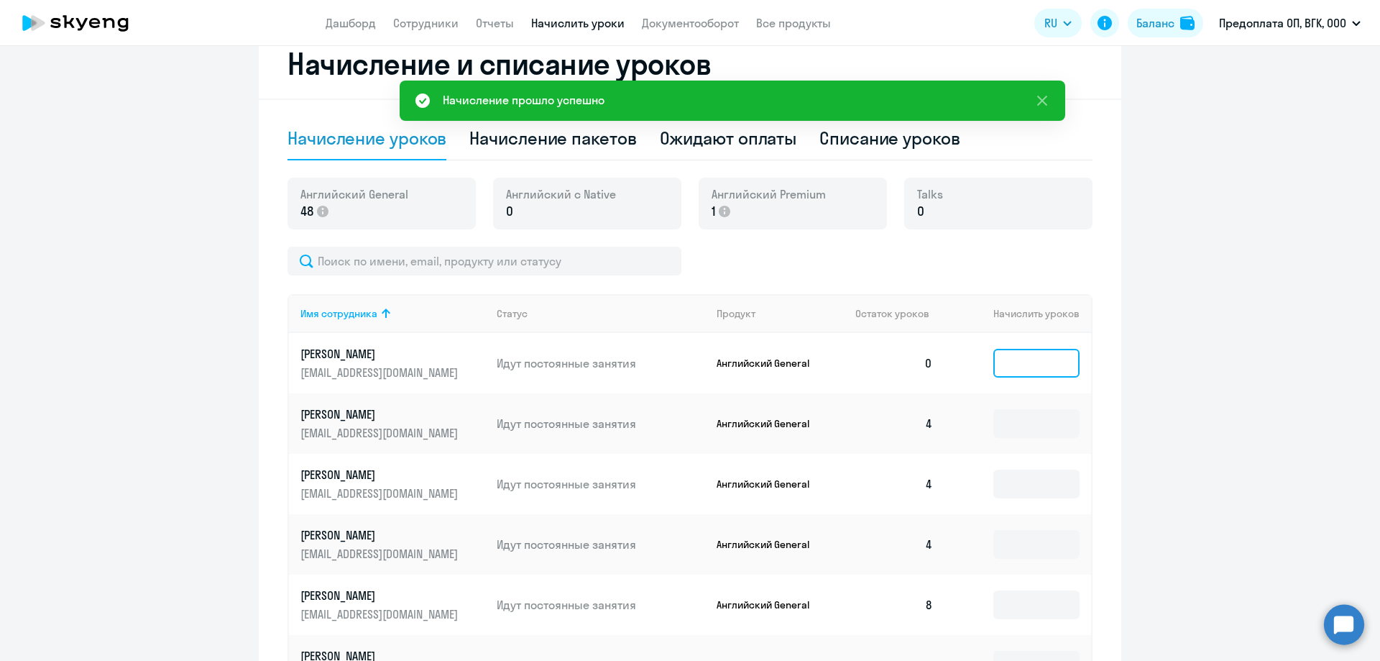
click at [1034, 370] on input at bounding box center [1037, 363] width 86 height 29
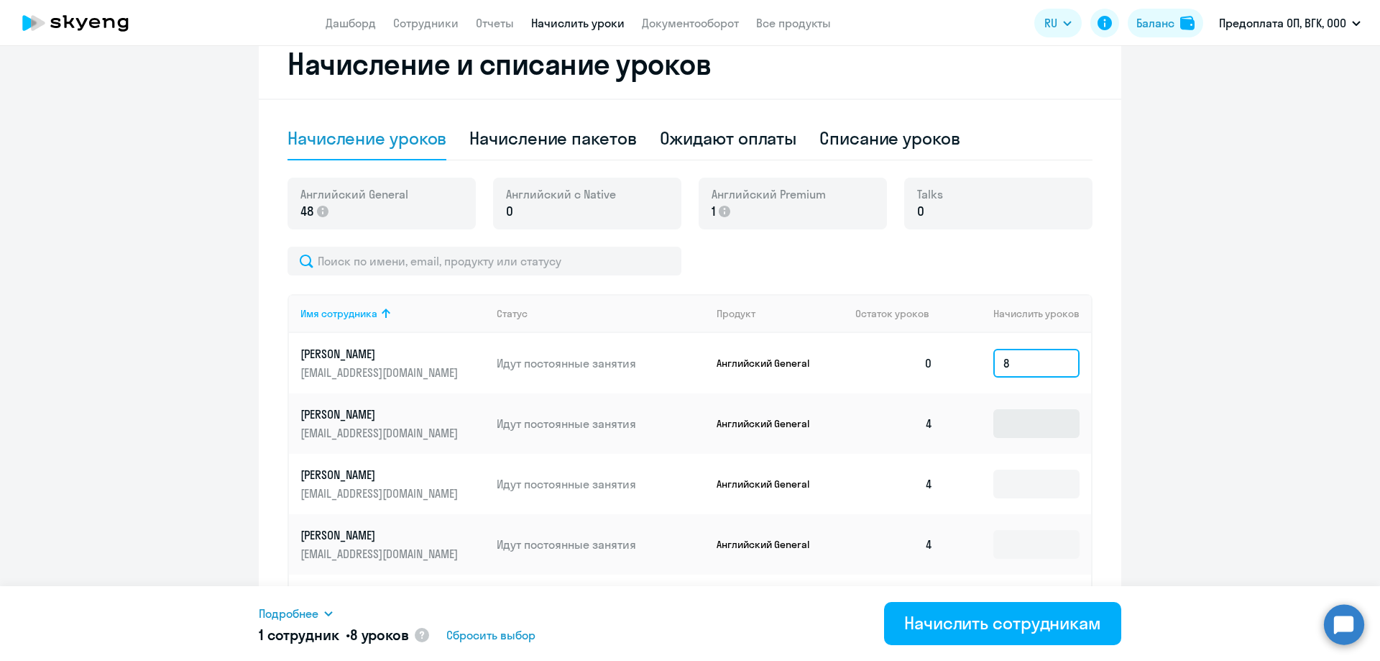
type input "8"
click at [1036, 423] on input at bounding box center [1037, 423] width 86 height 29
type input "4"
click at [1035, 476] on input at bounding box center [1037, 484] width 86 height 29
type input "4"
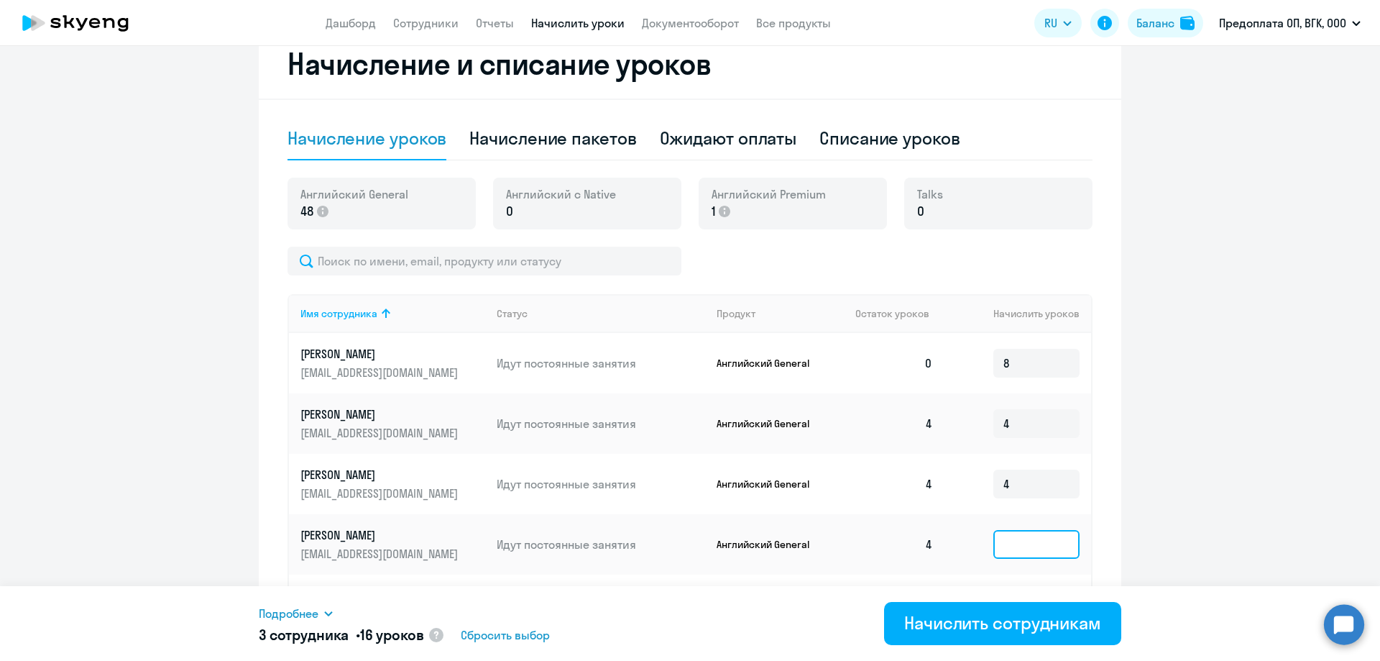
click at [1030, 550] on input at bounding box center [1037, 544] width 86 height 29
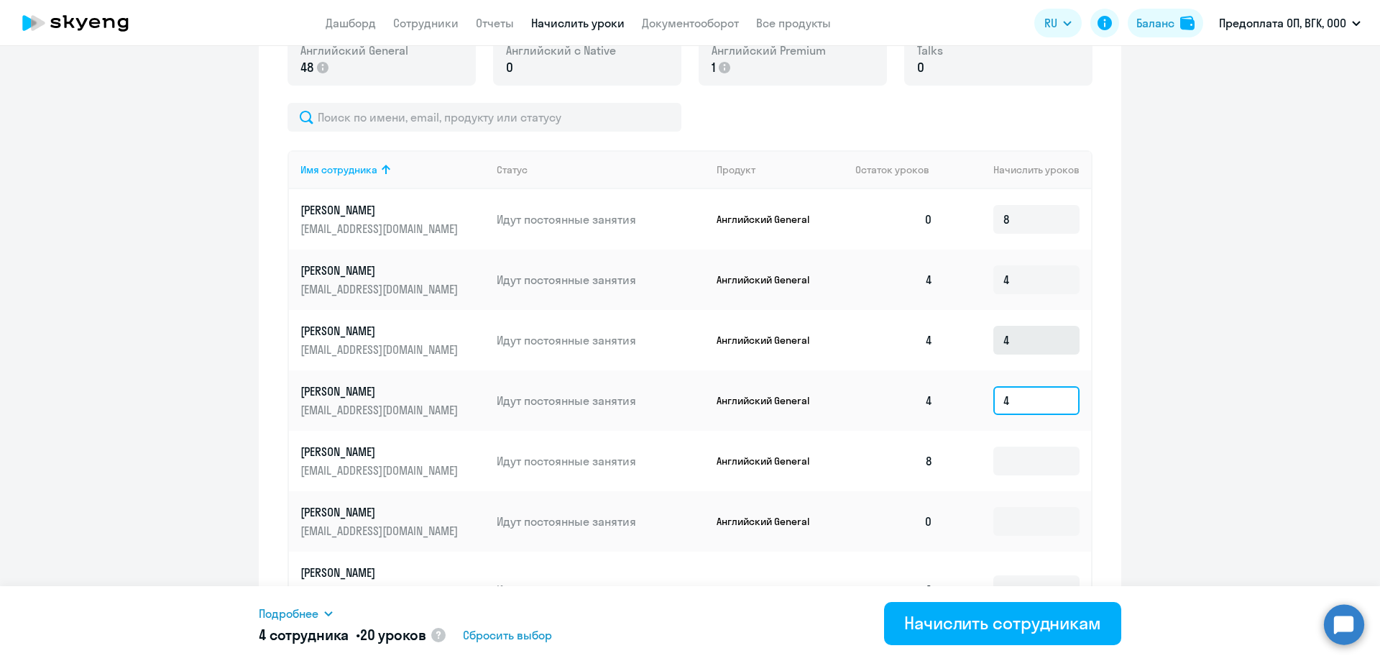
scroll to position [618, 0]
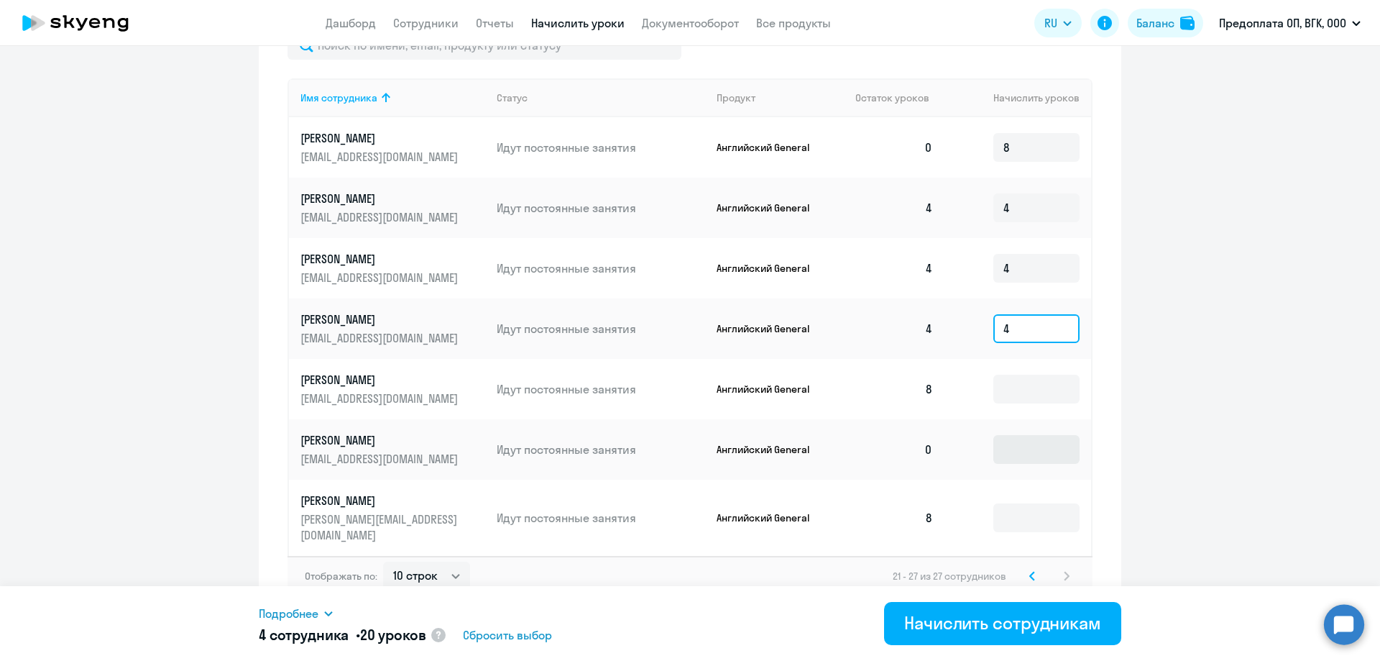
type input "4"
click at [1019, 459] on input at bounding box center [1037, 449] width 86 height 29
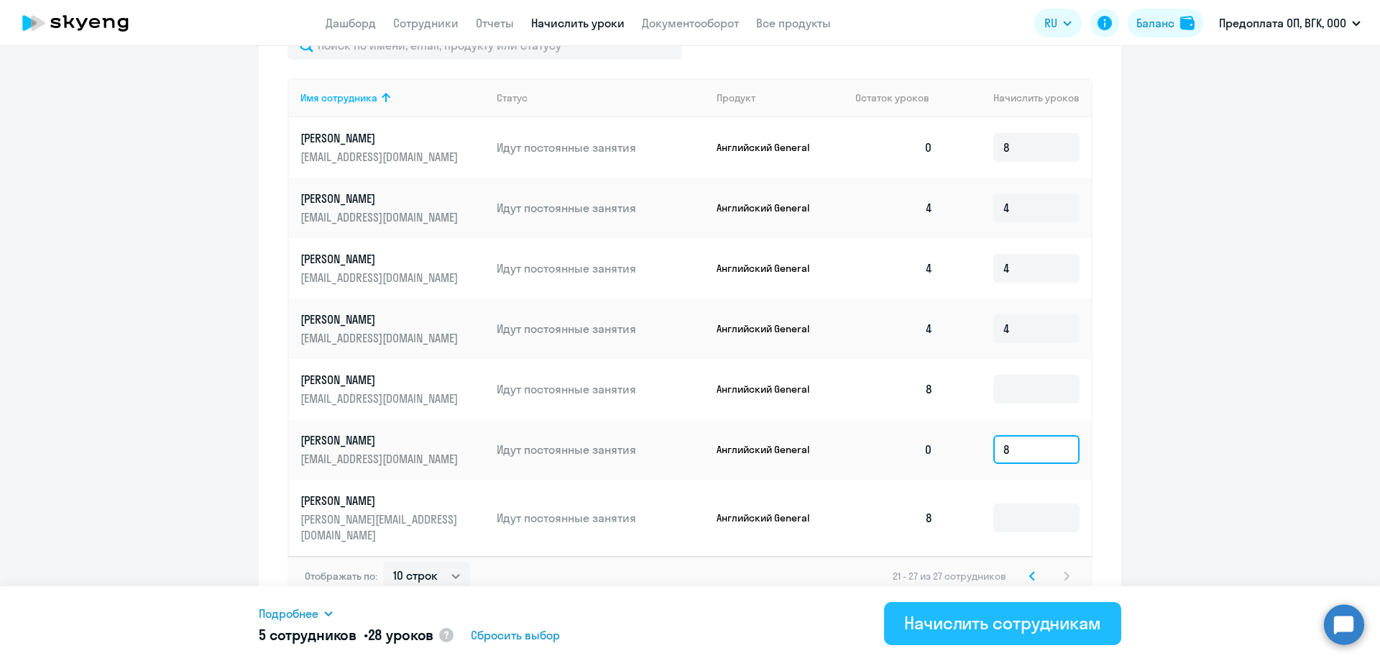
type input "8"
click at [1013, 623] on div "Начислить сотрудникам" at bounding box center [1002, 622] width 197 height 23
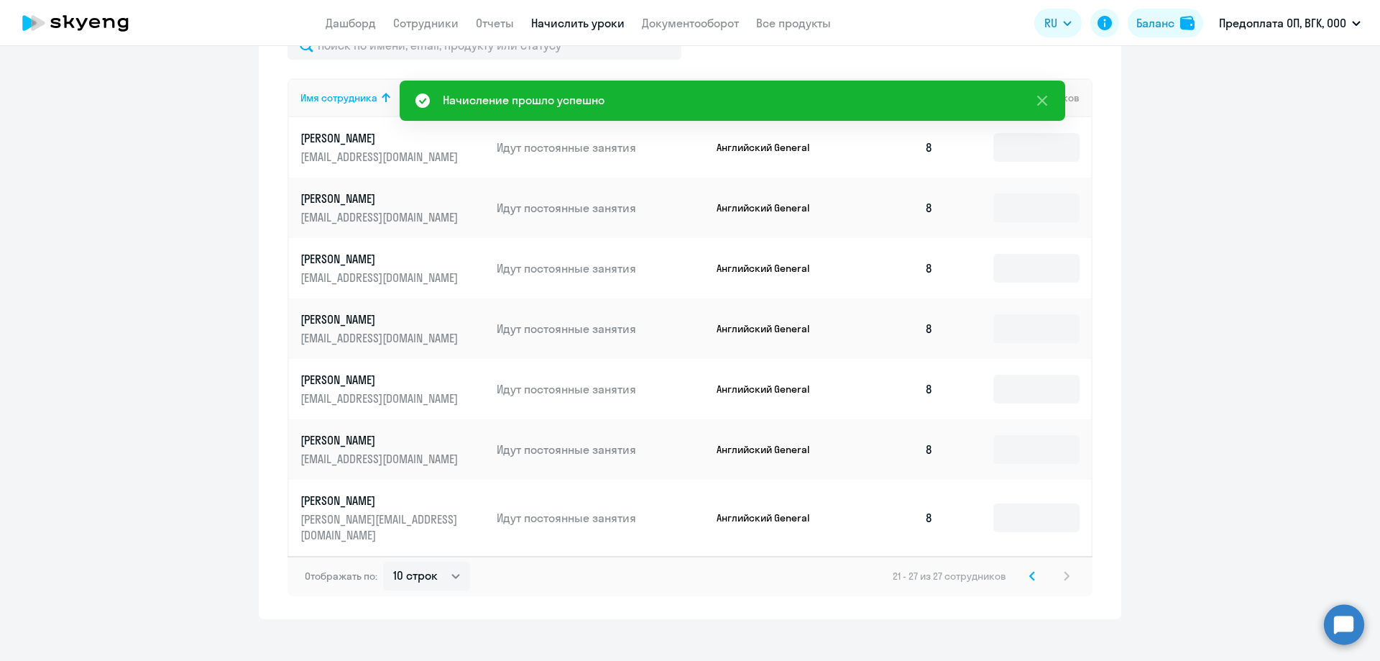
click at [1030, 572] on icon at bounding box center [1032, 576] width 4 height 8
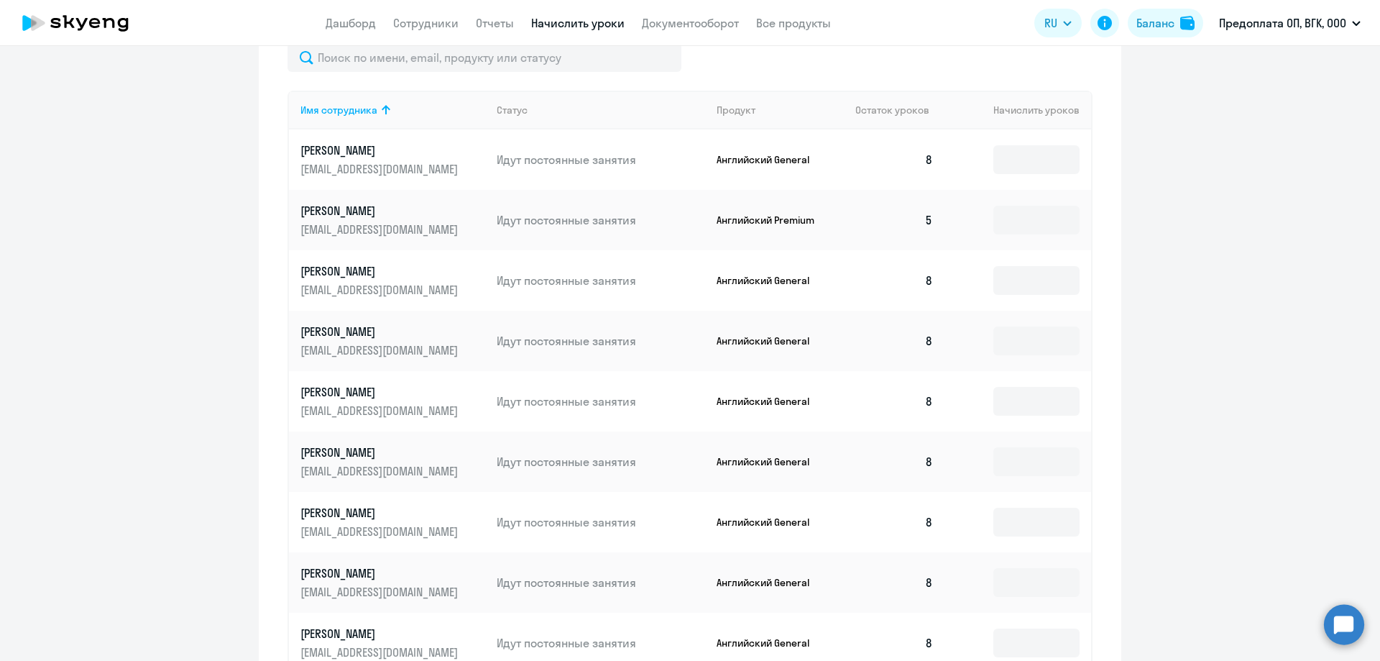
scroll to position [727, 0]
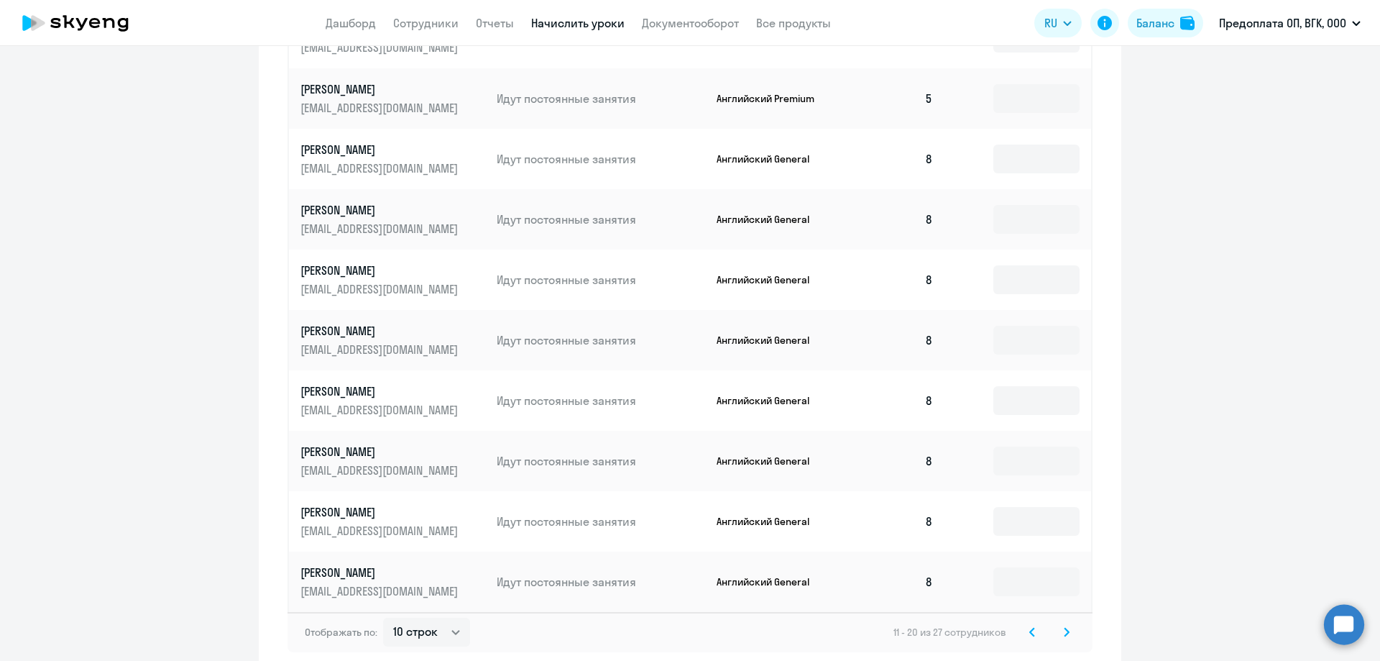
click at [1032, 638] on svg-icon at bounding box center [1032, 631] width 17 height 17
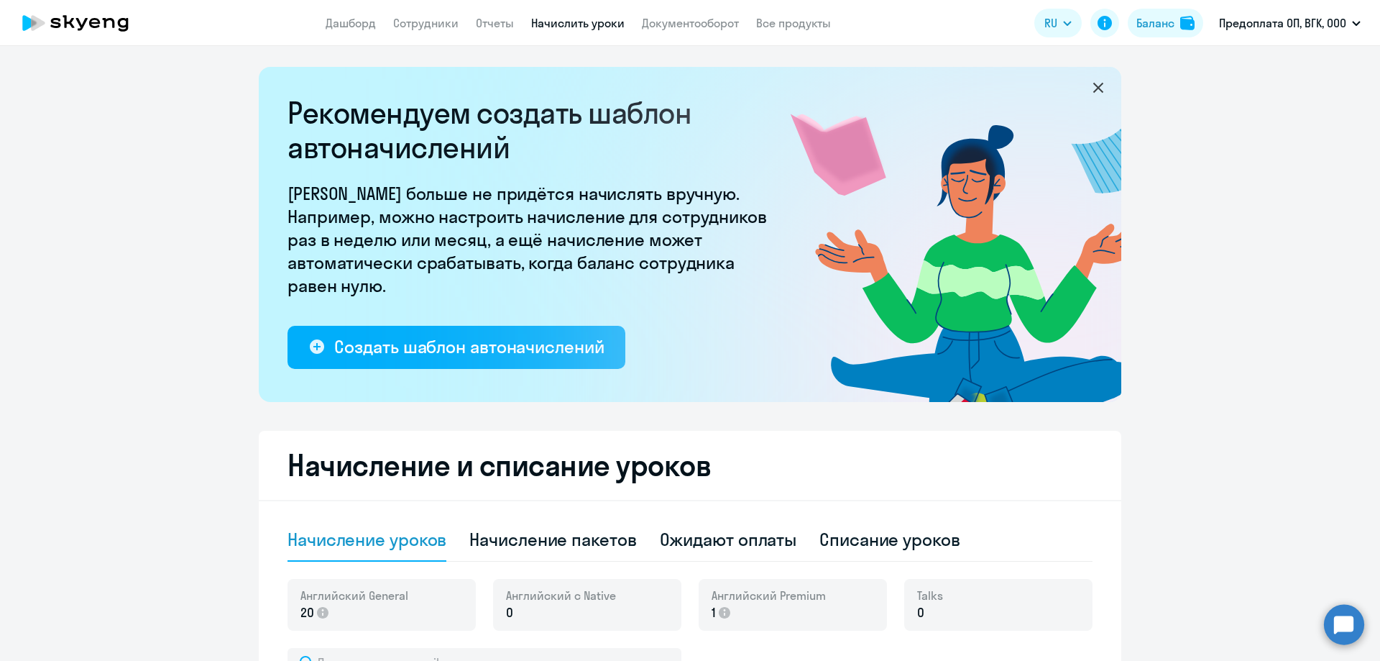
scroll to position [0, 0]
click at [75, 7] on icon at bounding box center [75, 23] width 127 height 36
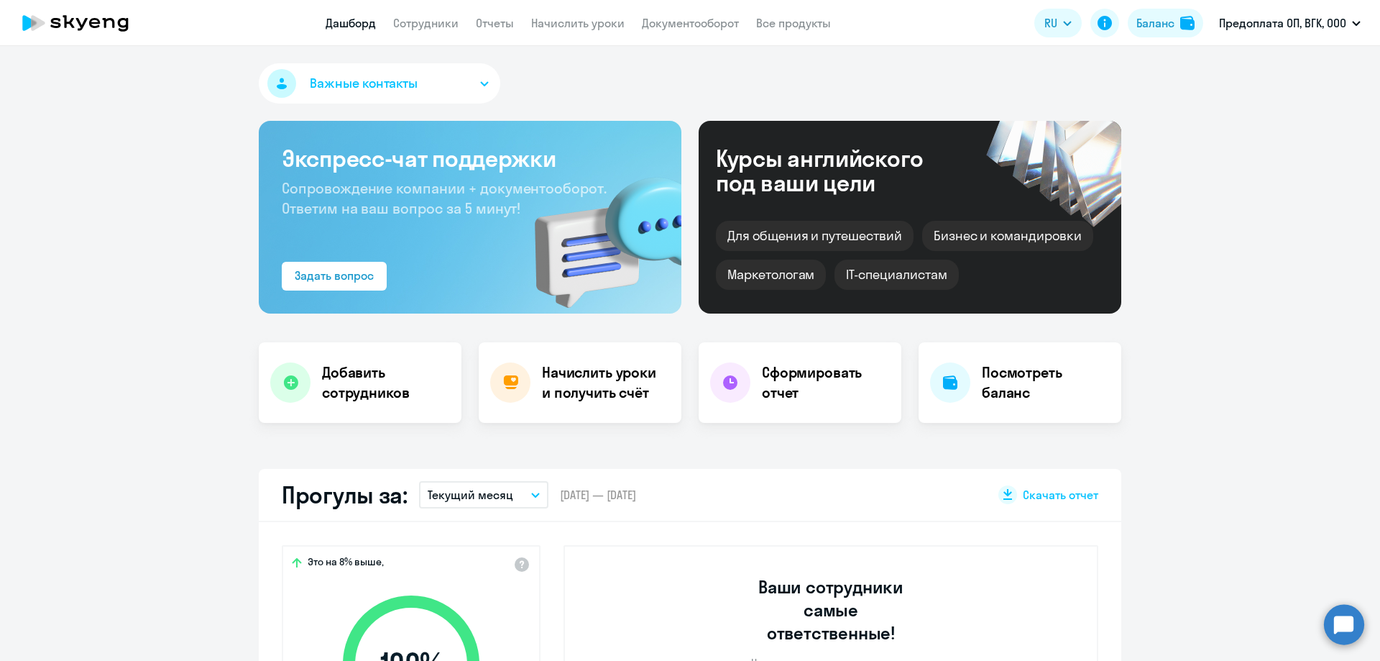
select select "30"
